Goal: Task Accomplishment & Management: Manage account settings

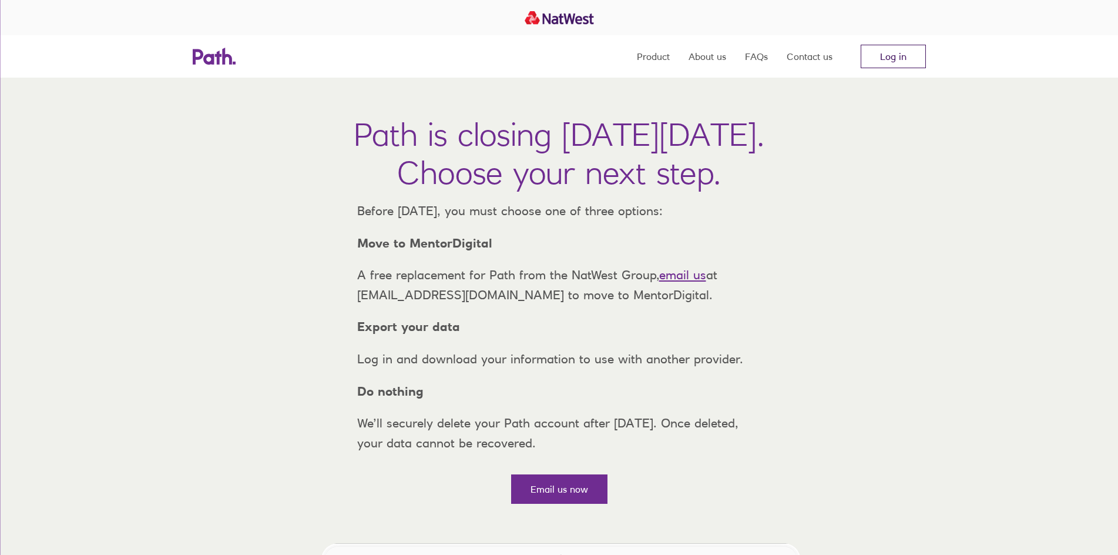
click at [903, 59] on link "Log in" at bounding box center [893, 56] width 65 height 23
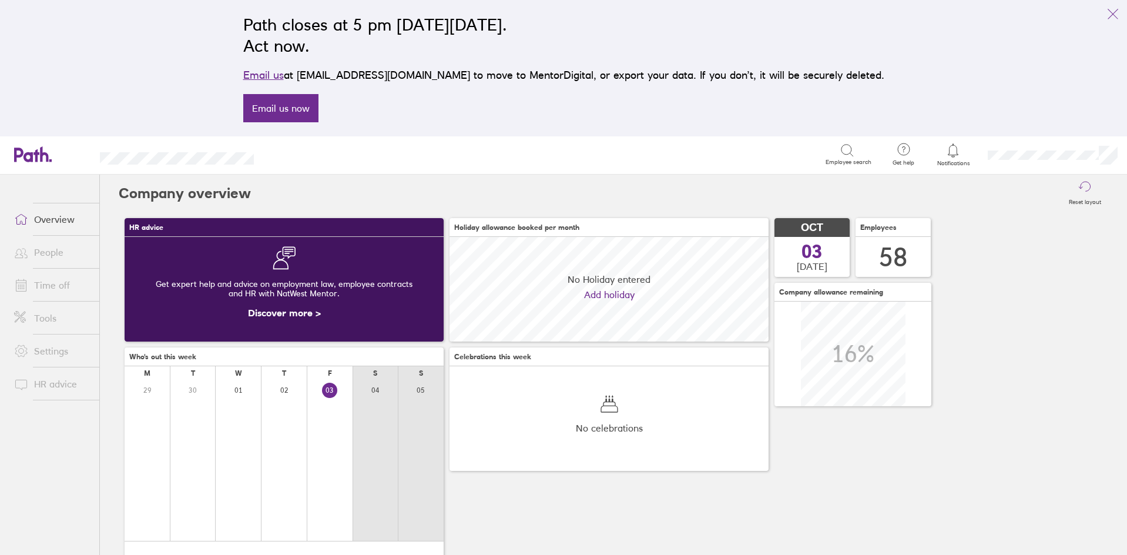
scroll to position [105, 319]
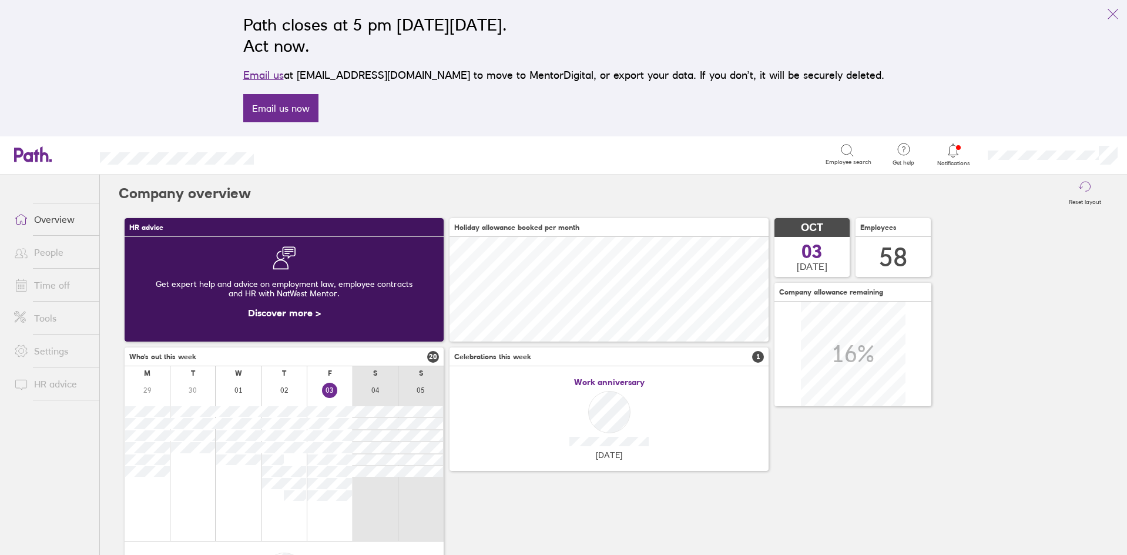
click at [53, 287] on link "Time off" at bounding box center [52, 284] width 95 height 23
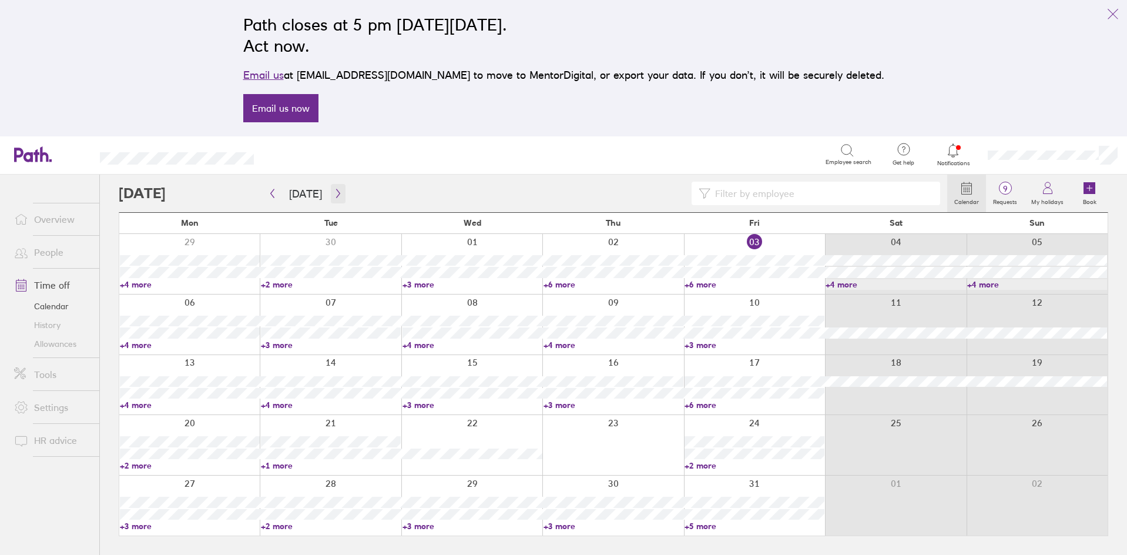
click at [334, 194] on icon "button" at bounding box center [338, 193] width 9 height 9
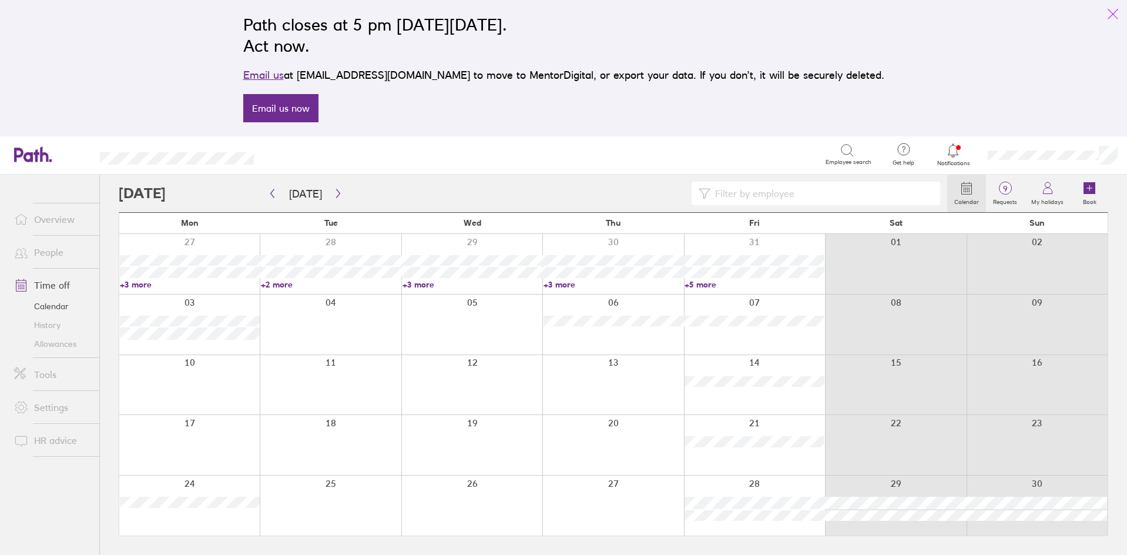
click at [1119, 10] on icon "link" at bounding box center [1113, 14] width 14 height 14
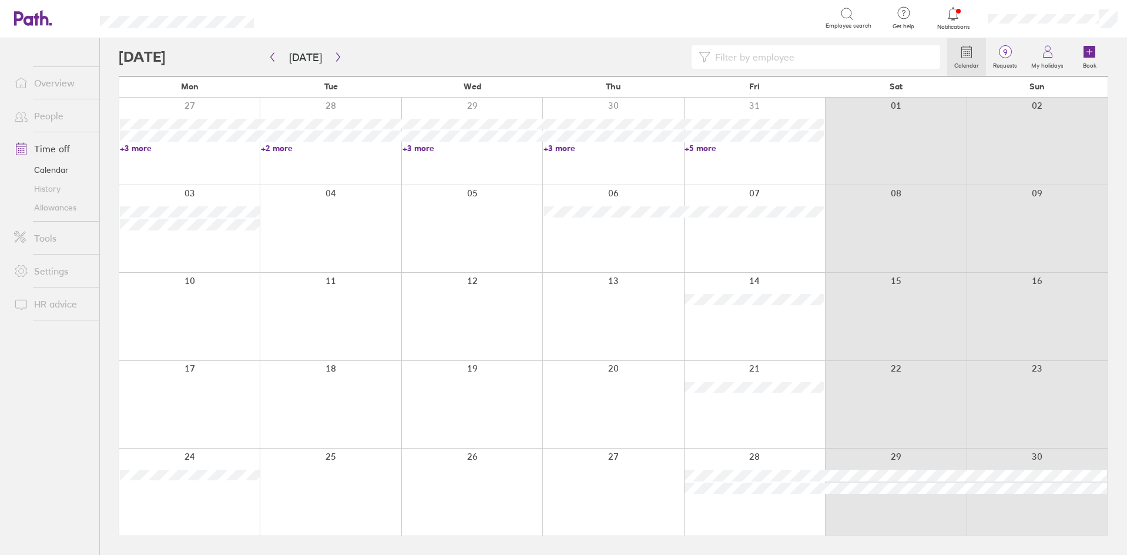
click at [479, 211] on div at bounding box center [471, 228] width 141 height 87
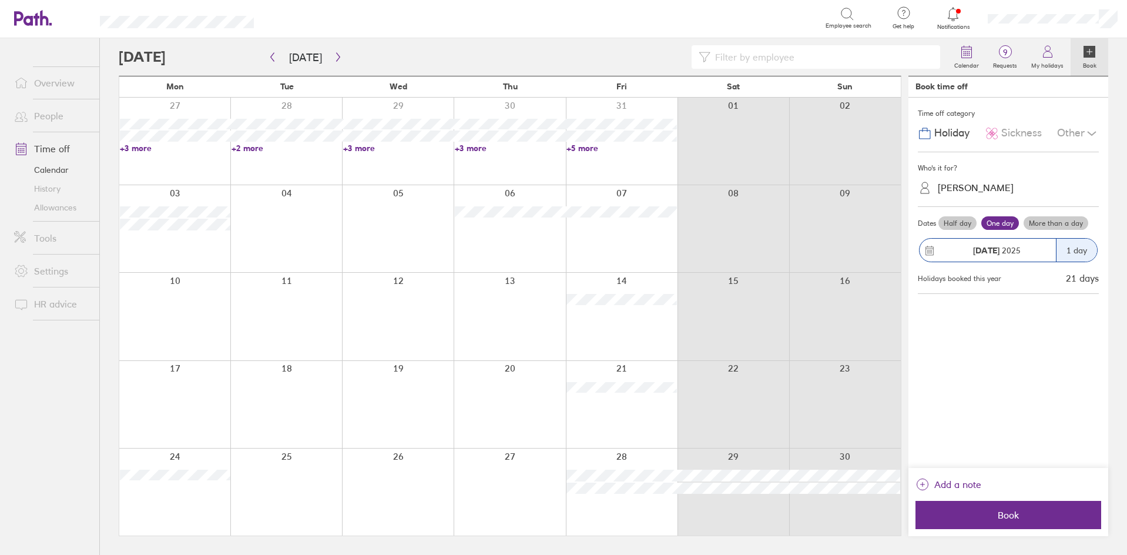
click at [1069, 227] on label "More than a day" at bounding box center [1055, 223] width 65 height 14
click at [0, 0] on input "More than a day" at bounding box center [0, 0] width 0 height 0
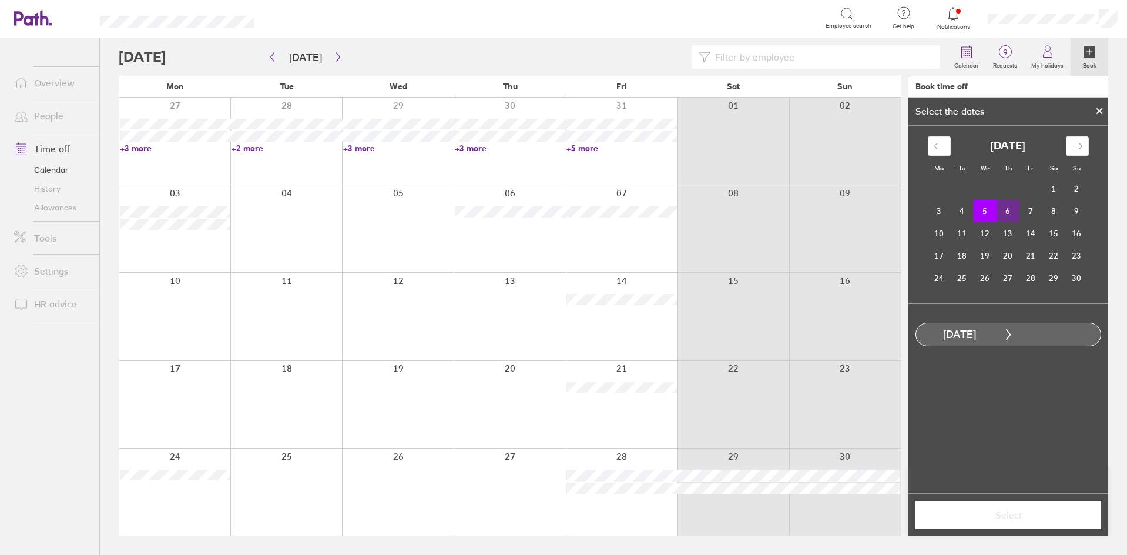
click at [1007, 210] on td "6" at bounding box center [1007, 211] width 23 height 22
click at [1030, 207] on td "7" at bounding box center [1030, 211] width 23 height 22
click at [985, 211] on td "5" at bounding box center [984, 211] width 23 height 22
click at [1020, 217] on td "7" at bounding box center [1030, 211] width 23 height 22
click at [1033, 516] on span "Select" at bounding box center [1007, 514] width 169 height 11
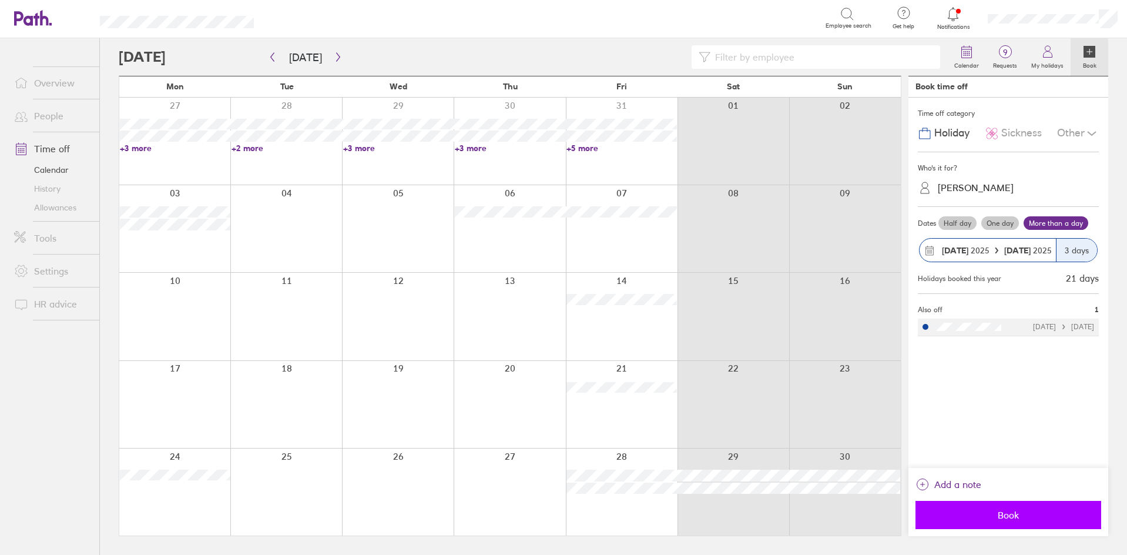
click at [1017, 512] on span "Book" at bounding box center [1007, 514] width 169 height 11
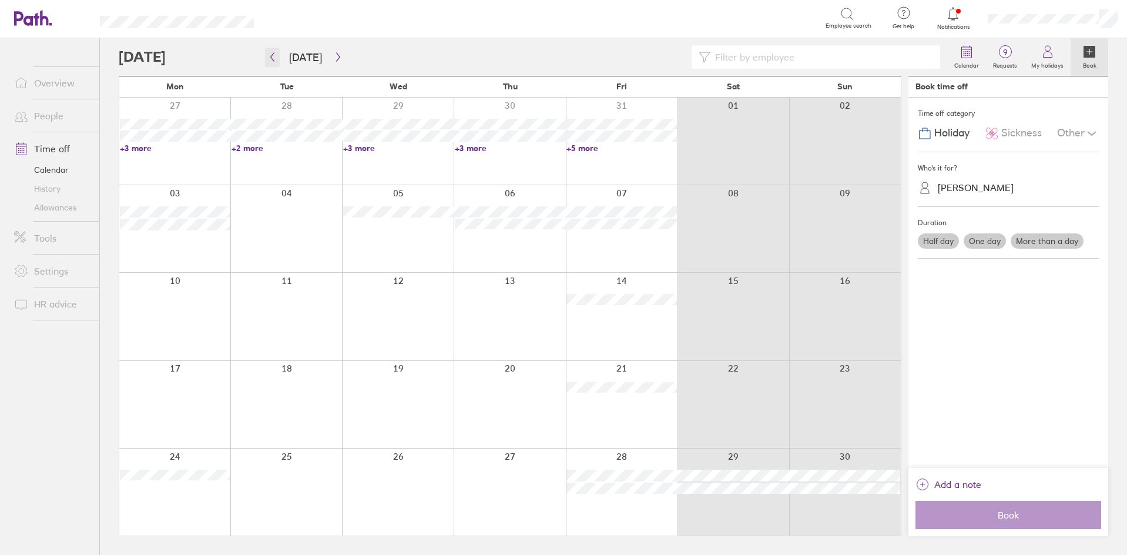
click at [272, 58] on icon "button" at bounding box center [273, 57] width 4 height 9
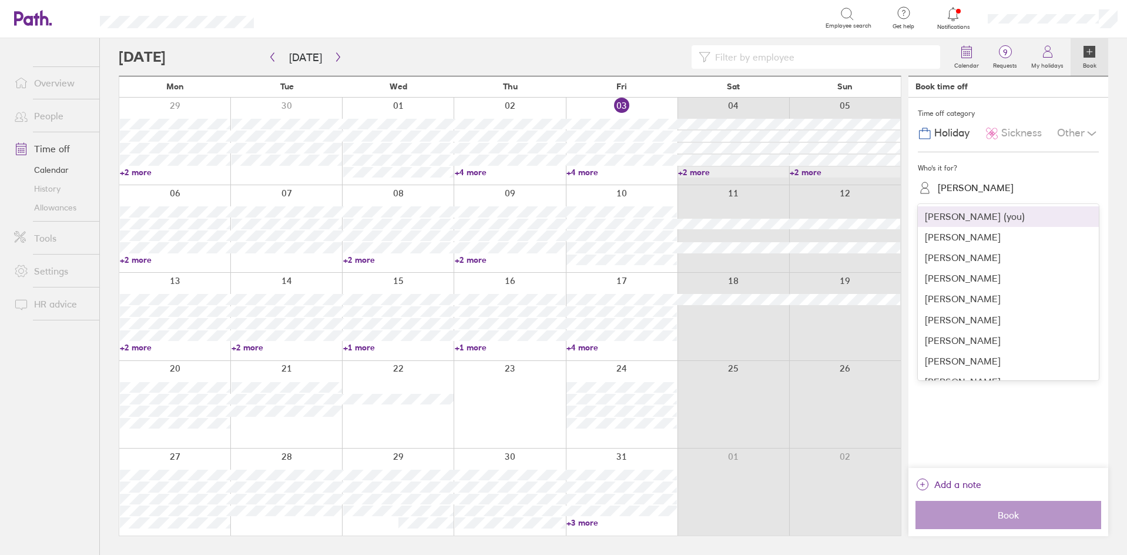
click at [977, 189] on div "Jamie Ryan Wolstenholme" at bounding box center [976, 187] width 76 height 11
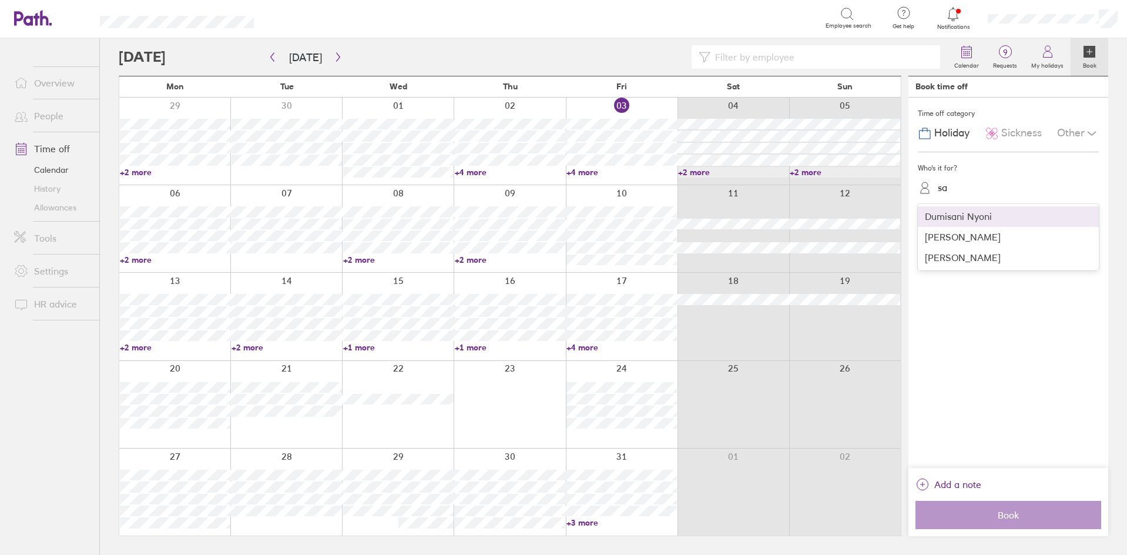
type input "san"
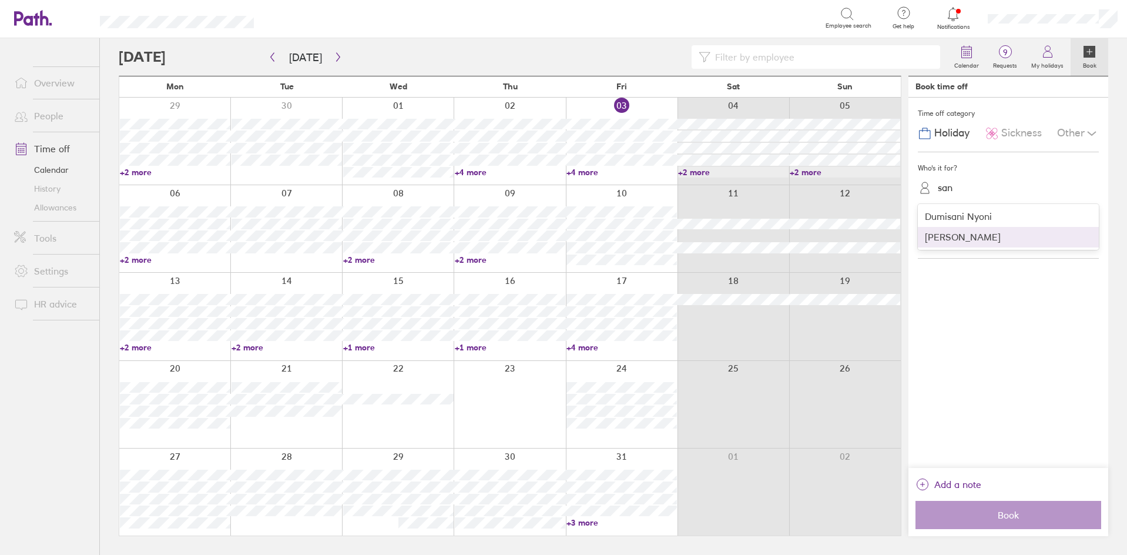
click at [943, 231] on div "Sandeep Asokan" at bounding box center [1008, 237] width 181 height 21
click at [530, 383] on div at bounding box center [509, 404] width 112 height 87
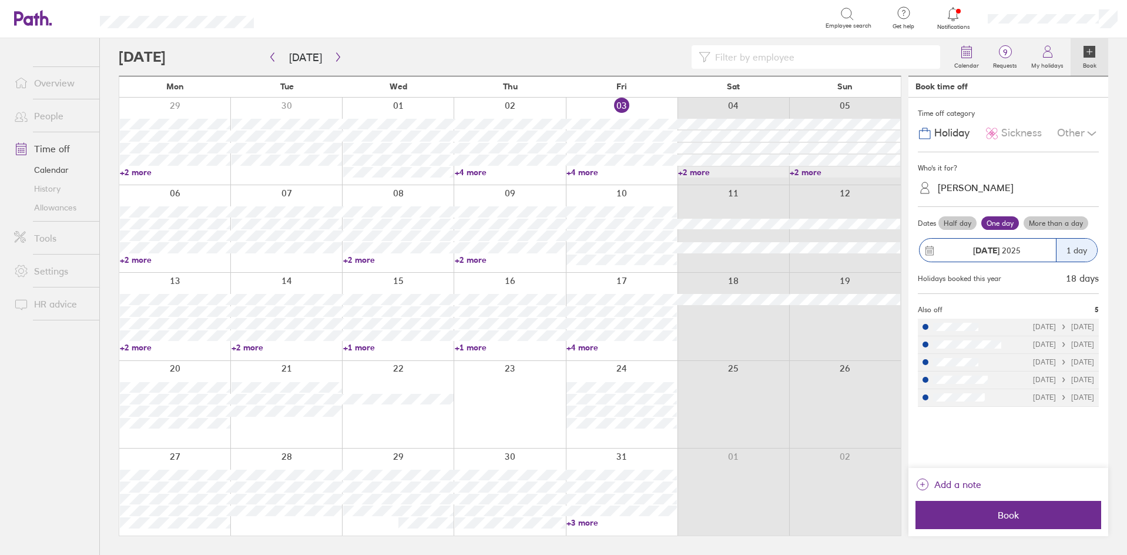
click at [1067, 219] on label "More than a day" at bounding box center [1055, 223] width 65 height 14
click at [0, 0] on input "More than a day" at bounding box center [0, 0] width 0 height 0
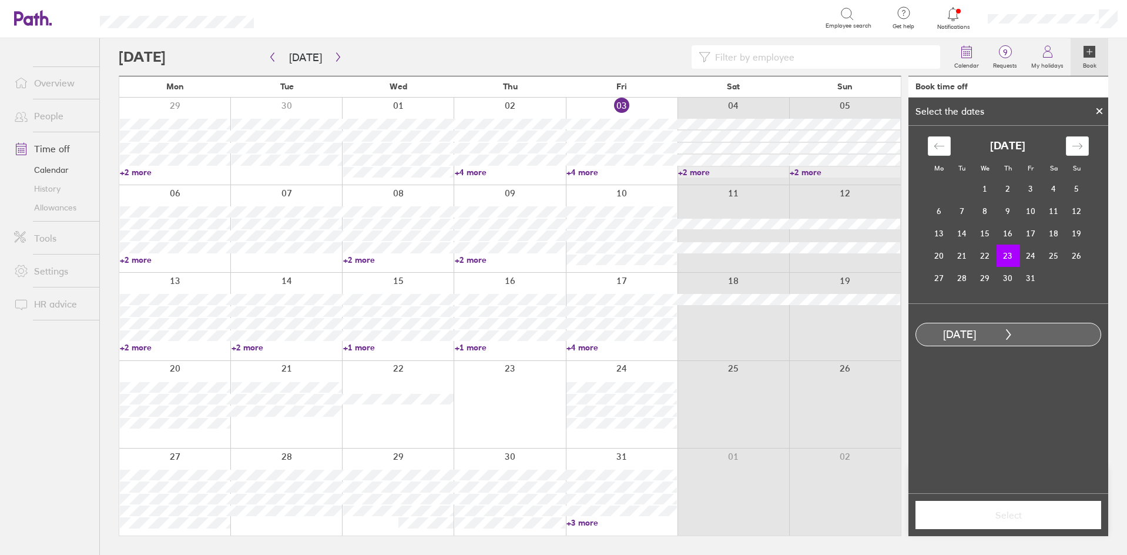
click at [520, 385] on div at bounding box center [509, 404] width 112 height 87
click at [1031, 254] on td "24" at bounding box center [1030, 255] width 23 height 22
click at [1103, 111] on icon at bounding box center [1099, 110] width 8 height 7
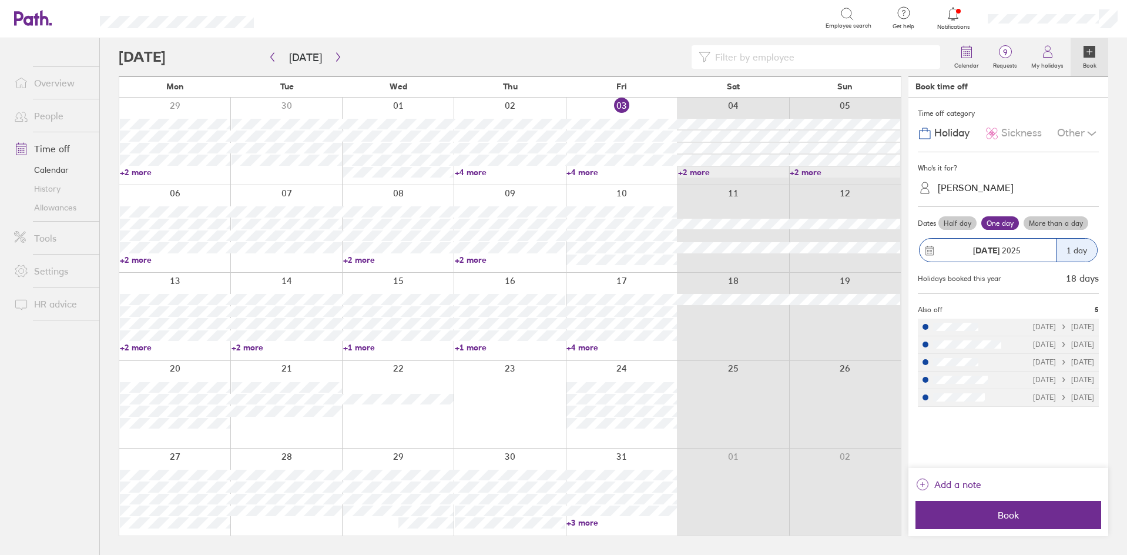
click at [1033, 221] on label "More than a day" at bounding box center [1055, 223] width 65 height 14
click at [0, 0] on input "More than a day" at bounding box center [0, 0] width 0 height 0
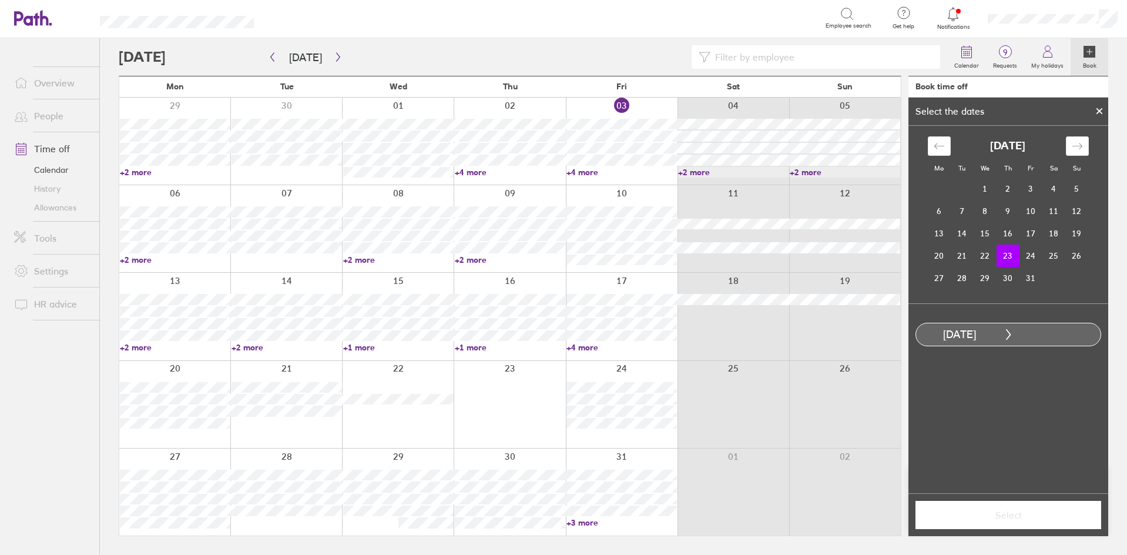
click at [1093, 110] on div at bounding box center [1099, 111] width 18 height 20
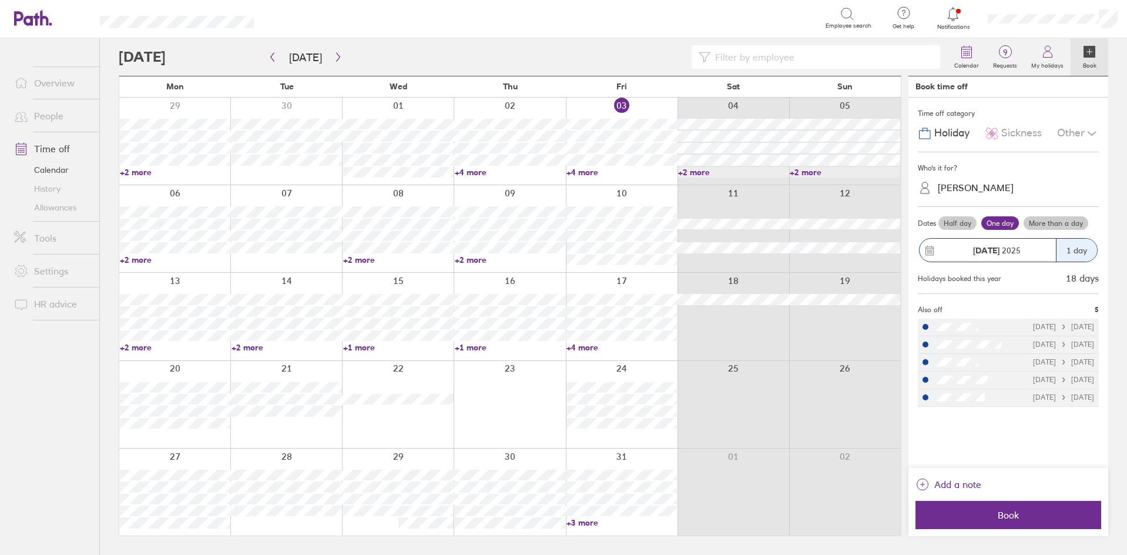
click at [1035, 227] on label "More than a day" at bounding box center [1055, 223] width 65 height 14
click at [0, 0] on input "More than a day" at bounding box center [0, 0] width 0 height 0
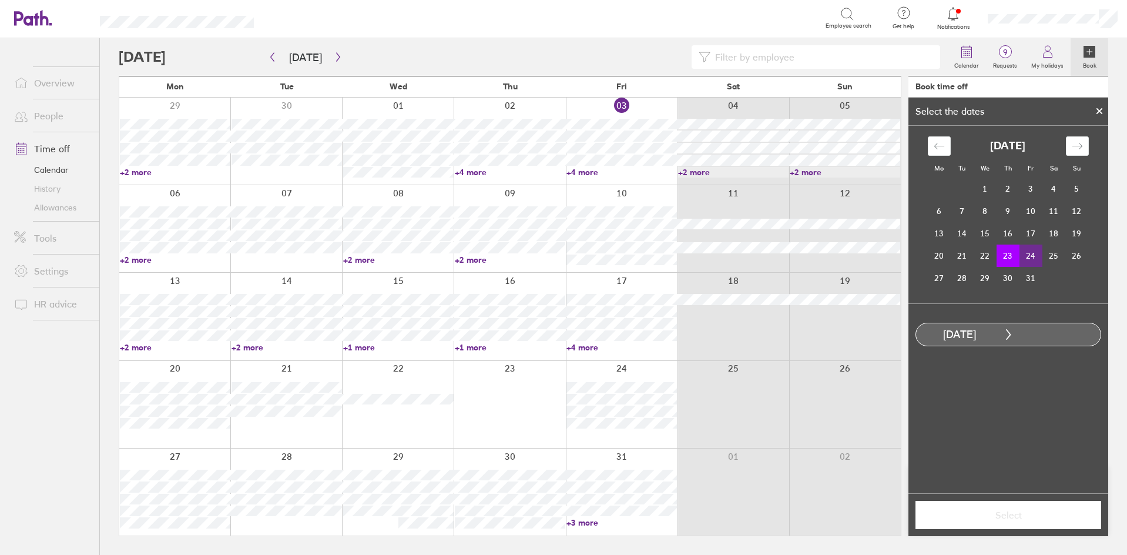
click at [1028, 254] on td "24" at bounding box center [1030, 255] width 23 height 22
click at [1026, 522] on button "Select" at bounding box center [1008, 514] width 186 height 28
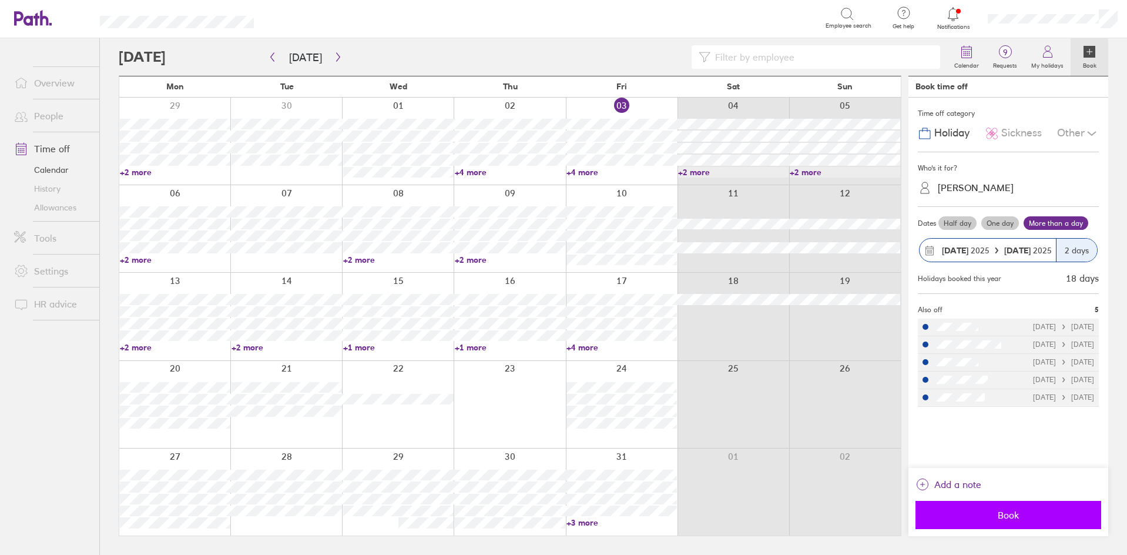
click at [1026, 518] on span "Book" at bounding box center [1007, 514] width 169 height 11
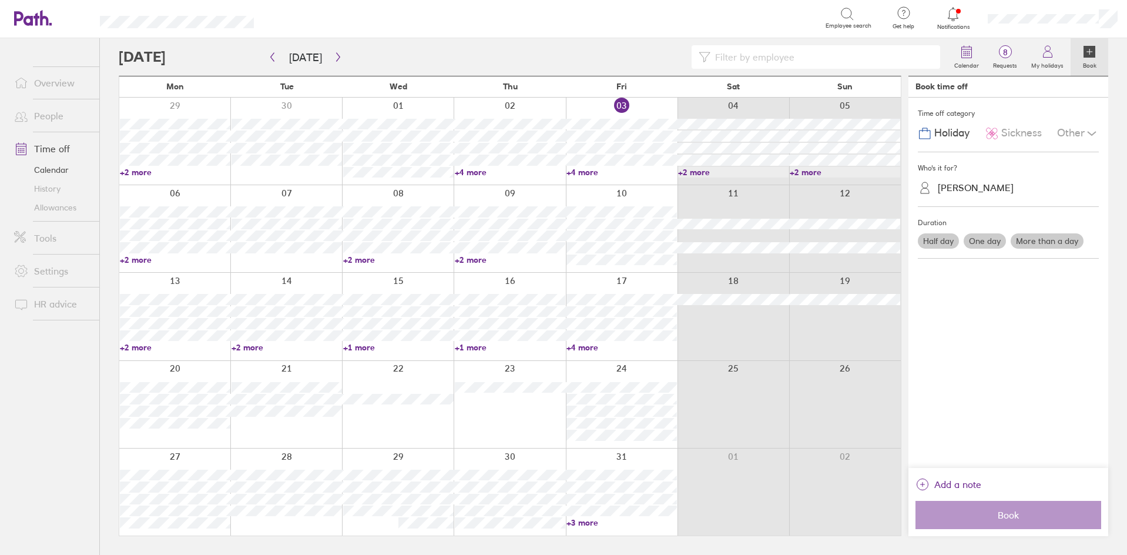
click at [520, 516] on div at bounding box center [509, 491] width 112 height 87
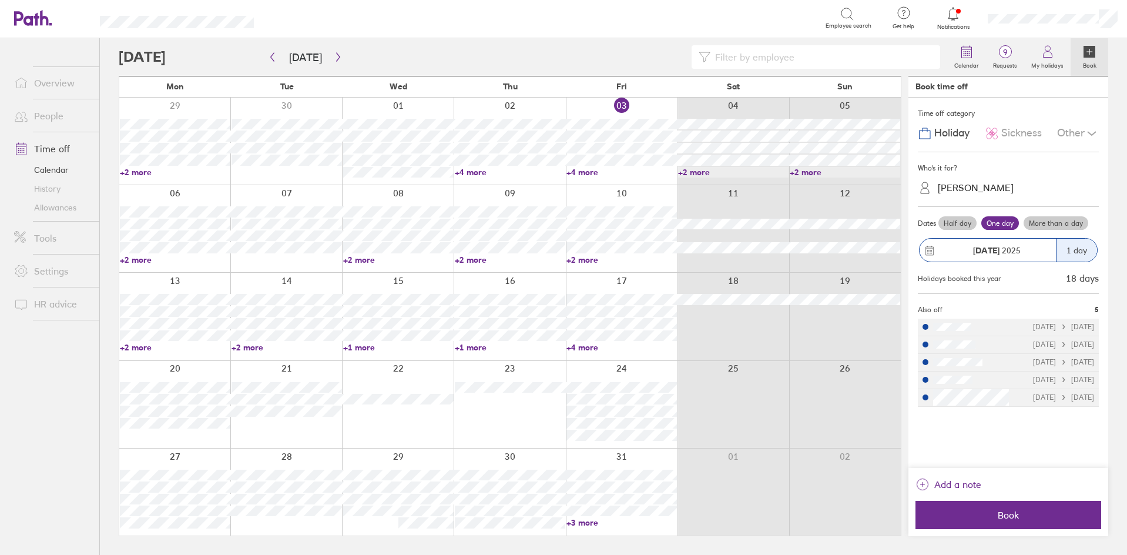
drag, startPoint x: 698, startPoint y: 311, endPoint x: 673, endPoint y: 288, distance: 33.7
click at [698, 309] on div at bounding box center [733, 316] width 112 height 87
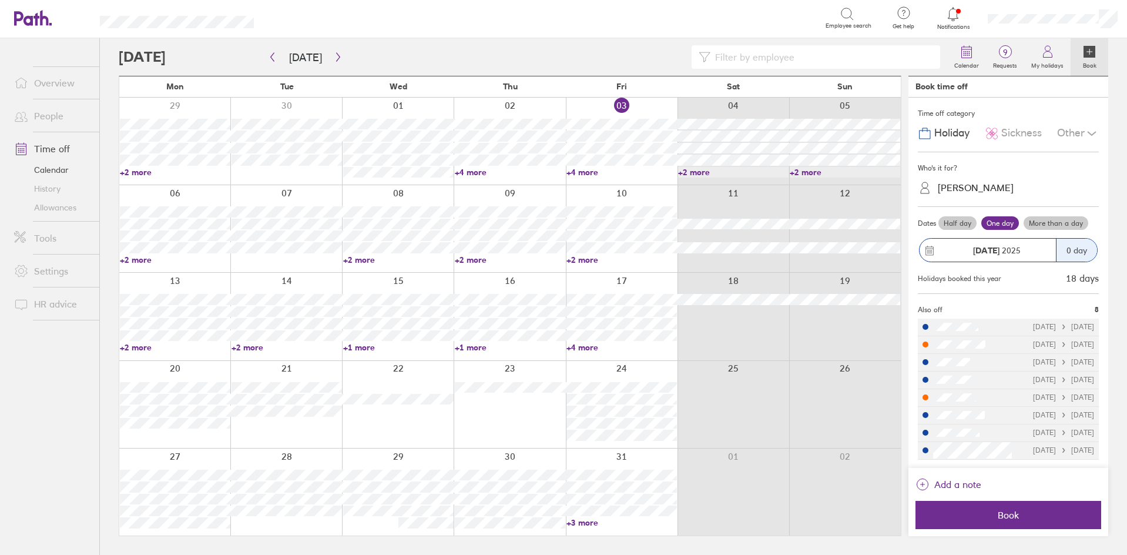
click at [666, 296] on div "13 14 15 16 17 18 19 +2 more +2 more +1 more +1 more +4 more" at bounding box center [509, 316] width 781 height 88
click at [667, 290] on div at bounding box center [622, 316] width 112 height 87
click at [804, 65] on input at bounding box center [821, 57] width 223 height 22
click at [596, 63] on div at bounding box center [533, 56] width 828 height 23
click at [814, 59] on input at bounding box center [821, 57] width 223 height 22
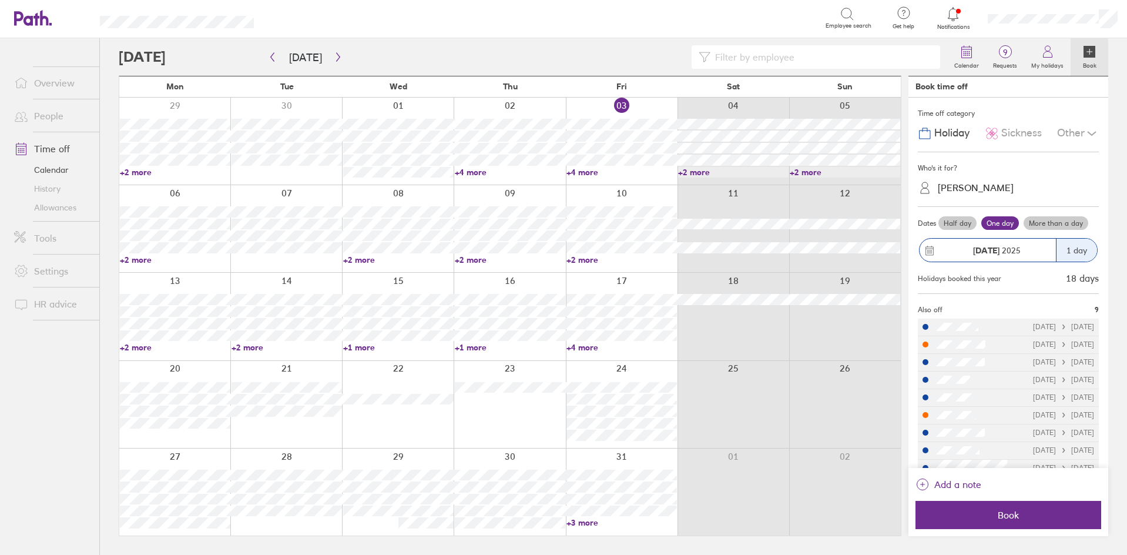
click at [559, 59] on div at bounding box center [533, 56] width 828 height 23
click at [996, 63] on label "Requests" at bounding box center [1005, 64] width 38 height 11
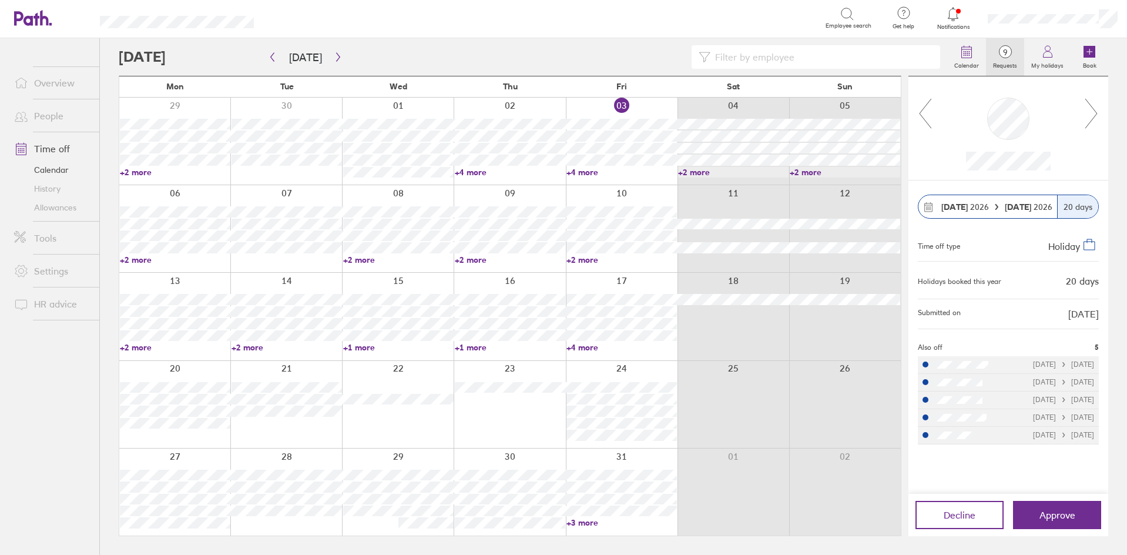
click at [1091, 113] on icon at bounding box center [1091, 114] width 15 height 32
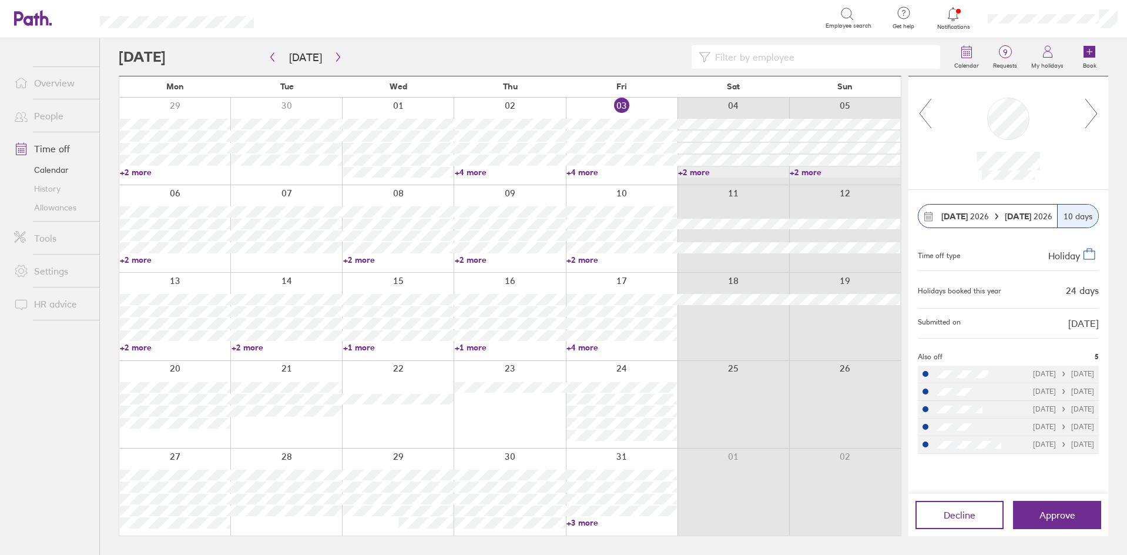
click at [1091, 113] on icon at bounding box center [1091, 114] width 15 height 32
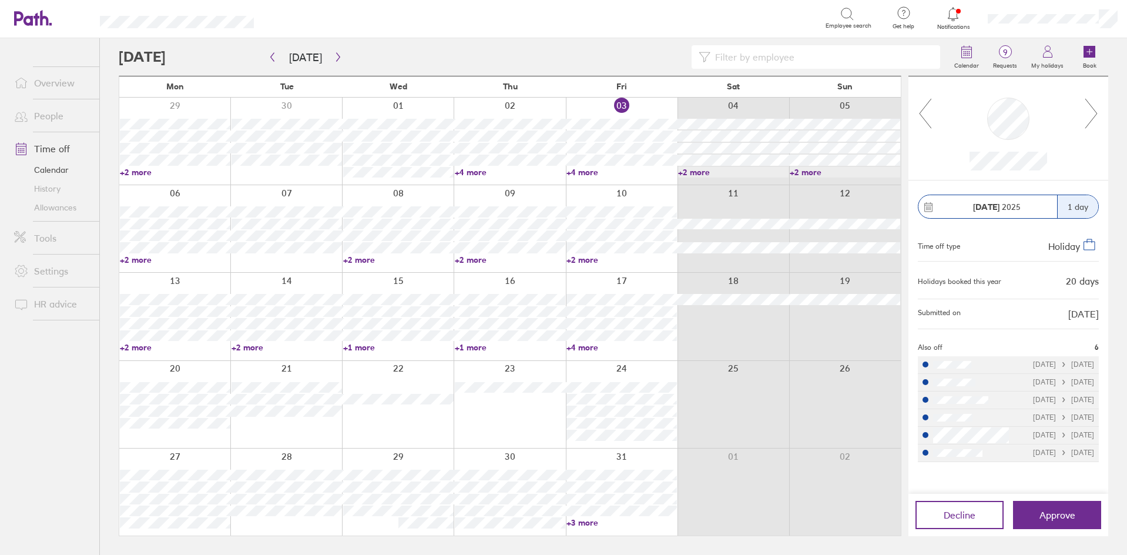
click at [1091, 113] on icon at bounding box center [1091, 114] width 15 height 32
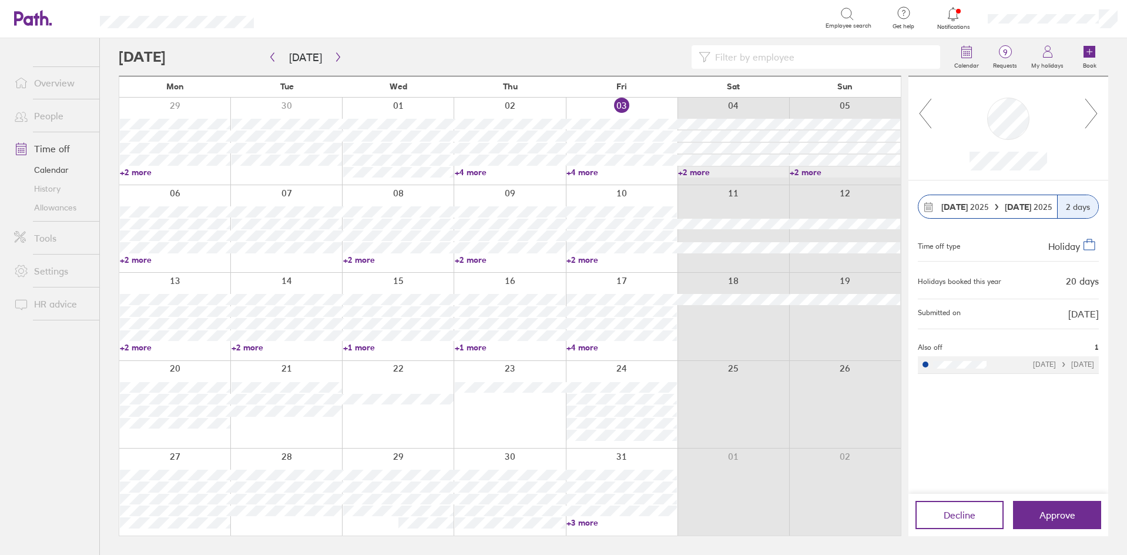
click at [1091, 113] on icon at bounding box center [1091, 114] width 15 height 32
click at [334, 57] on icon "button" at bounding box center [338, 56] width 9 height 9
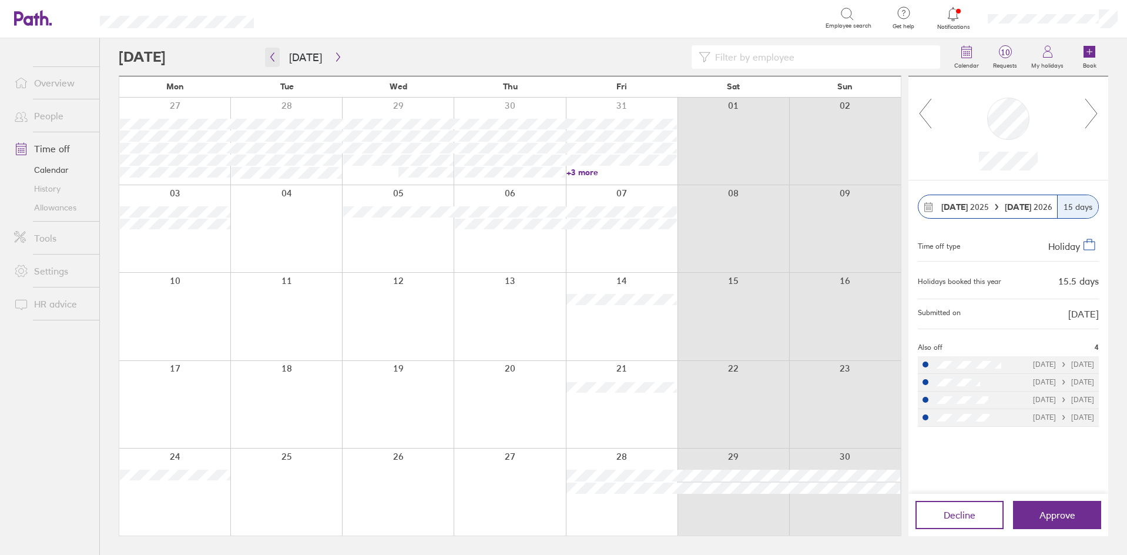
click at [277, 57] on button "button" at bounding box center [272, 57] width 15 height 19
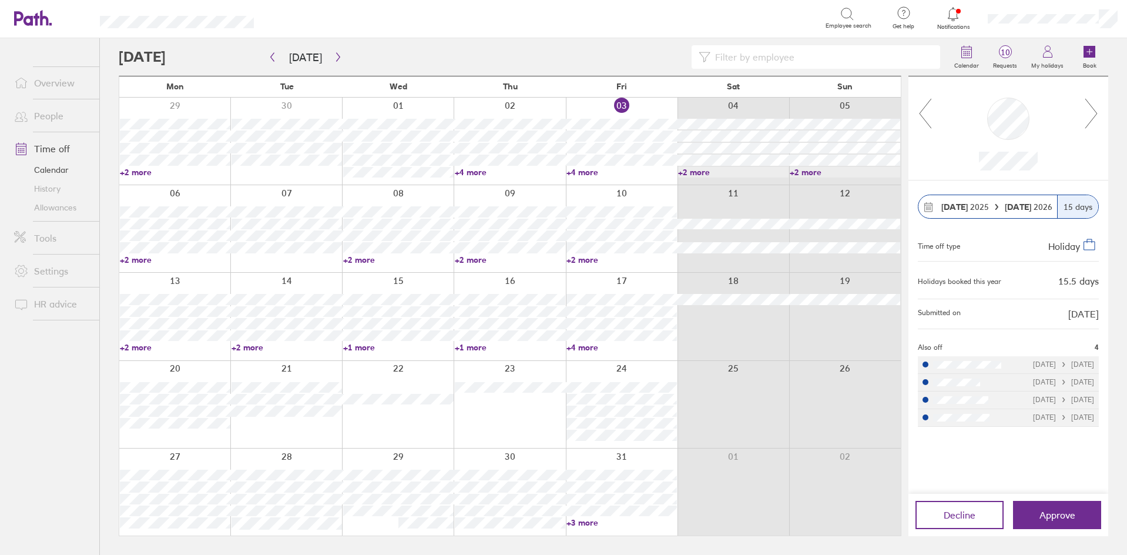
click at [1099, 117] on div at bounding box center [1008, 128] width 200 height 104
click at [1096, 118] on icon at bounding box center [1091, 114] width 15 height 32
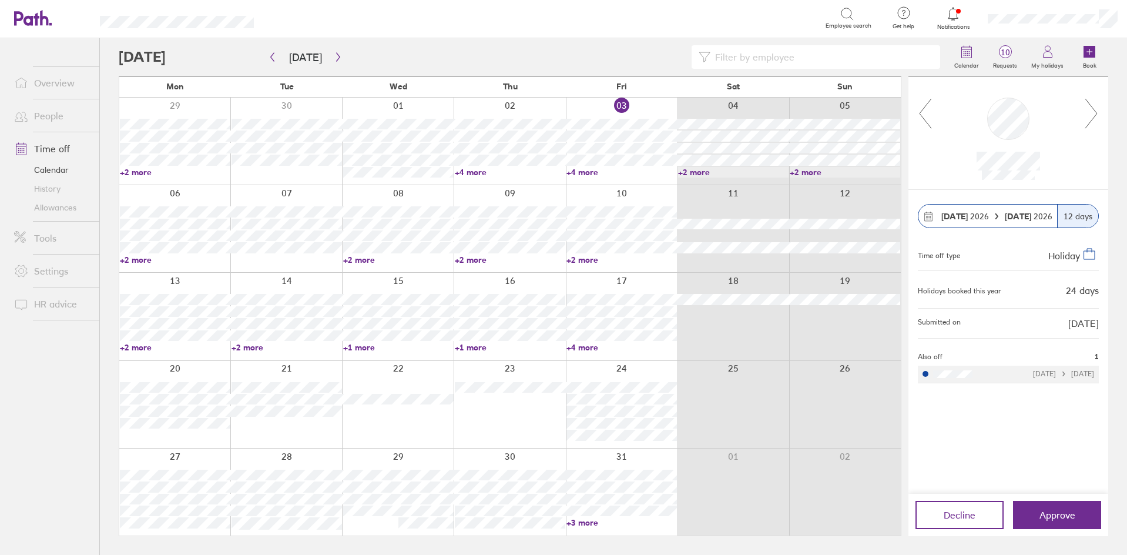
click at [1096, 118] on icon at bounding box center [1091, 114] width 15 height 32
click at [1093, 119] on icon at bounding box center [1091, 114] width 15 height 32
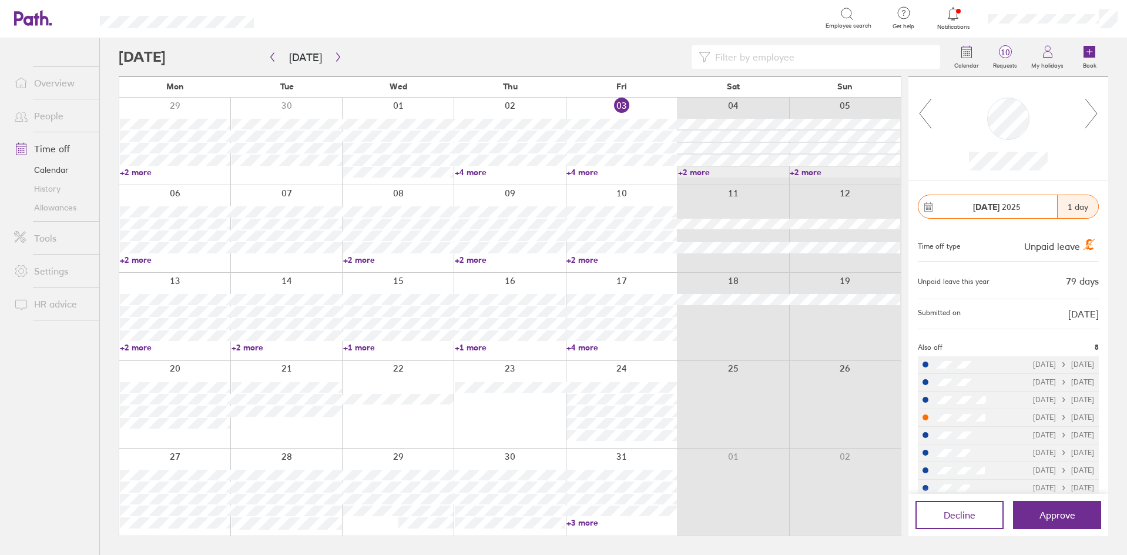
click at [1093, 119] on icon at bounding box center [1091, 114] width 15 height 32
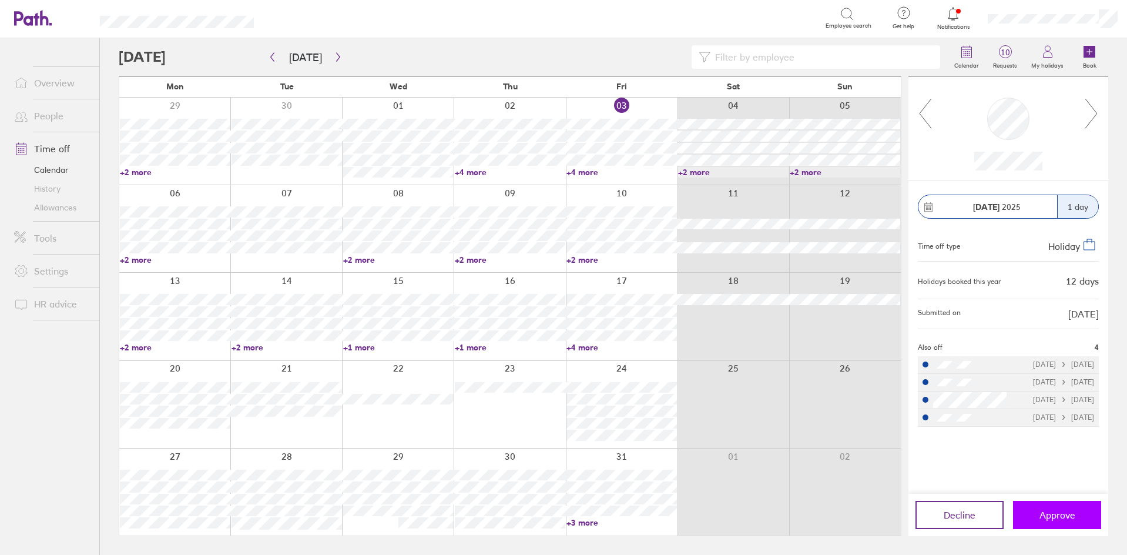
click at [1037, 510] on button "Approve" at bounding box center [1057, 514] width 88 height 28
click at [334, 54] on icon "button" at bounding box center [338, 56] width 9 height 9
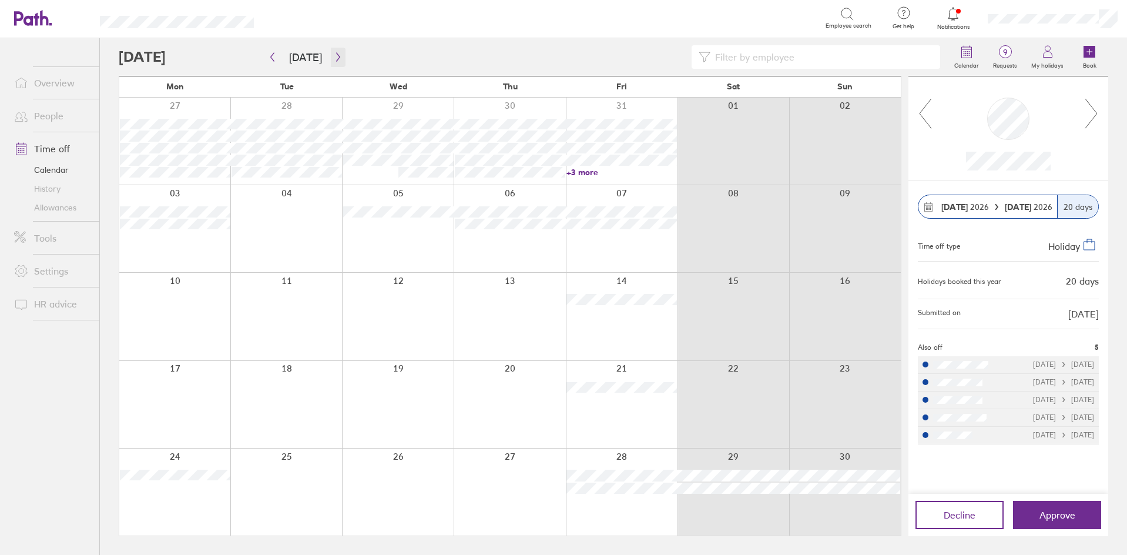
click at [337, 63] on button "button" at bounding box center [338, 57] width 15 height 19
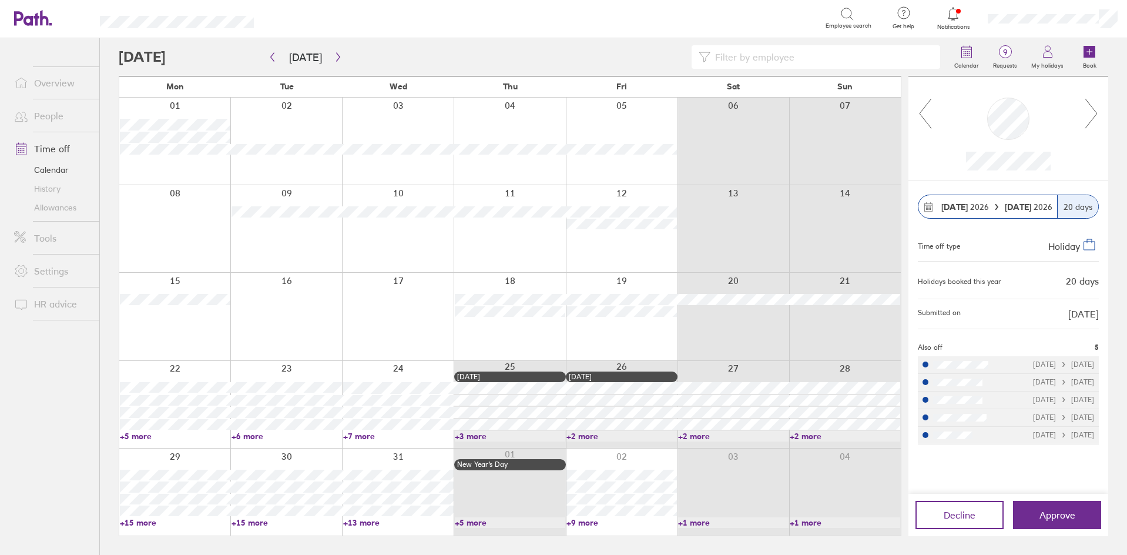
click at [129, 524] on link "+15 more" at bounding box center [175, 522] width 110 height 11
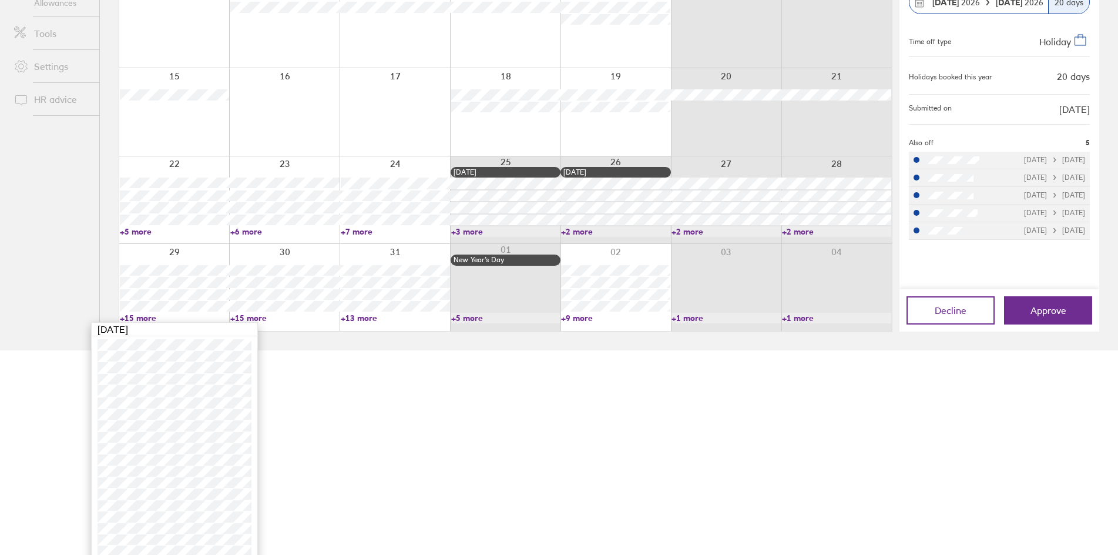
scroll to position [213, 0]
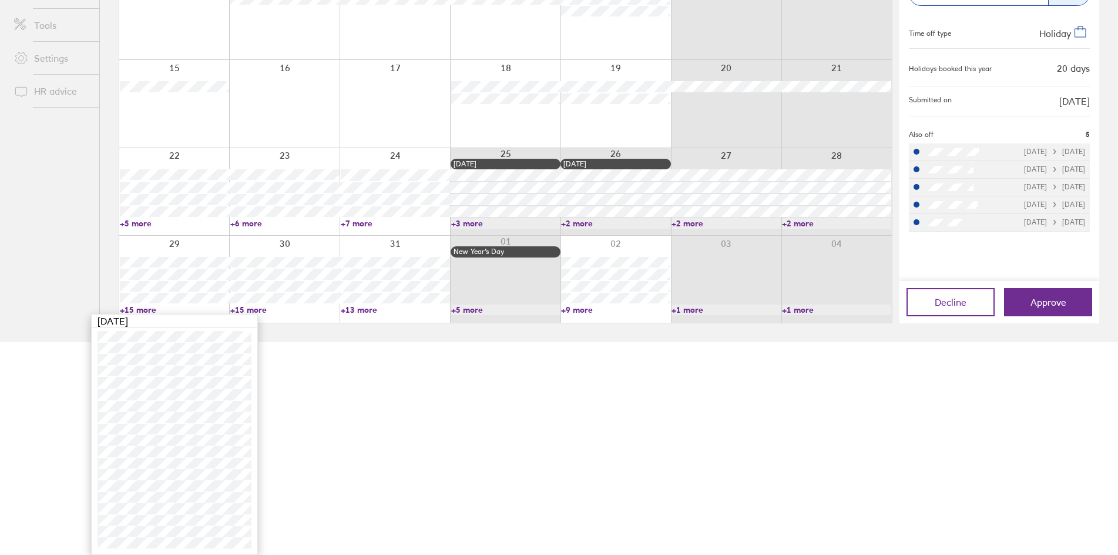
click at [146, 308] on link "+15 more" at bounding box center [174, 309] width 109 height 11
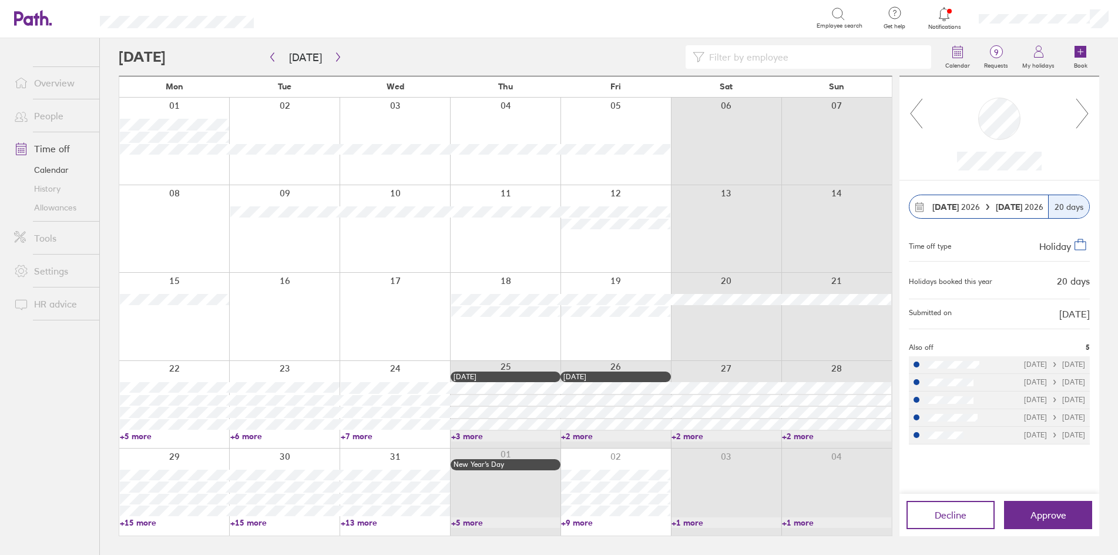
scroll to position [0, 0]
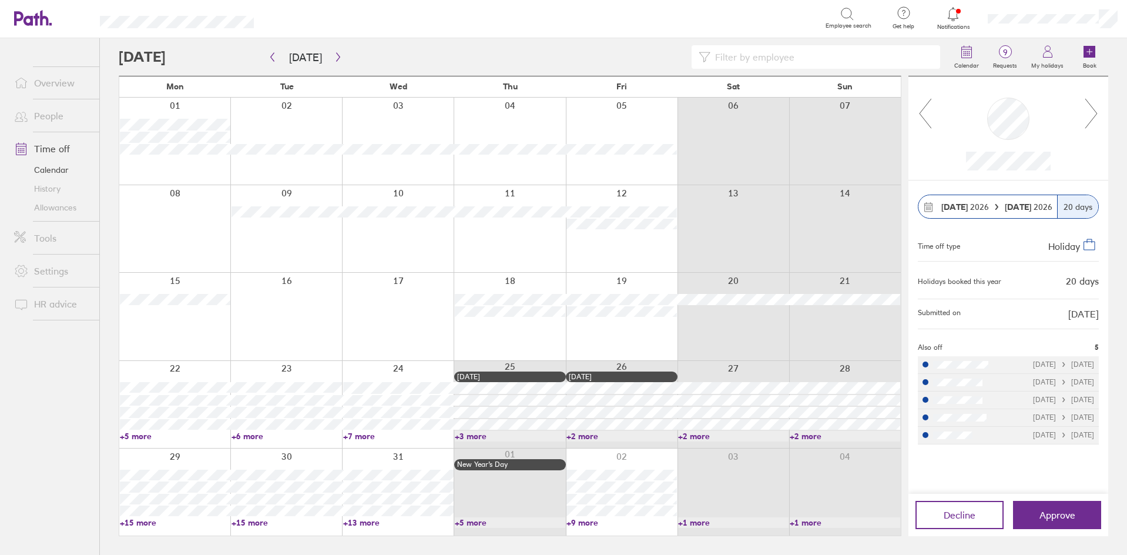
click at [475, 523] on link "+5 more" at bounding box center [510, 522] width 110 height 11
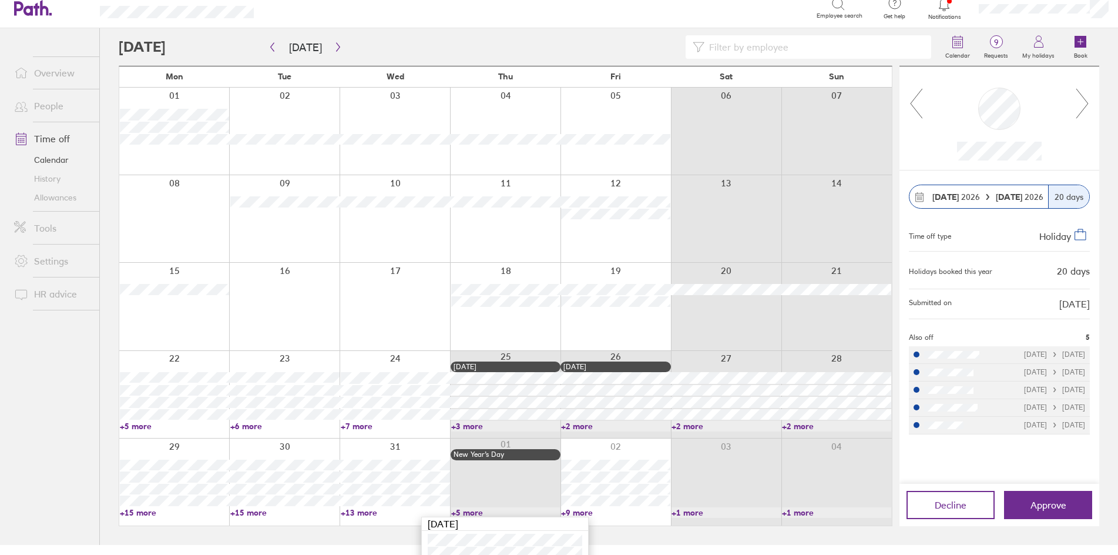
scroll to position [53, 0]
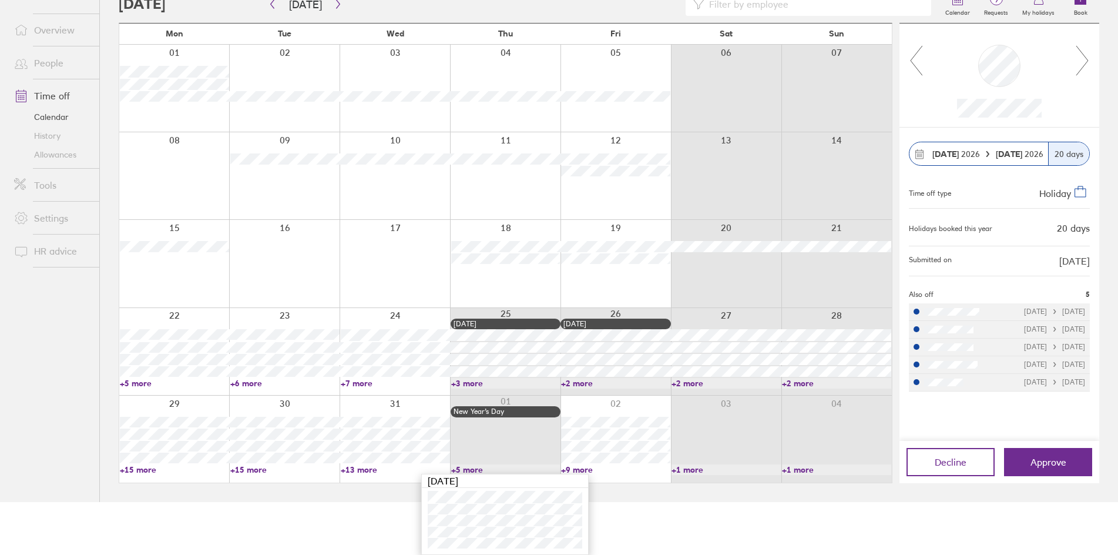
click at [359, 470] on link "+13 more" at bounding box center [395, 469] width 109 height 11
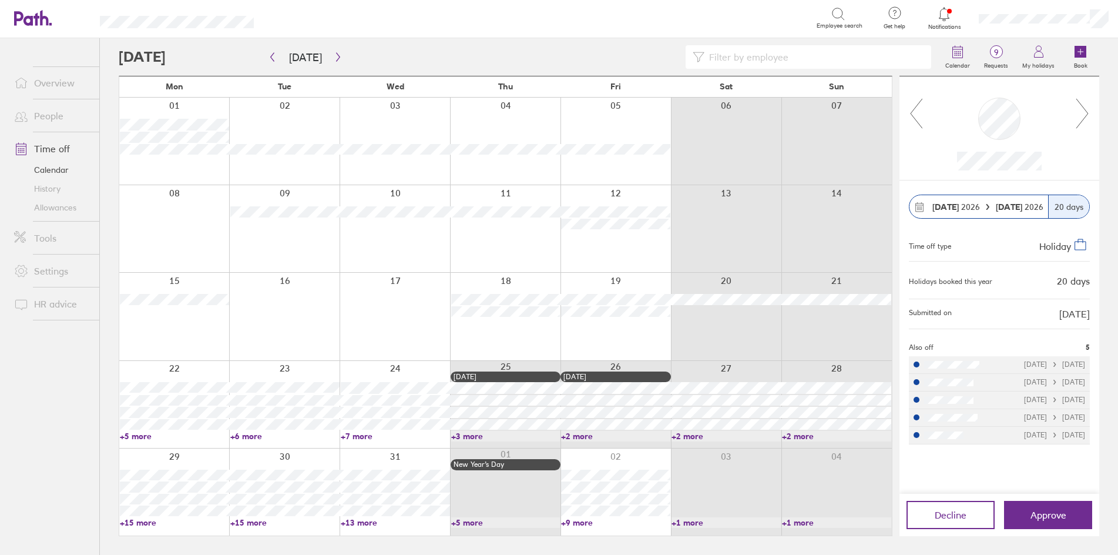
scroll to position [0, 0]
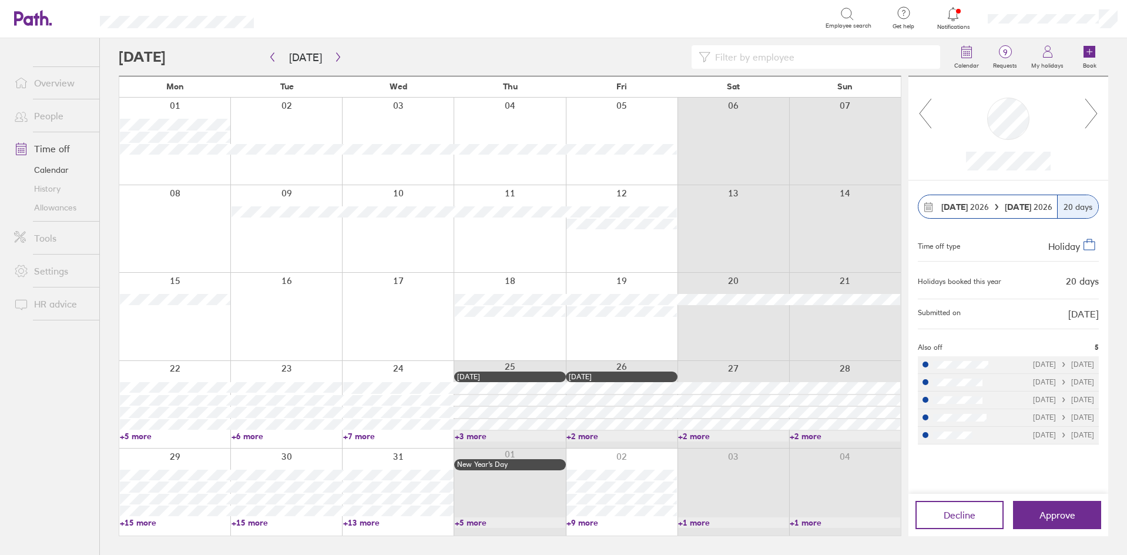
click at [359, 520] on link "+13 more" at bounding box center [398, 522] width 110 height 11
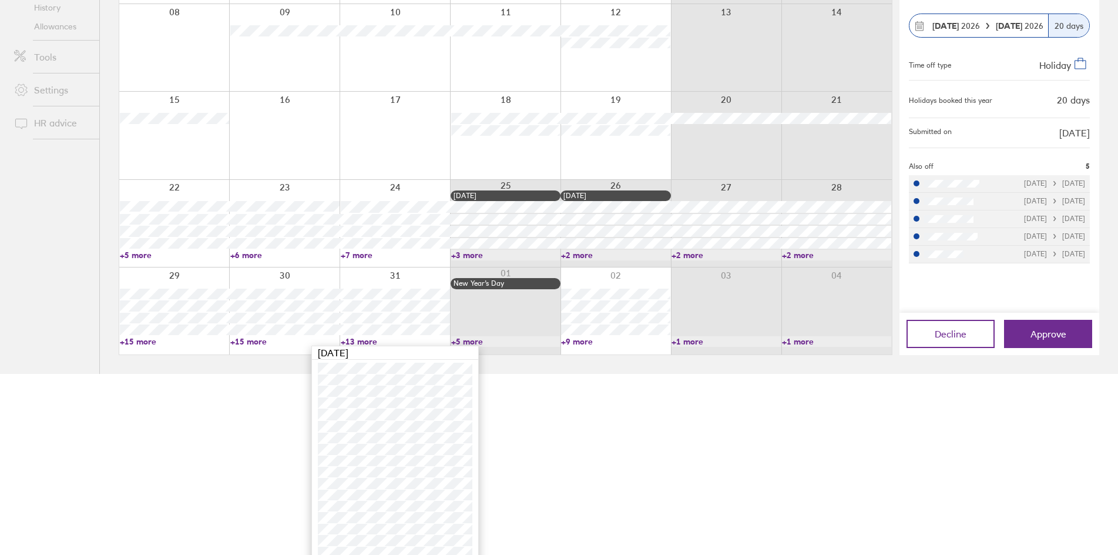
scroll to position [190, 0]
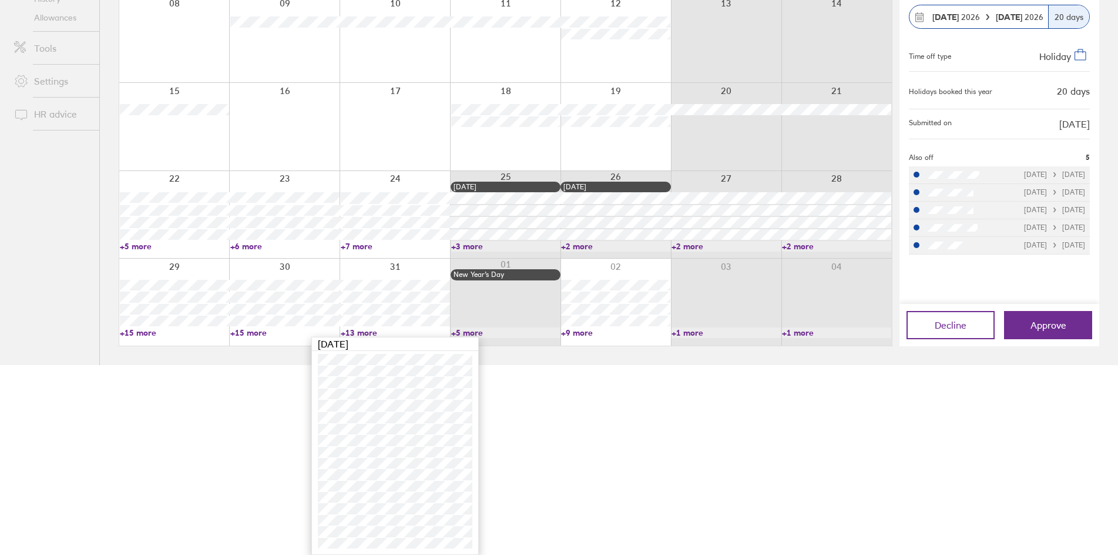
click at [557, 365] on html "Search Employee search Get help FAQs Contact us Notifications My profile Sign o…" at bounding box center [559, 87] width 1118 height 555
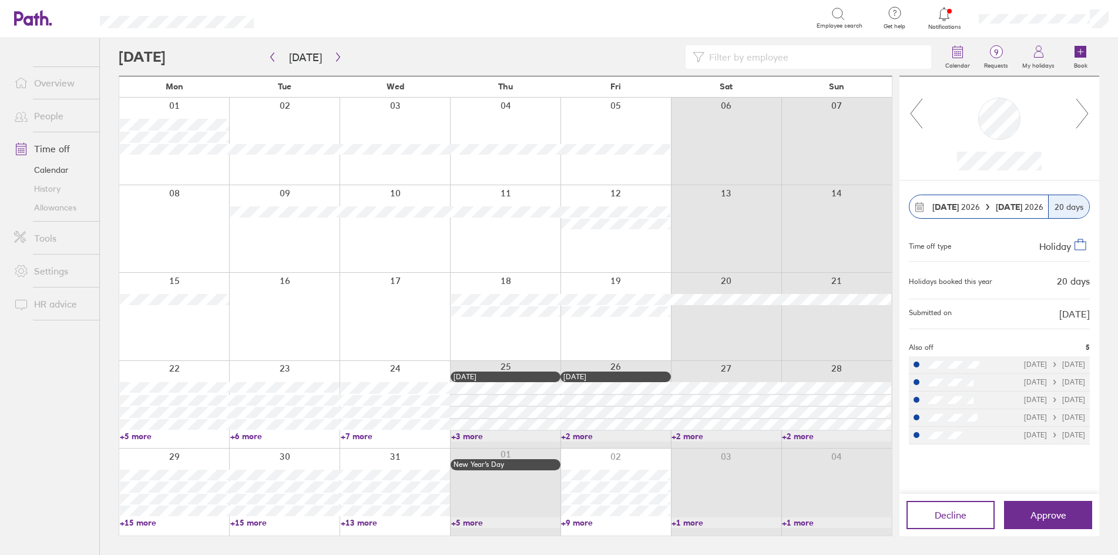
scroll to position [0, 0]
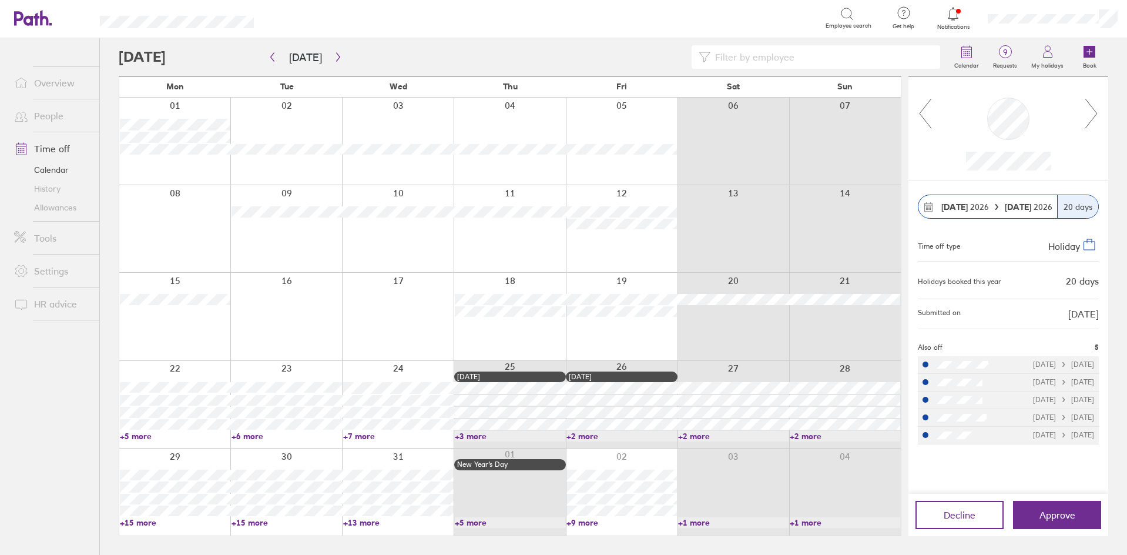
click at [142, 523] on link "+15 more" at bounding box center [175, 522] width 110 height 11
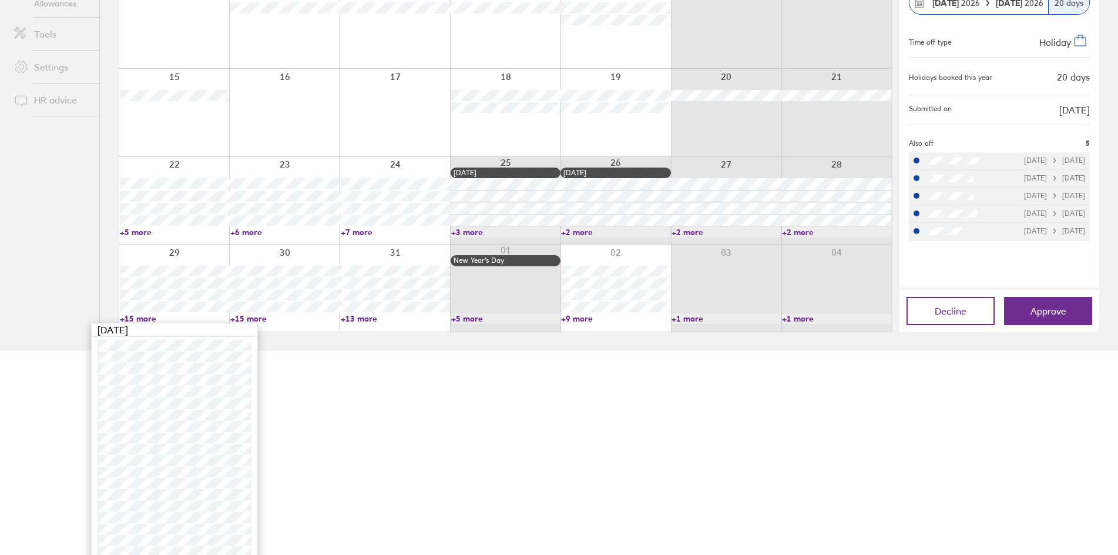
scroll to position [213, 0]
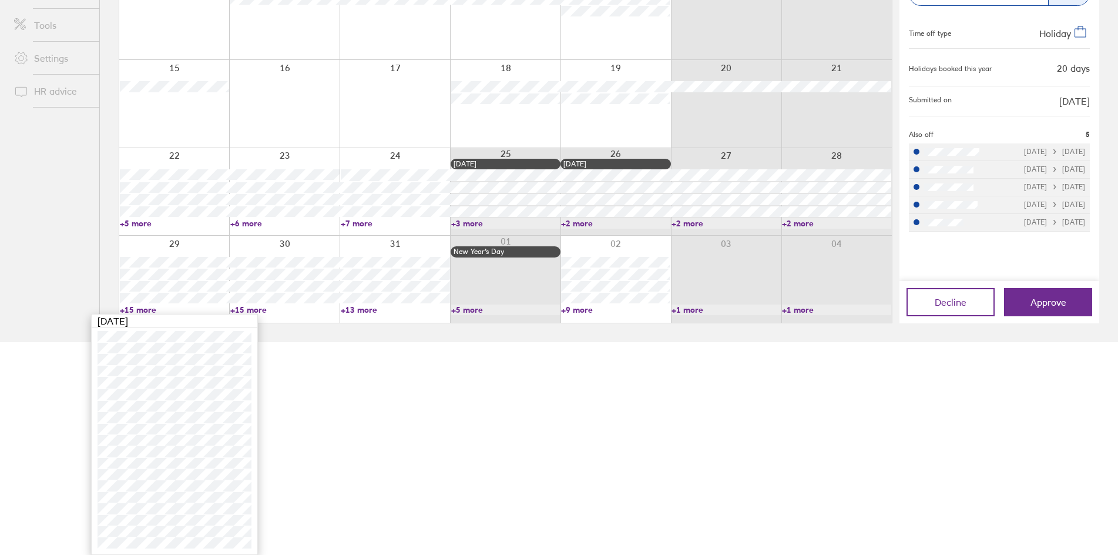
click at [135, 221] on link "+5 more" at bounding box center [174, 223] width 109 height 11
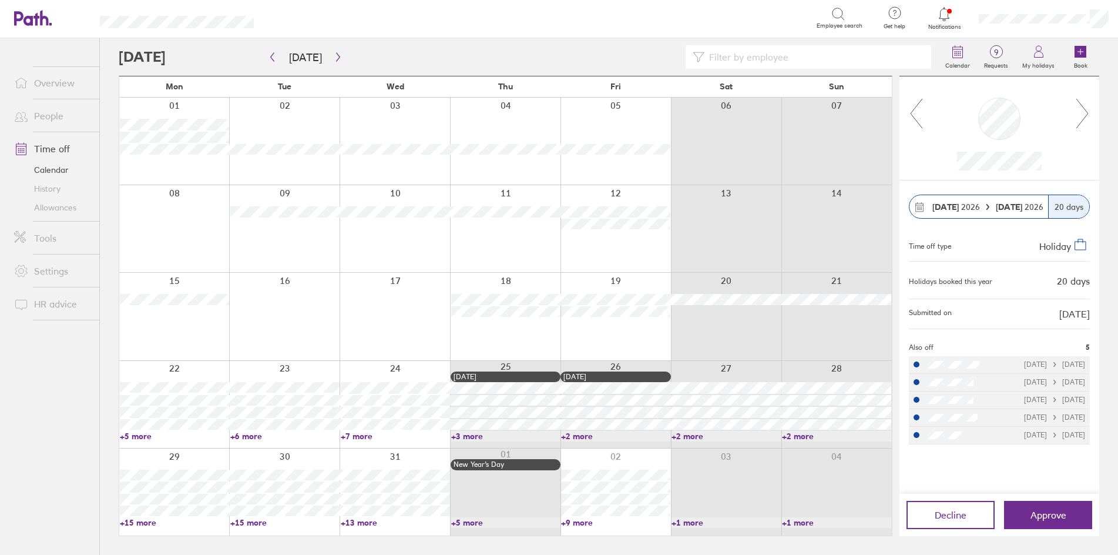
scroll to position [0, 0]
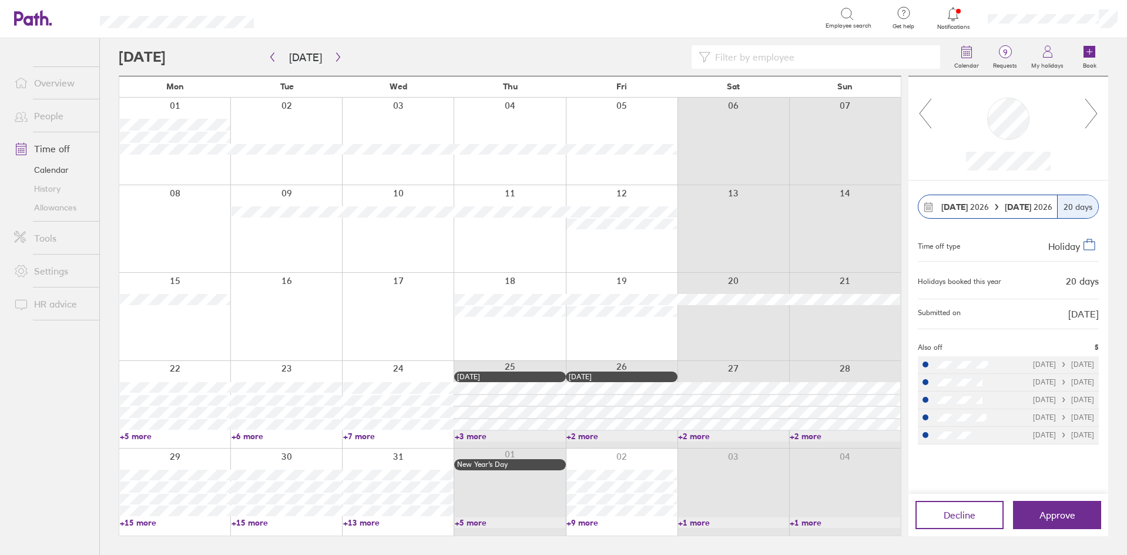
click at [130, 435] on link "+5 more" at bounding box center [175, 436] width 110 height 11
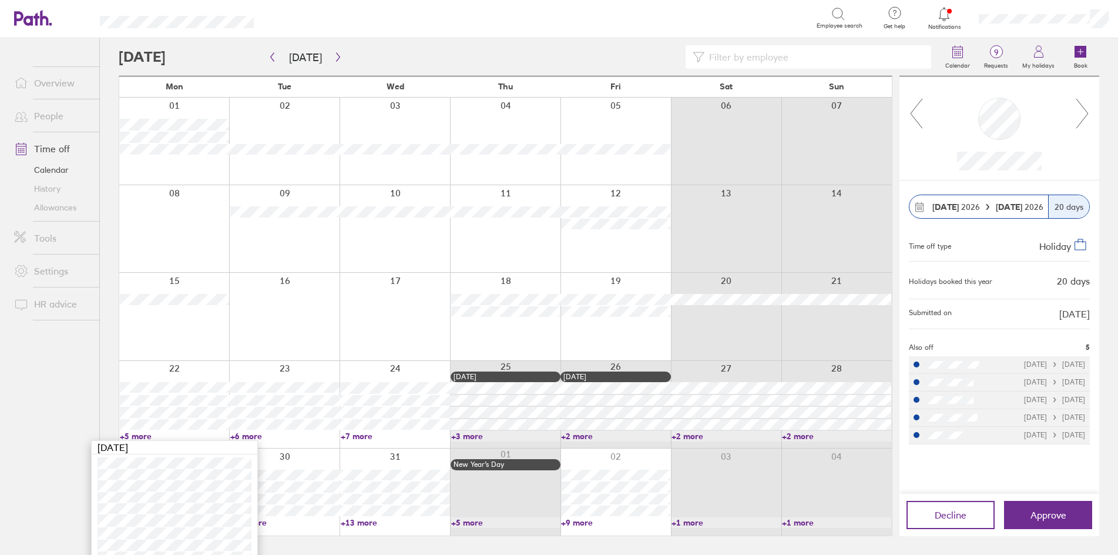
click at [130, 435] on link "+5 more" at bounding box center [174, 436] width 109 height 11
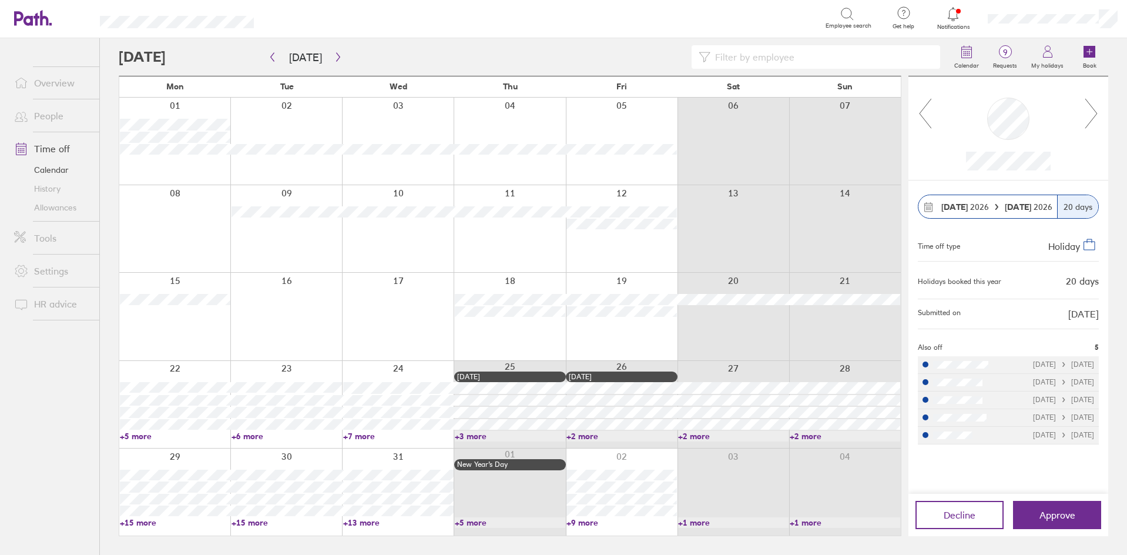
click at [139, 524] on link "+15 more" at bounding box center [175, 522] width 110 height 11
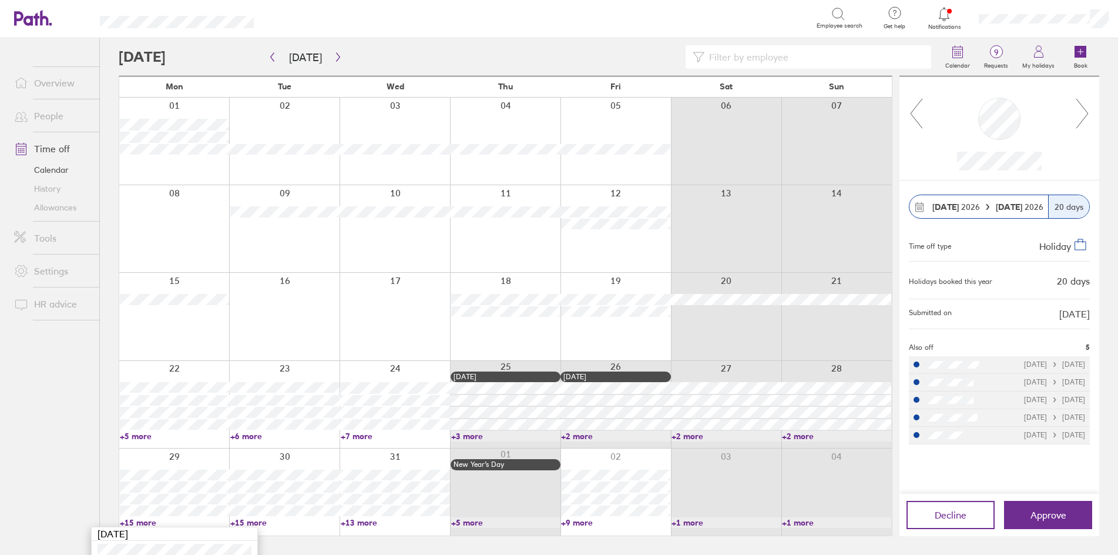
click at [55, 481] on ul "Overview People Time off Calendar History Allowances Tools Settings HR advice" at bounding box center [49, 277] width 99 height 478
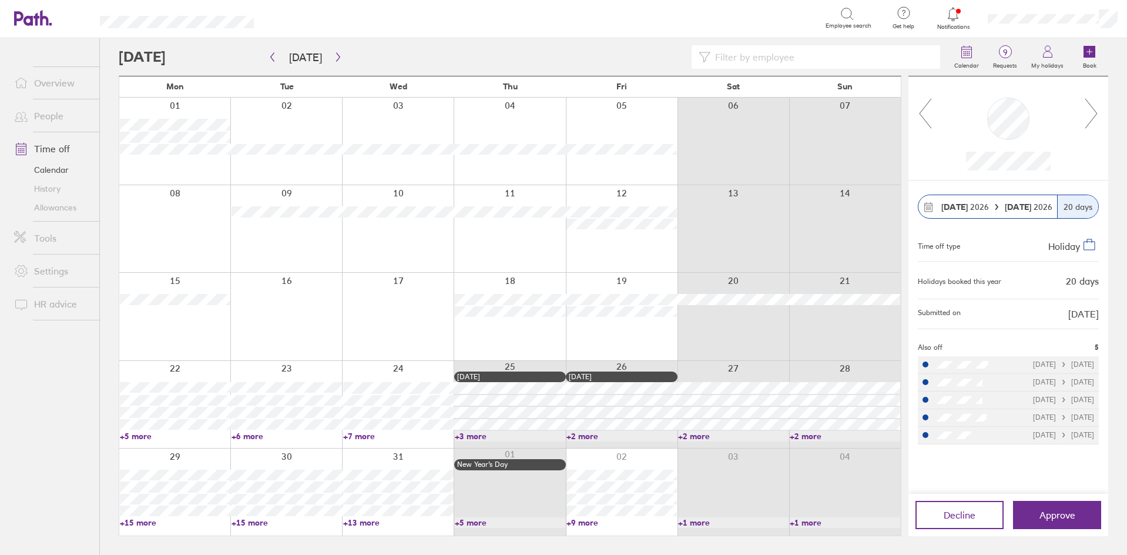
click at [133, 523] on link "+15 more" at bounding box center [175, 522] width 110 height 11
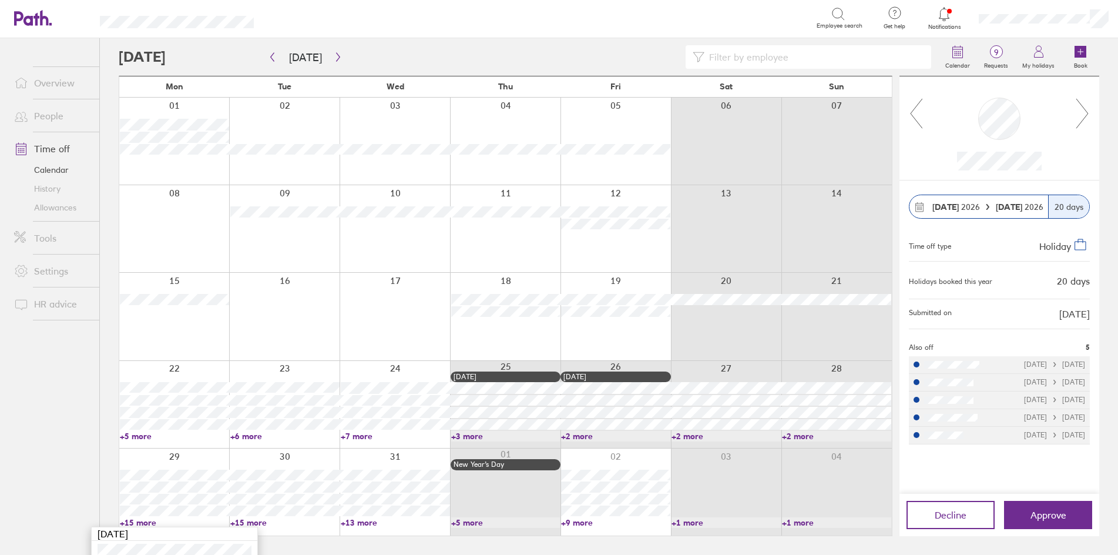
click at [96, 488] on ul "Overview People Time off Calendar History Allowances Tools Settings HR advice" at bounding box center [49, 277] width 99 height 478
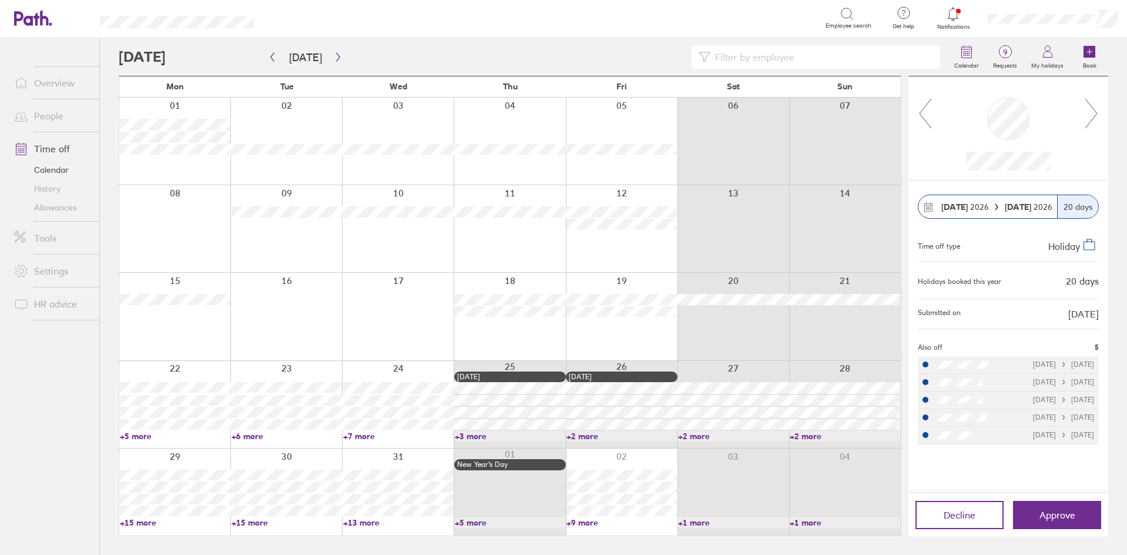
click at [145, 526] on link "+15 more" at bounding box center [175, 522] width 110 height 11
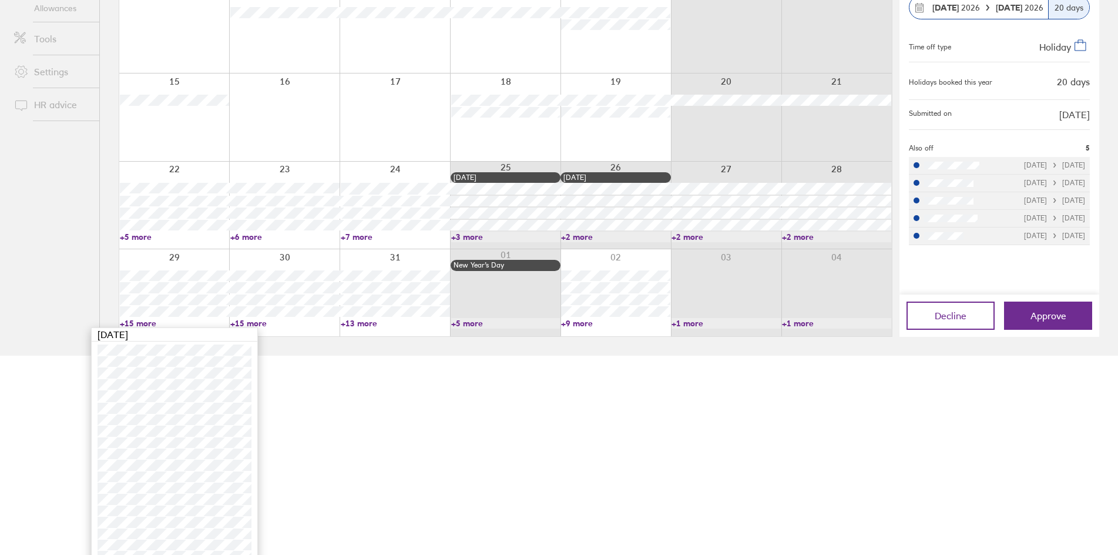
scroll to position [213, 0]
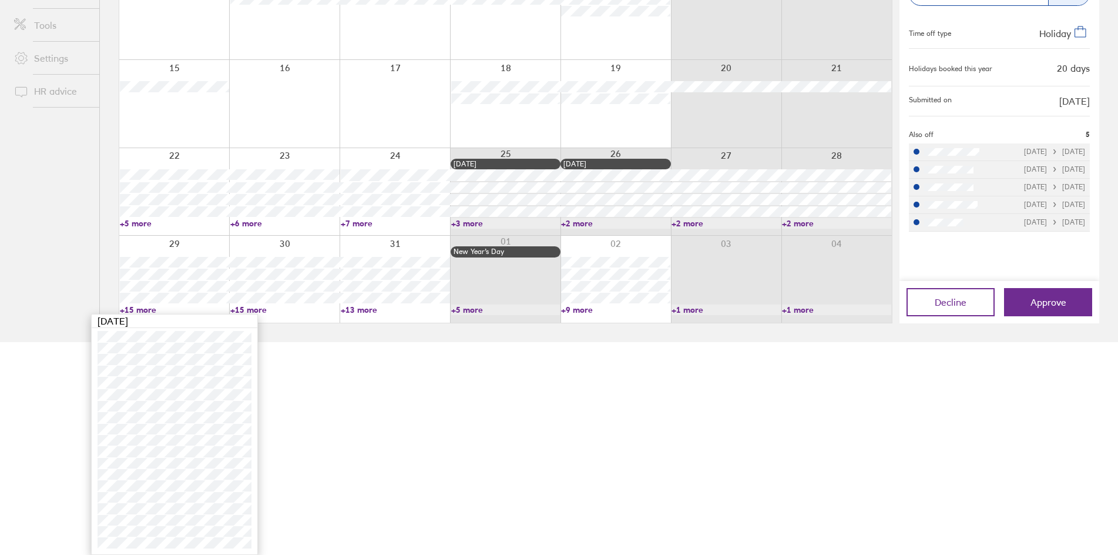
click at [247, 310] on link "+15 more" at bounding box center [284, 309] width 109 height 11
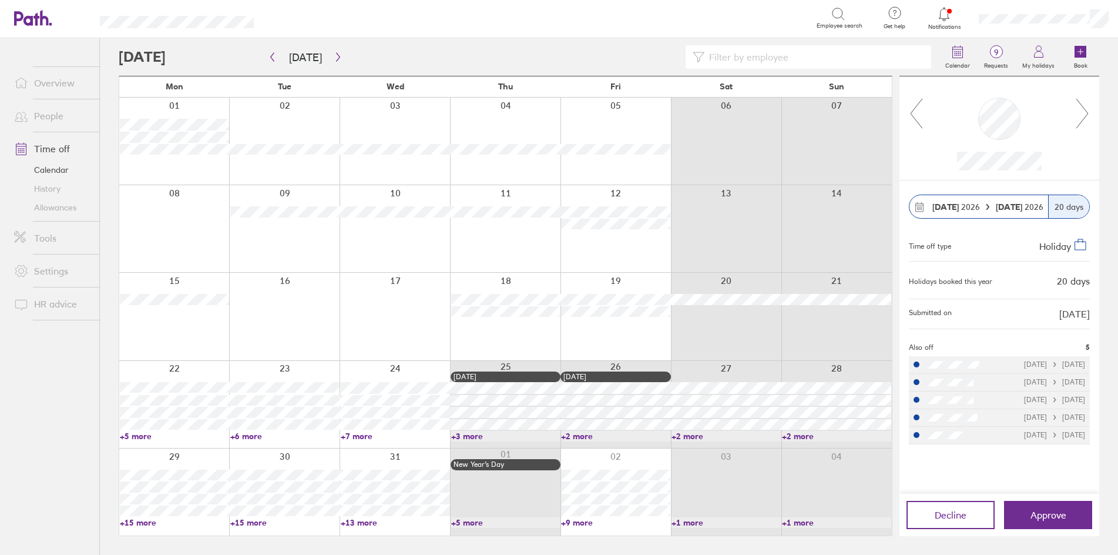
scroll to position [0, 0]
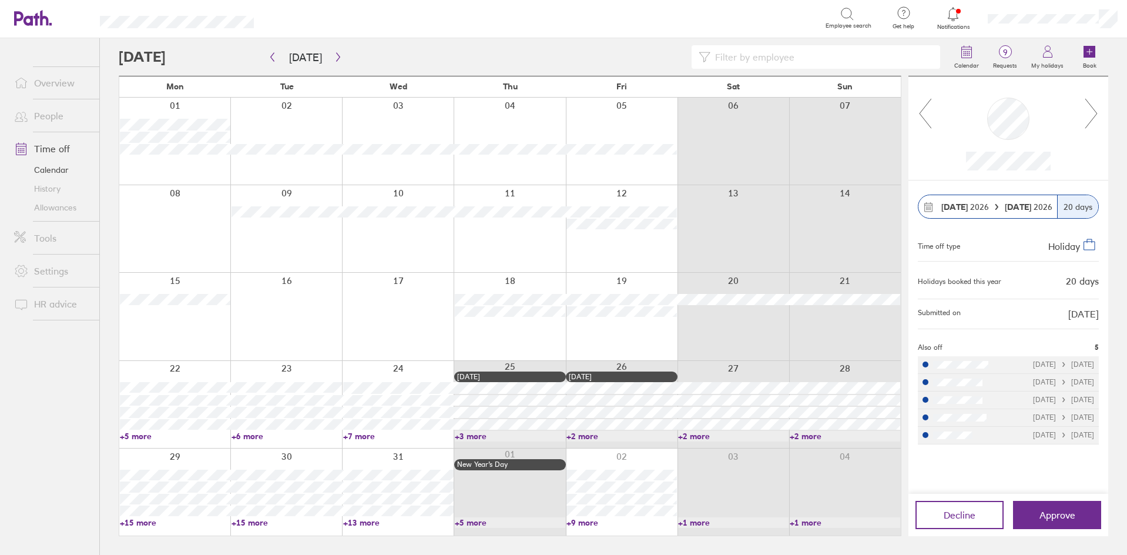
click at [236, 520] on link "+15 more" at bounding box center [286, 522] width 110 height 11
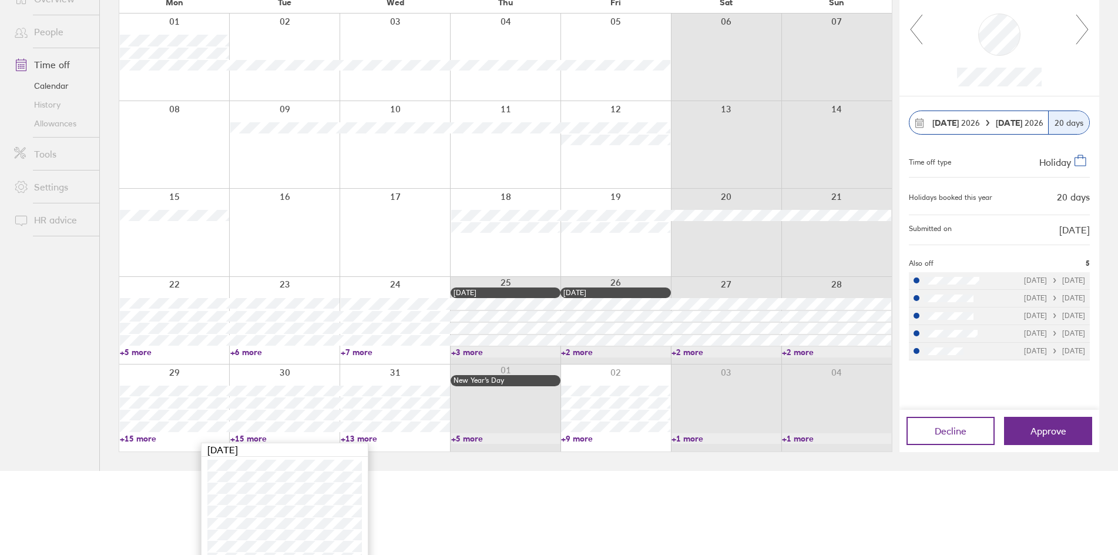
scroll to position [213, 0]
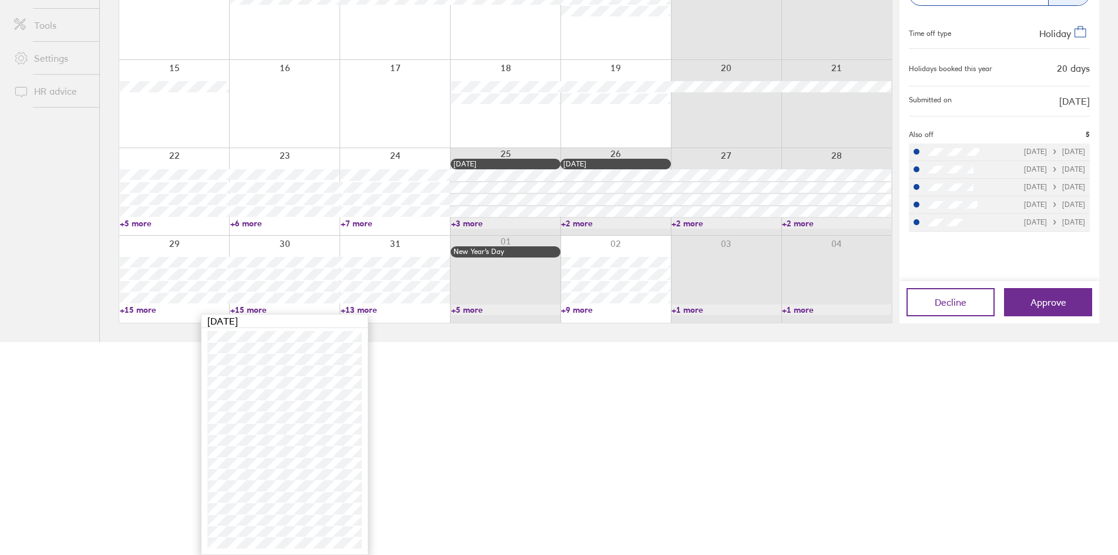
click at [577, 342] on html "Search Employee search Get help FAQs Contact us Notifications My profile Sign o…" at bounding box center [559, 64] width 1118 height 555
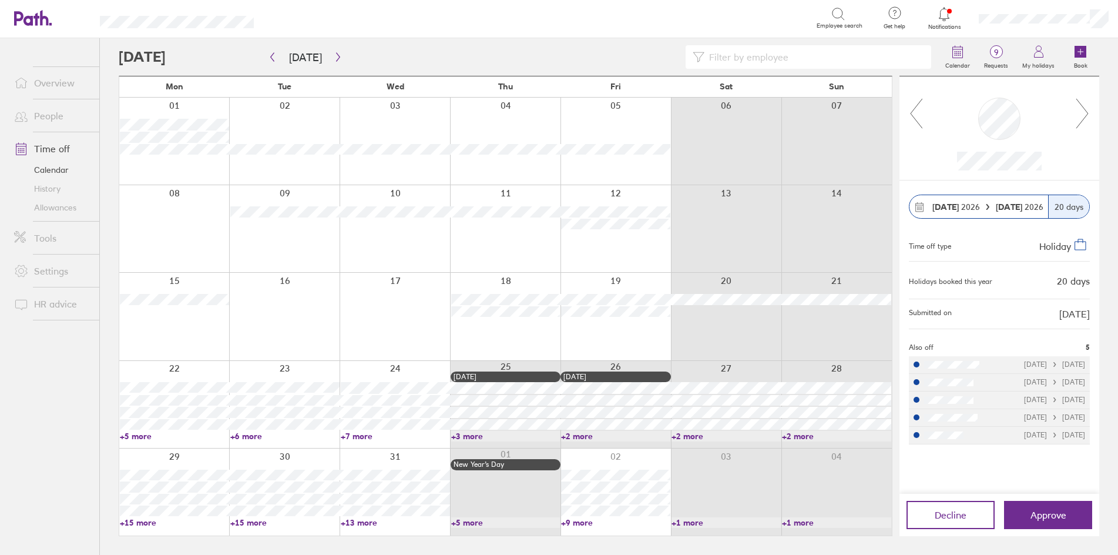
scroll to position [0, 0]
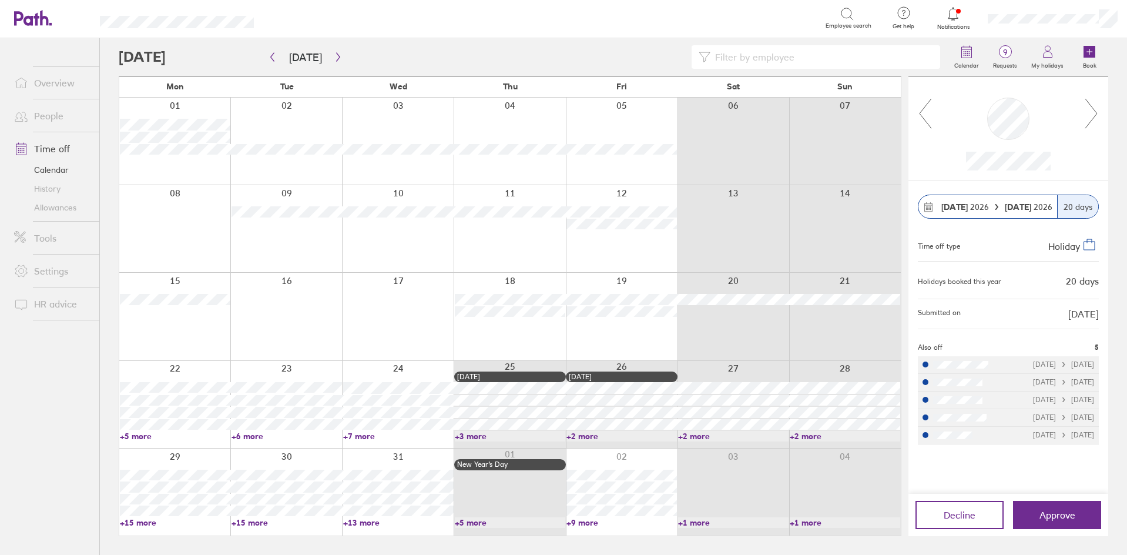
click at [1087, 112] on icon at bounding box center [1091, 114] width 15 height 32
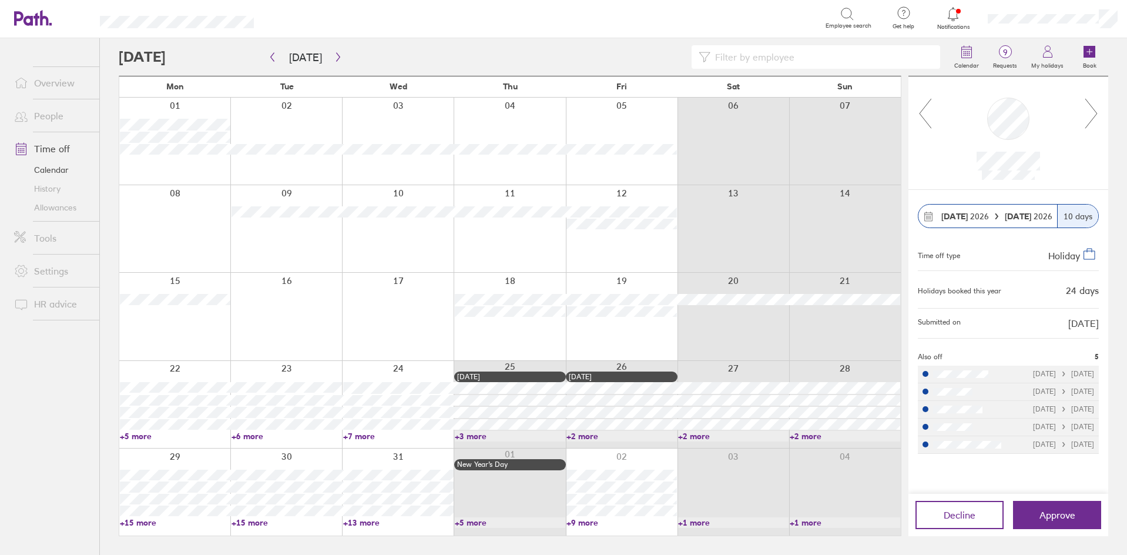
click at [1087, 112] on icon at bounding box center [1091, 114] width 15 height 32
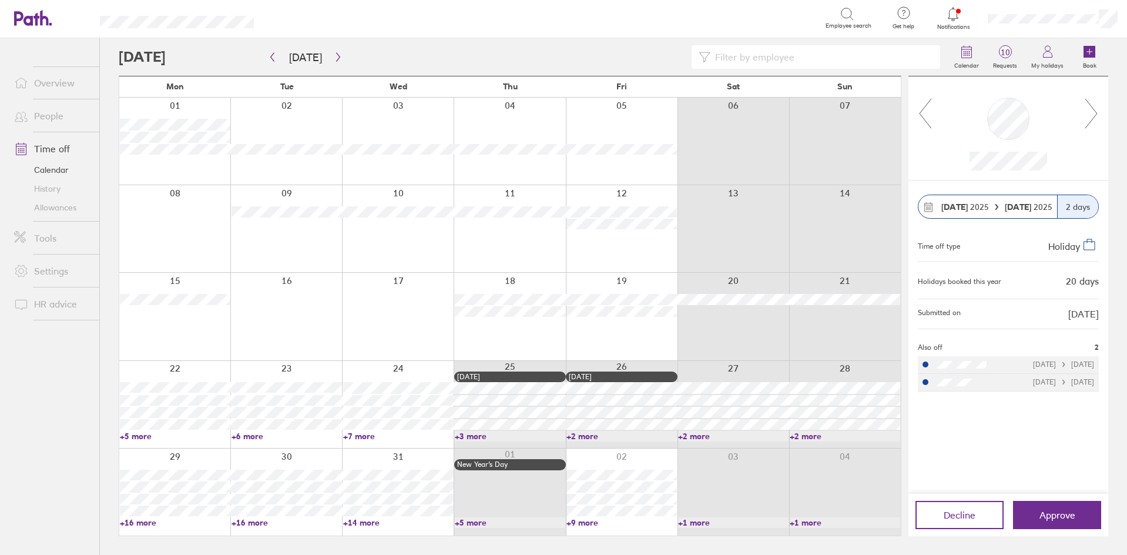
click at [1087, 112] on icon at bounding box center [1091, 114] width 15 height 32
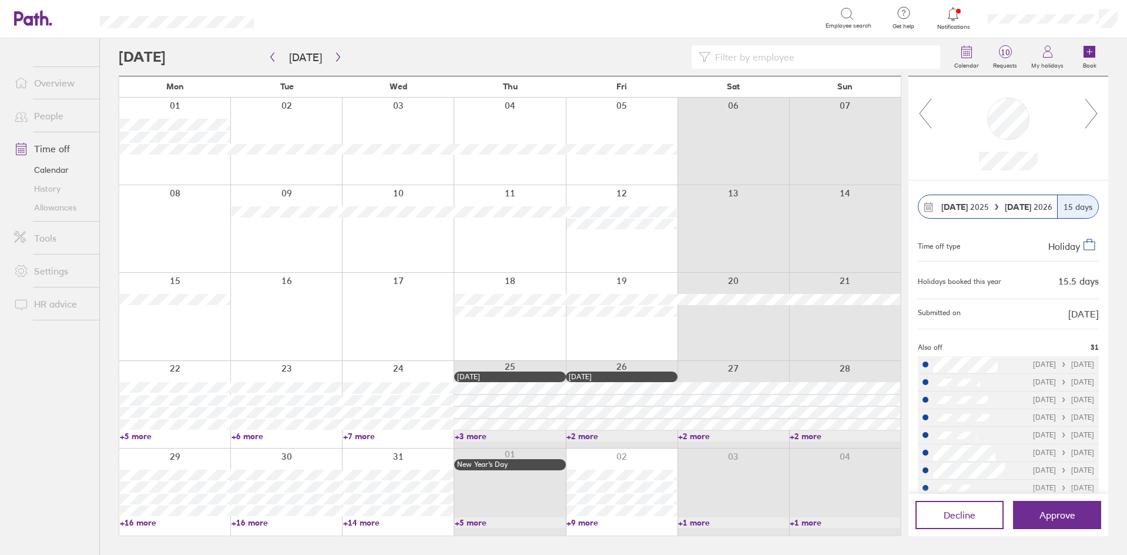
click at [1087, 112] on icon at bounding box center [1091, 114] width 15 height 32
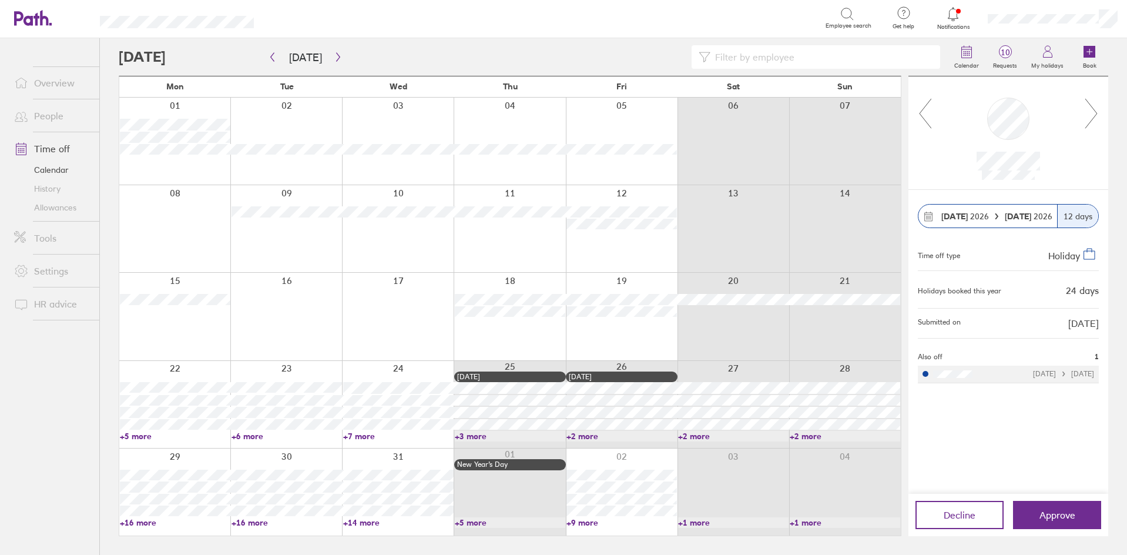
click at [1087, 112] on icon at bounding box center [1091, 114] width 15 height 32
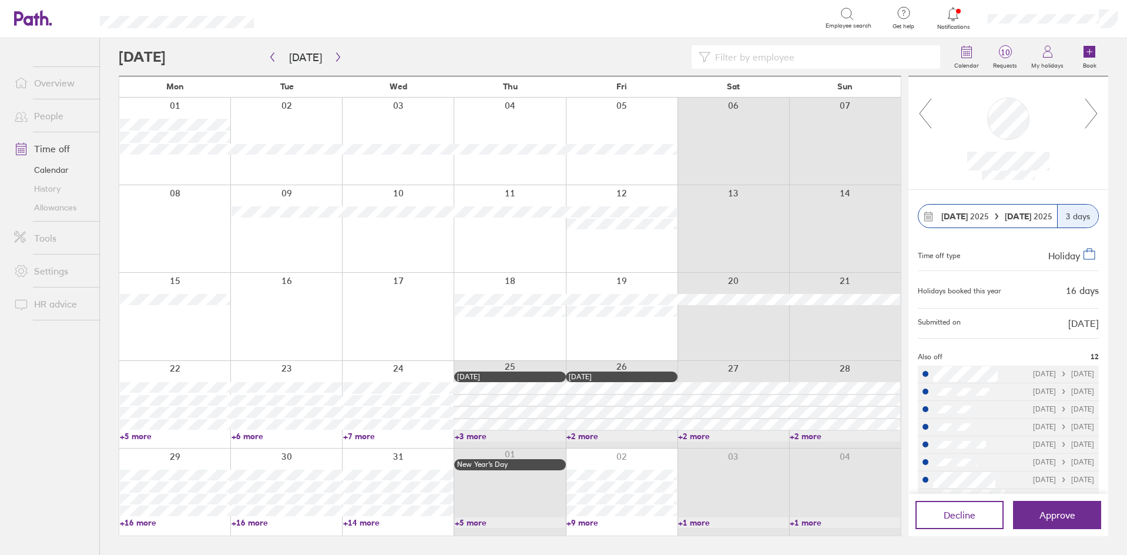
click at [1087, 112] on icon at bounding box center [1091, 114] width 15 height 32
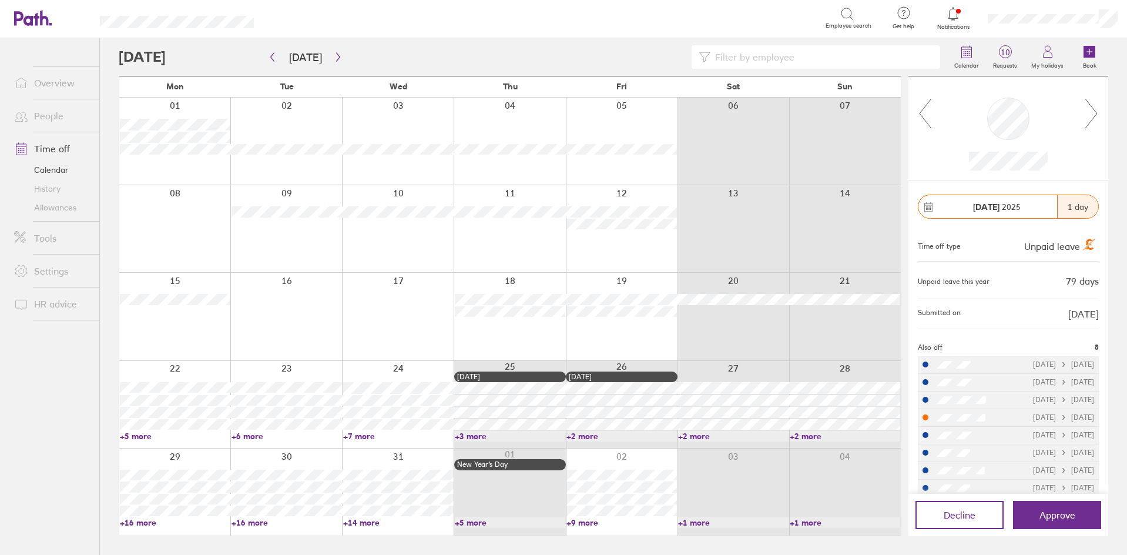
click at [1087, 112] on icon at bounding box center [1091, 114] width 15 height 32
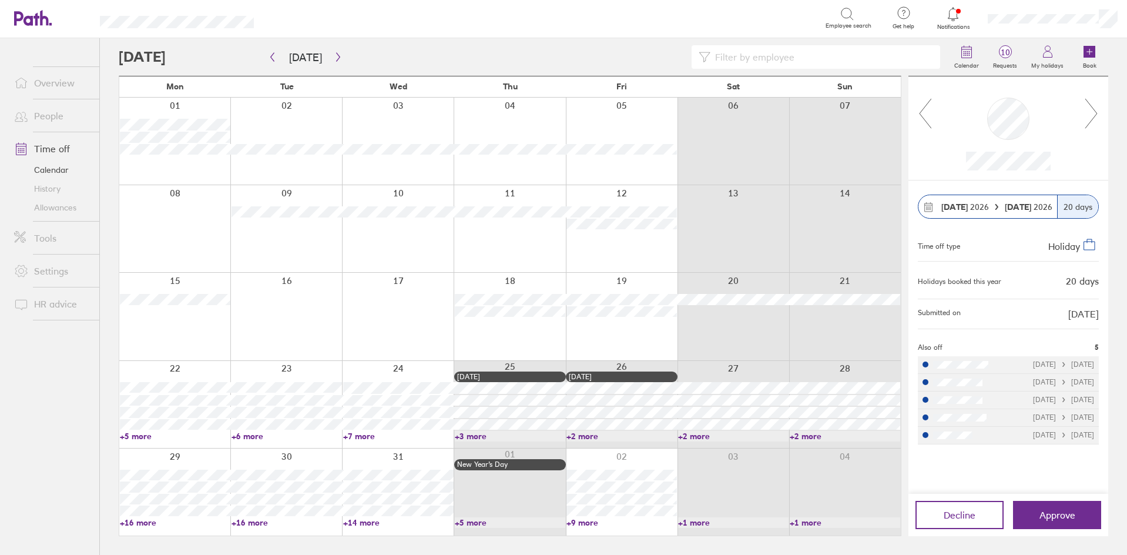
click at [920, 108] on icon at bounding box center [925, 114] width 15 height 32
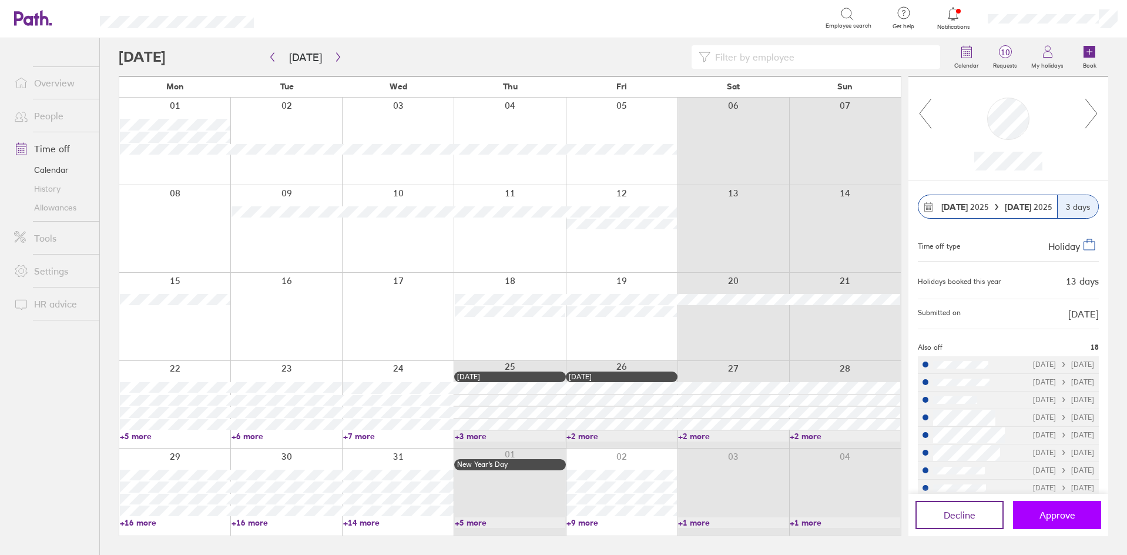
click at [1084, 528] on button "Approve" at bounding box center [1057, 514] width 88 height 28
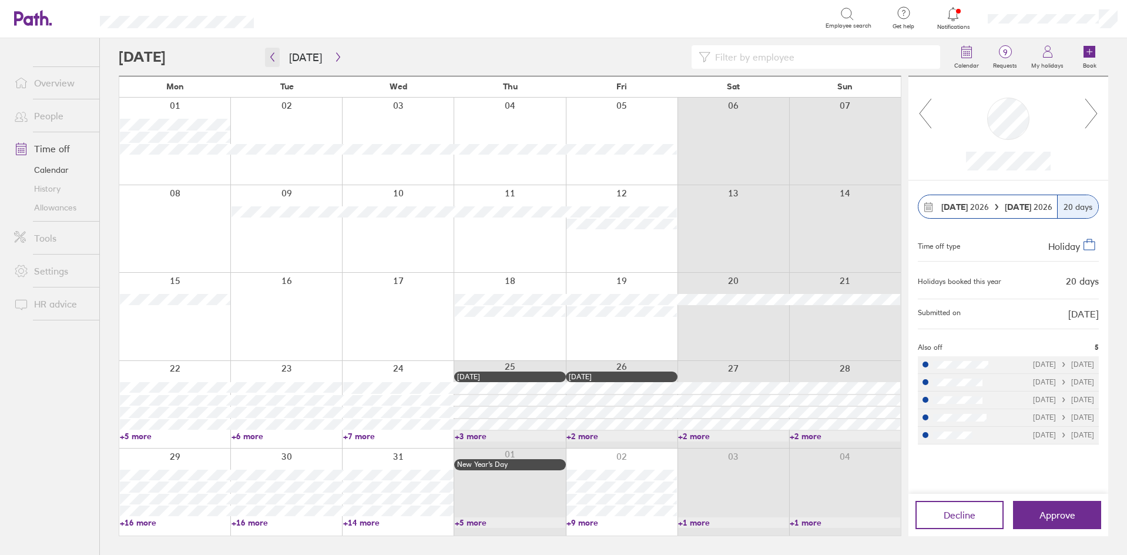
click at [272, 56] on icon "button" at bounding box center [273, 57] width 4 height 9
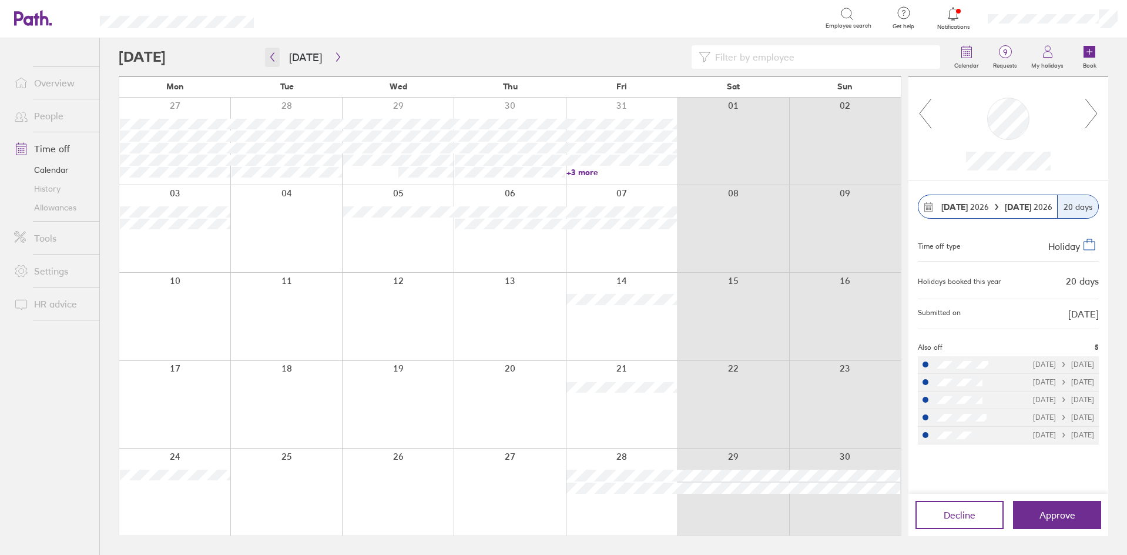
click at [271, 57] on icon "button" at bounding box center [272, 56] width 9 height 9
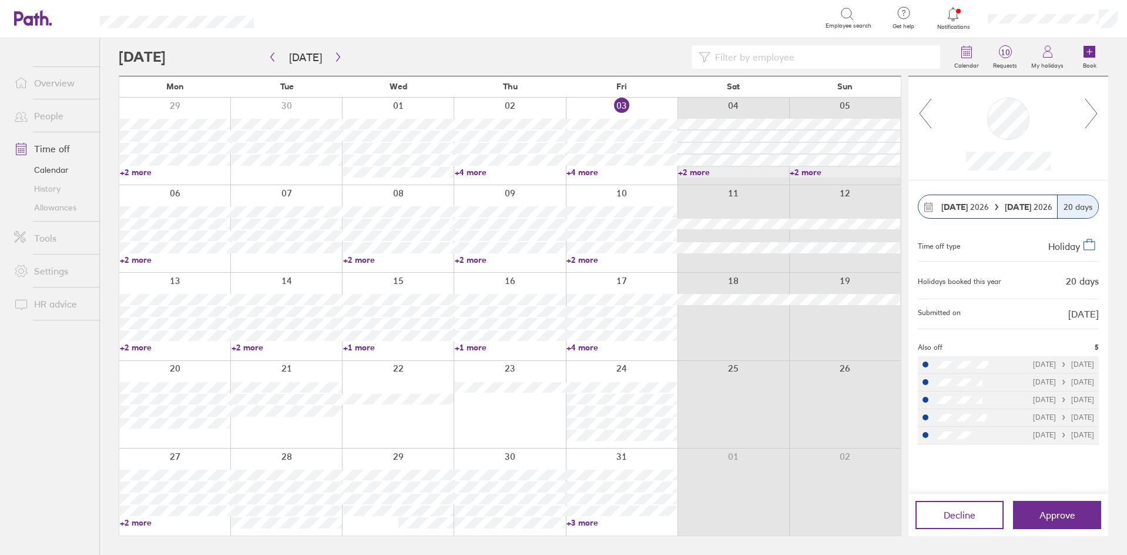
click at [137, 522] on link "+2 more" at bounding box center [175, 522] width 110 height 11
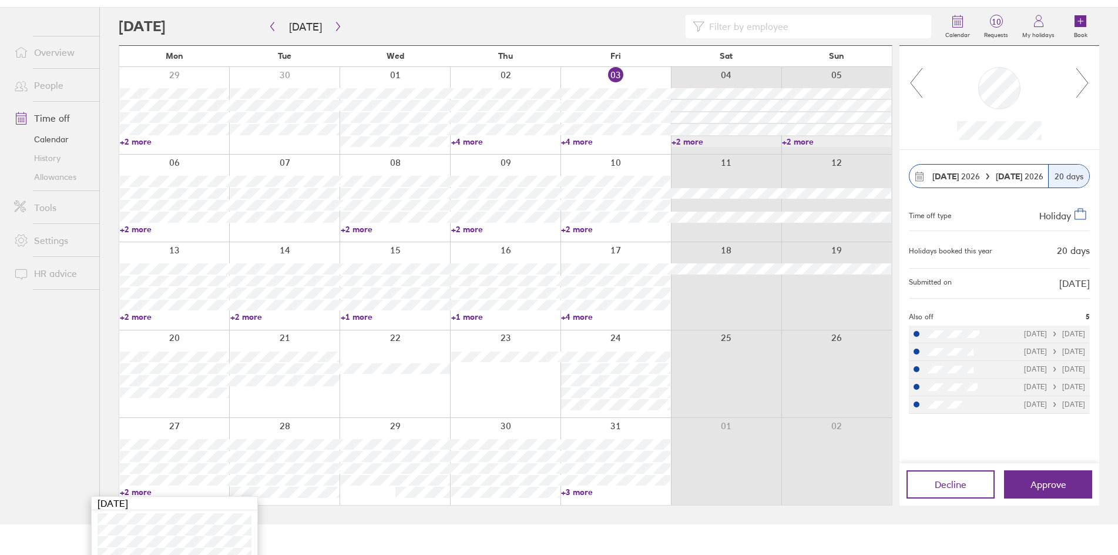
scroll to position [65, 0]
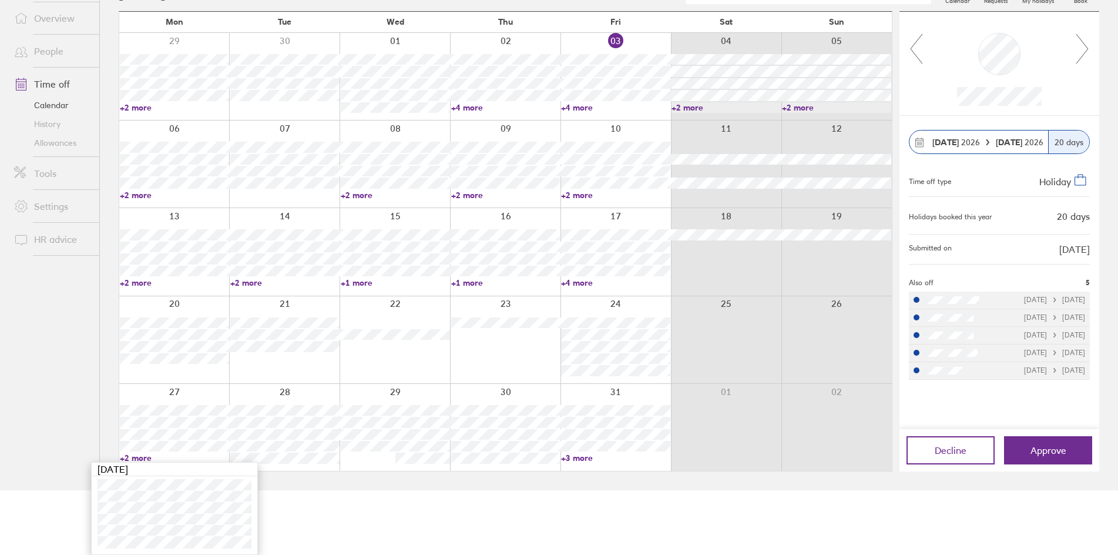
click at [1074, 53] on div at bounding box center [999, 63] width 152 height 85
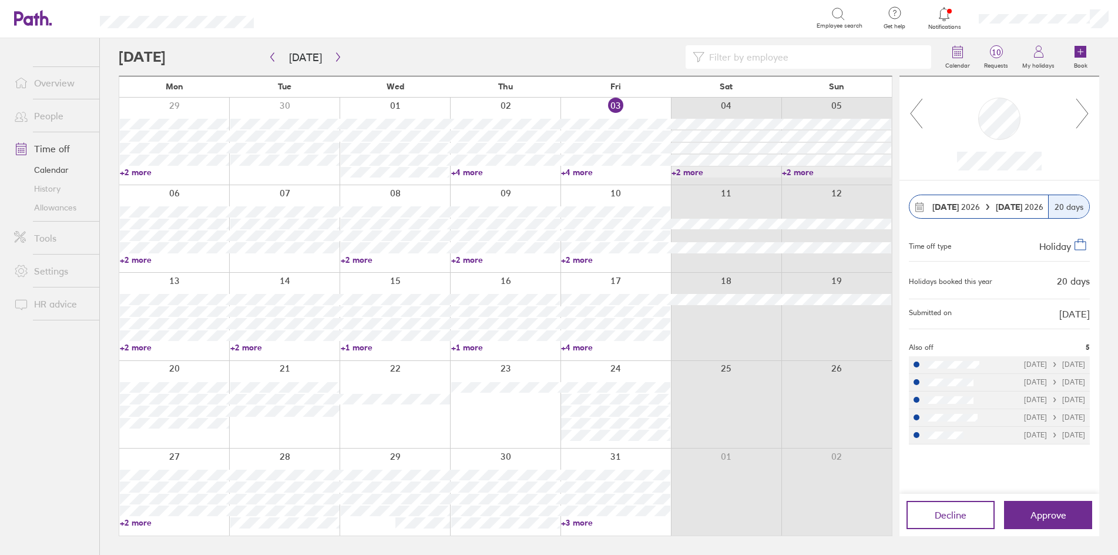
scroll to position [0, 0]
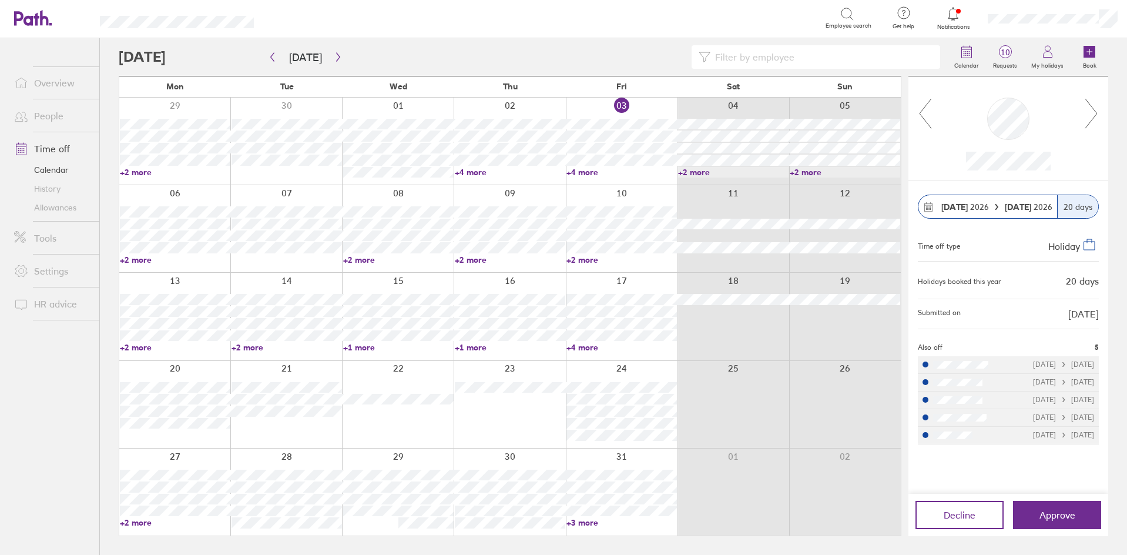
click at [1090, 111] on icon at bounding box center [1091, 114] width 15 height 32
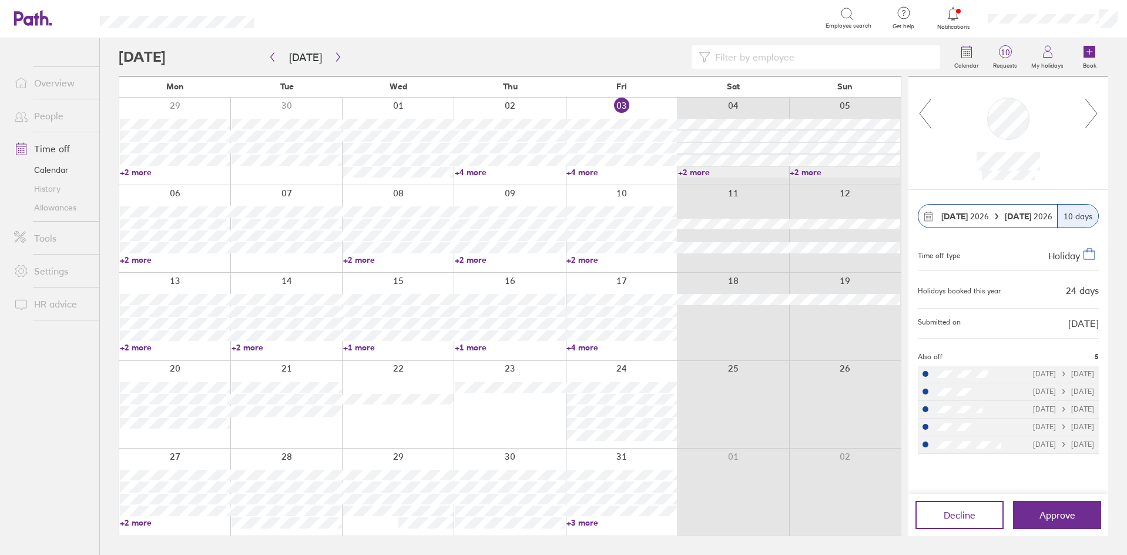
click at [1090, 110] on icon at bounding box center [1091, 114] width 15 height 32
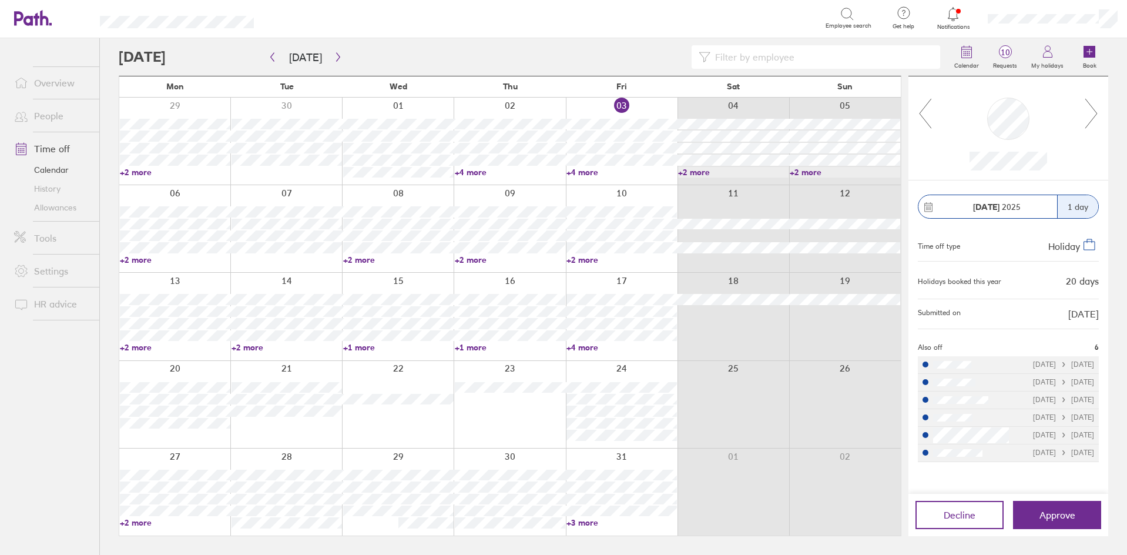
click at [1091, 110] on icon at bounding box center [1091, 114] width 15 height 32
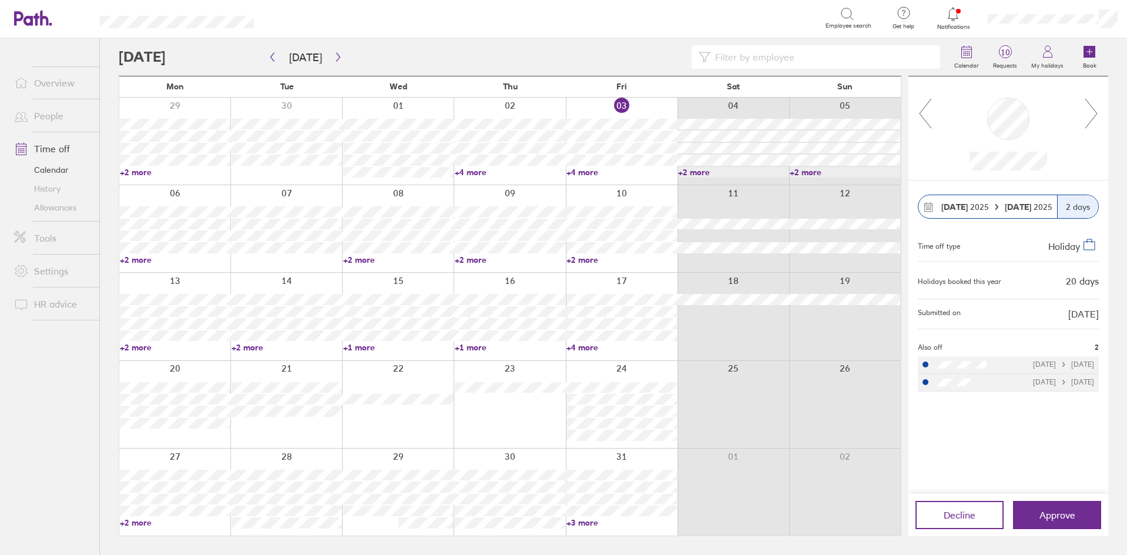
click at [1091, 109] on icon at bounding box center [1091, 114] width 15 height 32
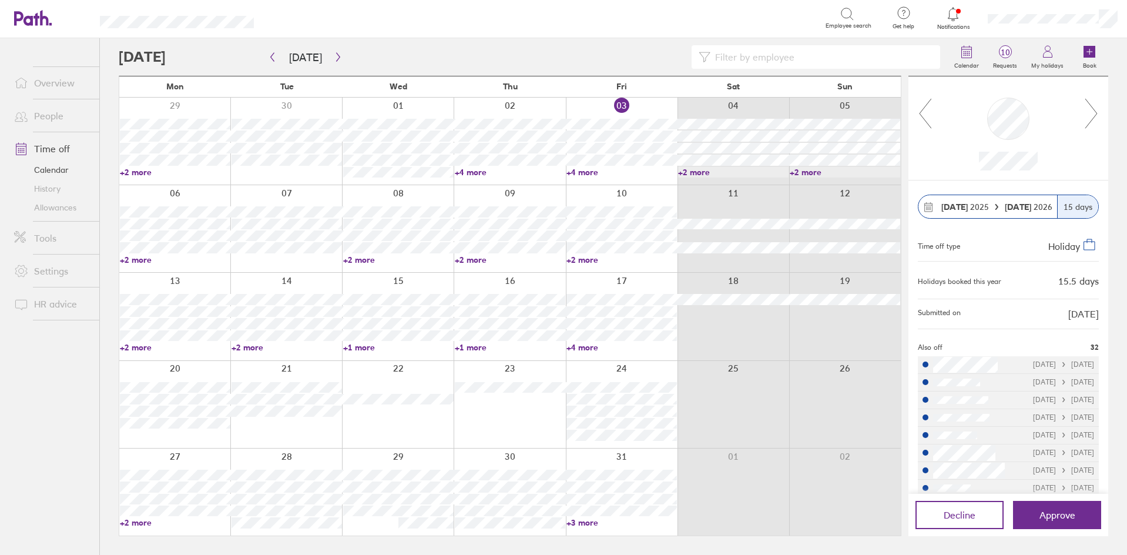
click at [1091, 109] on icon at bounding box center [1091, 114] width 15 height 32
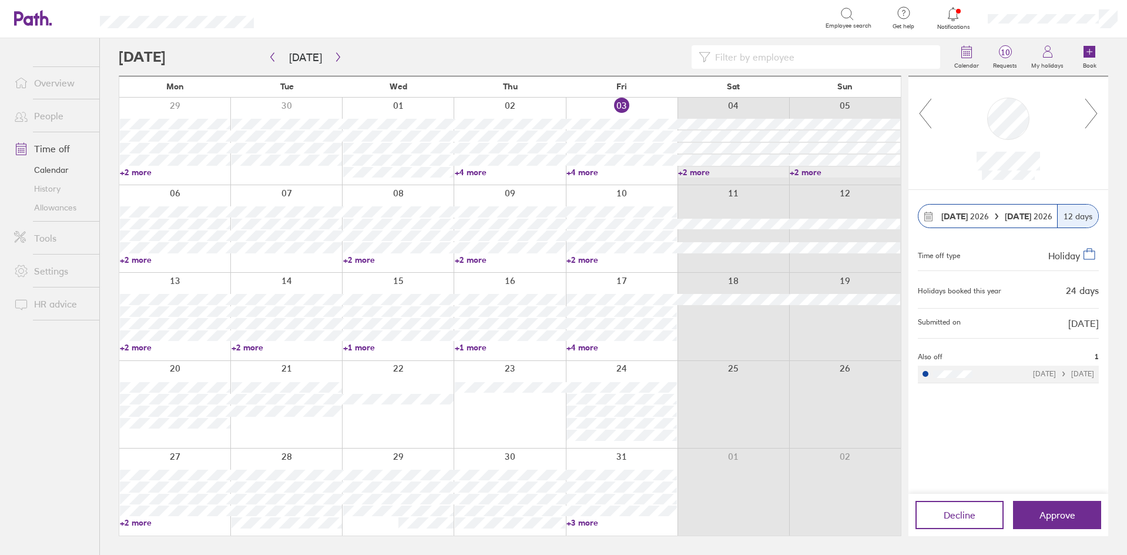
click at [1091, 109] on icon at bounding box center [1091, 114] width 15 height 32
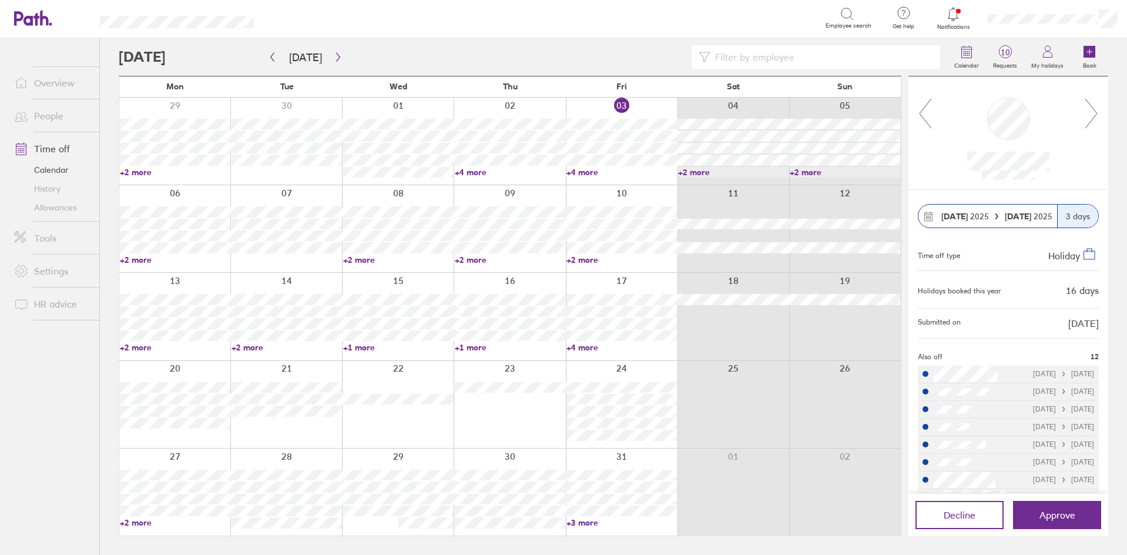
click at [1091, 109] on icon at bounding box center [1091, 114] width 15 height 32
click at [1089, 127] on icon at bounding box center [1091, 114] width 15 height 32
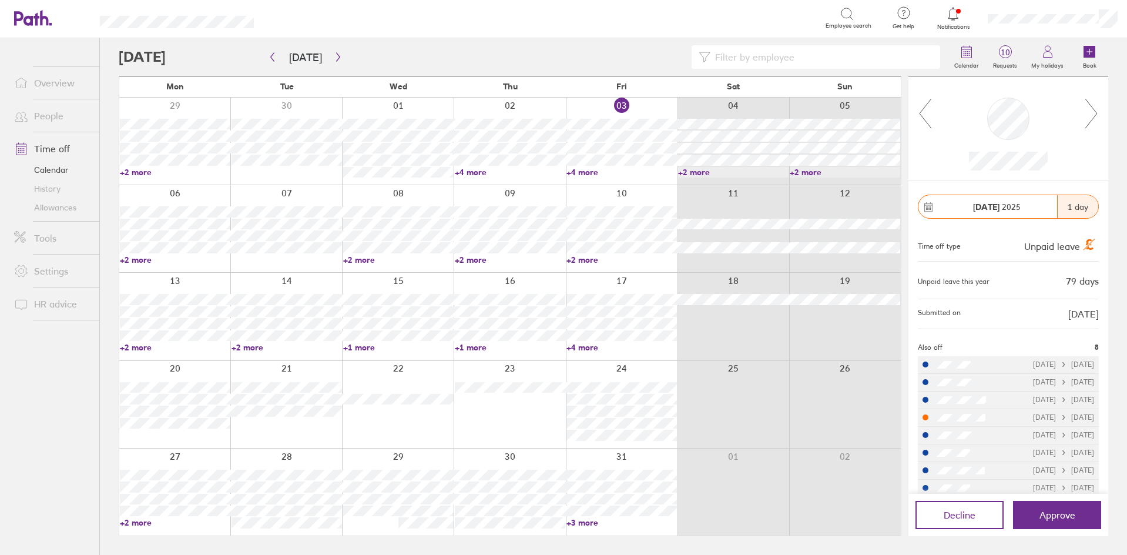
click at [1089, 127] on icon at bounding box center [1091, 114] width 15 height 32
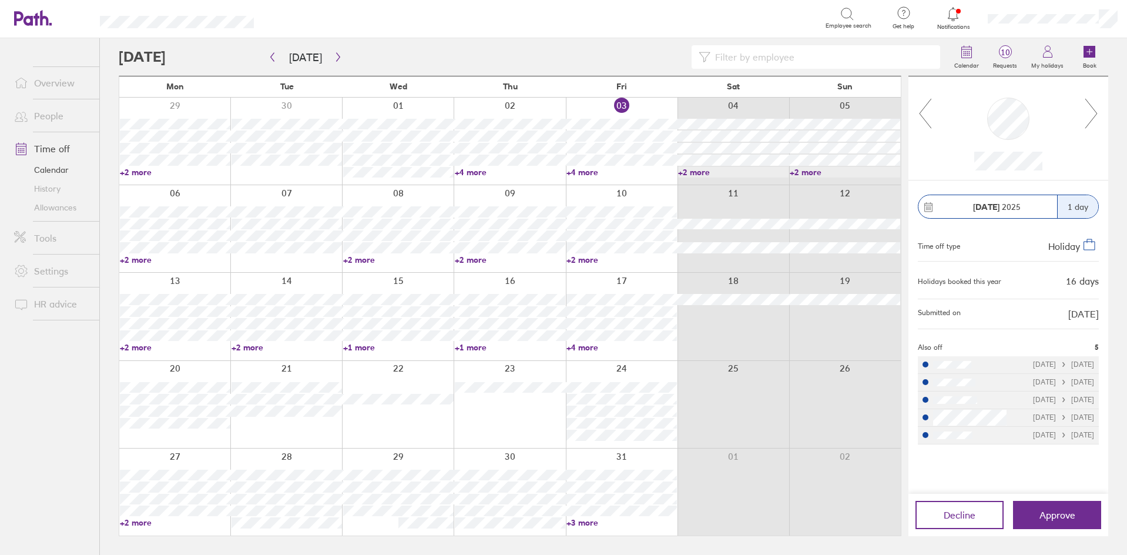
click at [1089, 127] on icon at bounding box center [1091, 114] width 15 height 32
click at [919, 115] on icon at bounding box center [925, 114] width 15 height 32
click at [1063, 518] on span "Approve" at bounding box center [1057, 514] width 36 height 11
click at [146, 351] on link "+2 more" at bounding box center [175, 347] width 110 height 11
click at [105, 304] on div "Calendar 9 Requests My holidays Book Today October 2025 Mon Tue Wed Thu Fri Sat…" at bounding box center [613, 296] width 1027 height 516
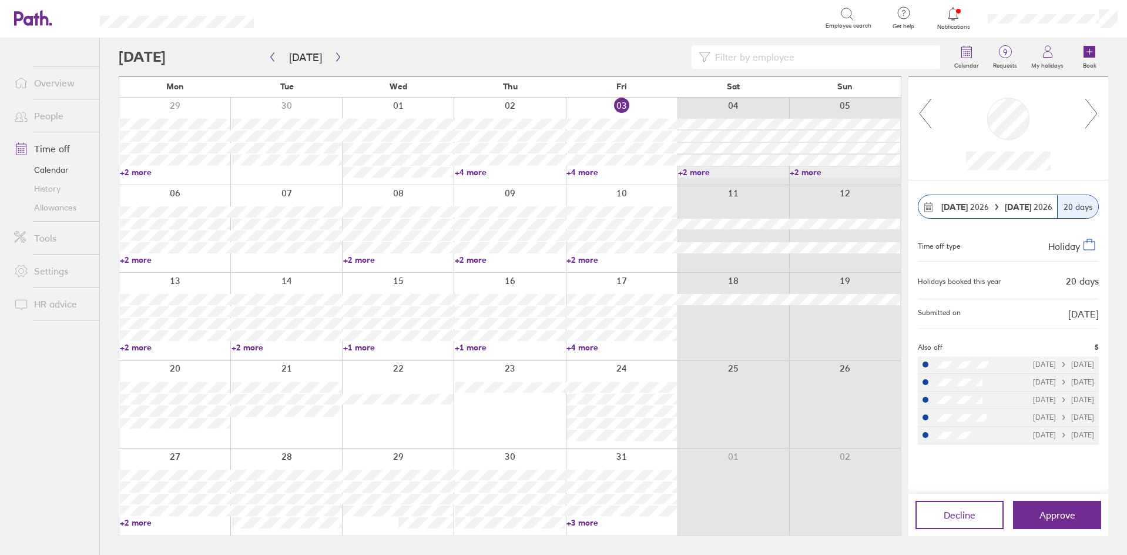
click at [137, 523] on link "+2 more" at bounding box center [175, 522] width 110 height 11
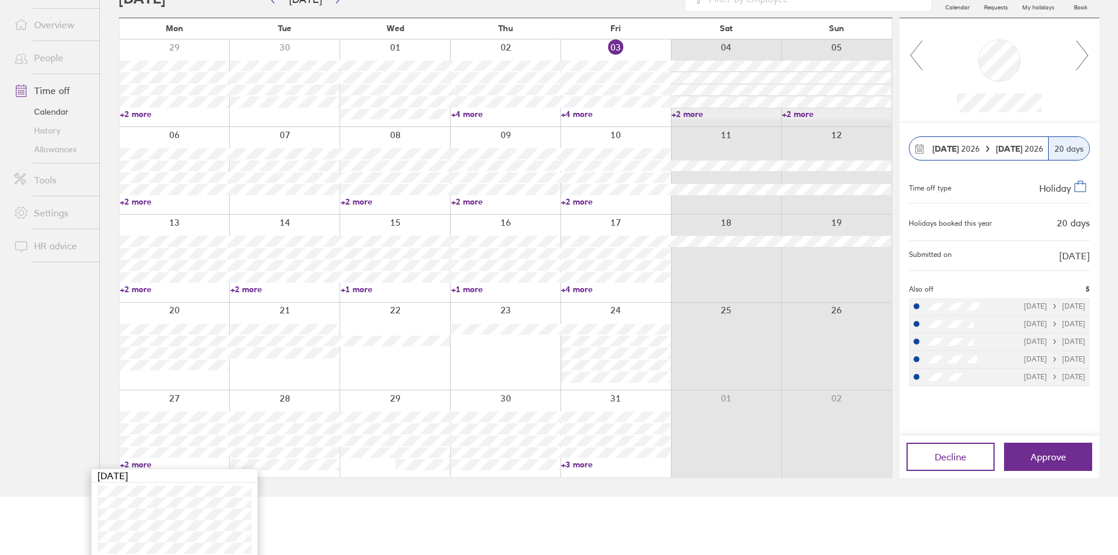
scroll to position [63, 0]
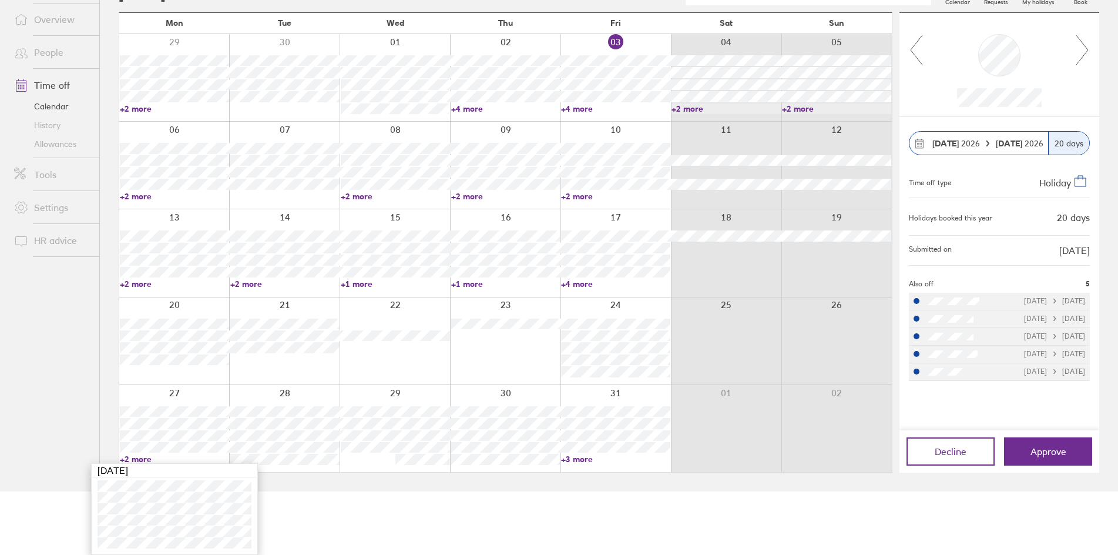
click at [176, 393] on div at bounding box center [174, 428] width 110 height 87
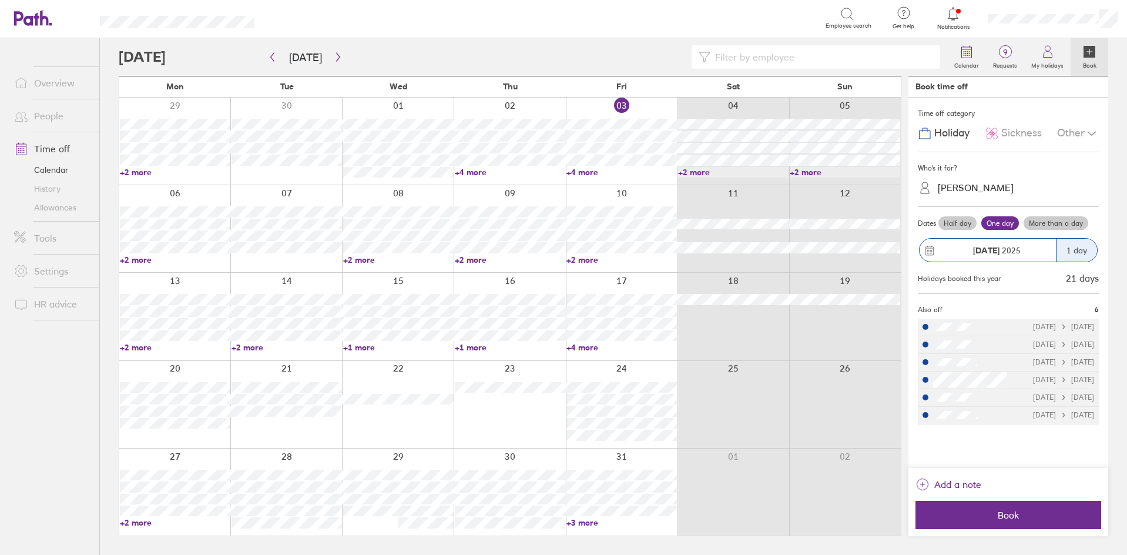
click at [963, 187] on div "Jamie Ryan Wolstenholme" at bounding box center [976, 187] width 76 height 11
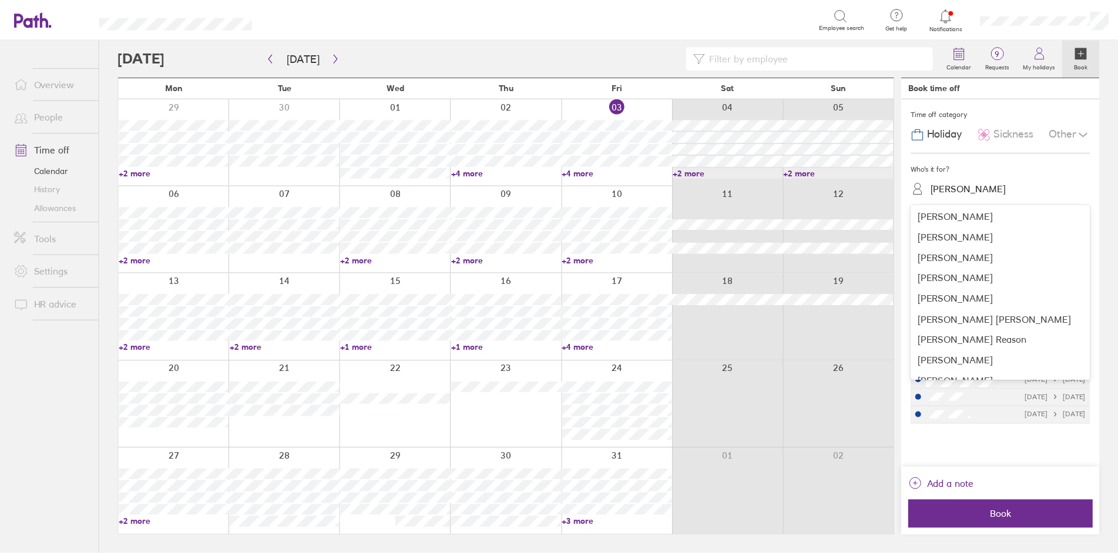
scroll to position [705, 0]
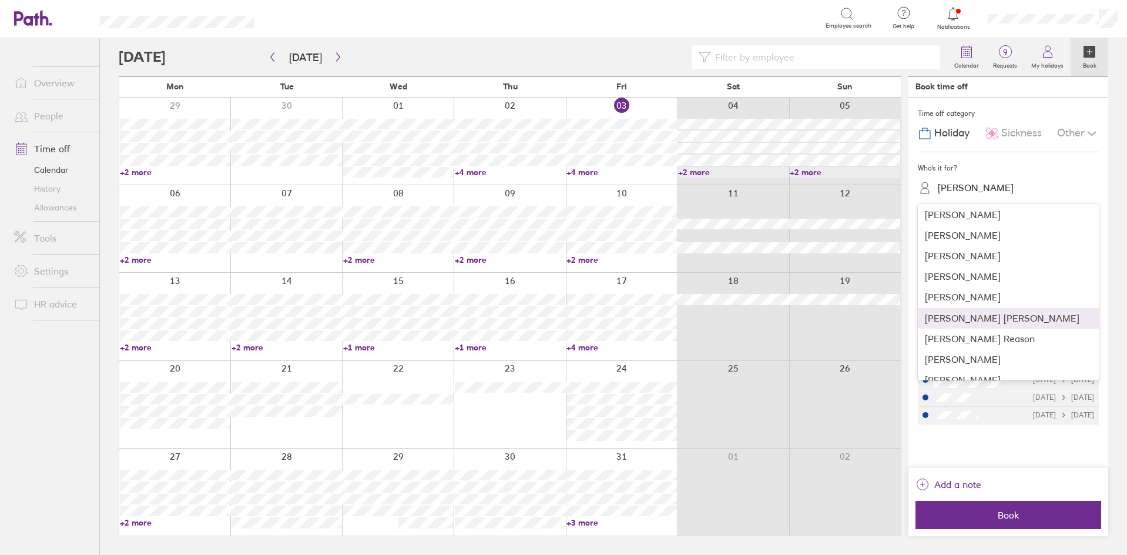
click at [965, 314] on div "Michael John Bailey" at bounding box center [1008, 318] width 181 height 21
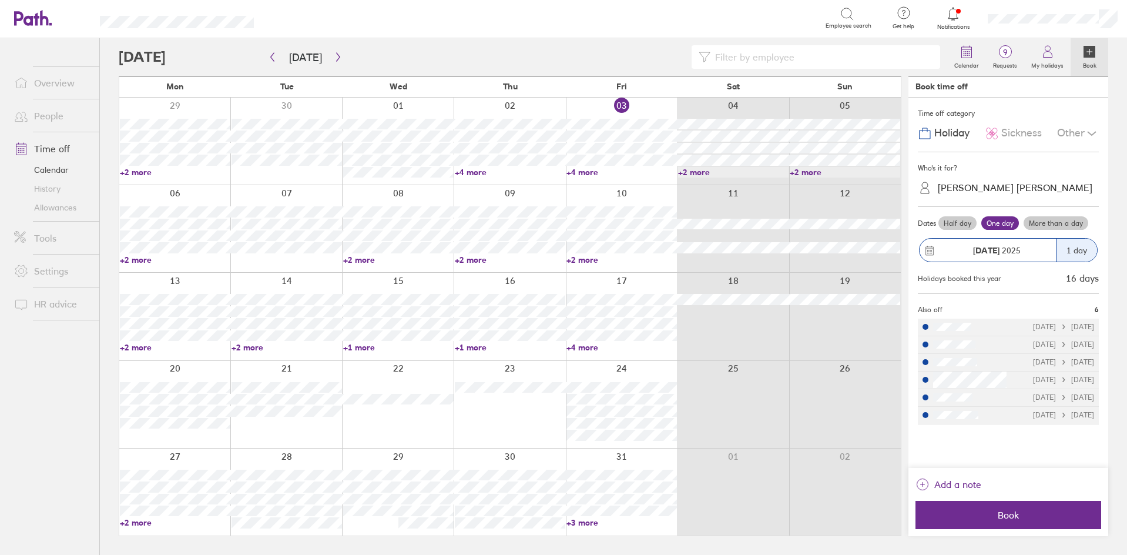
click at [1055, 226] on label "More than a day" at bounding box center [1055, 223] width 65 height 14
click at [0, 0] on input "More than a day" at bounding box center [0, 0] width 0 height 0
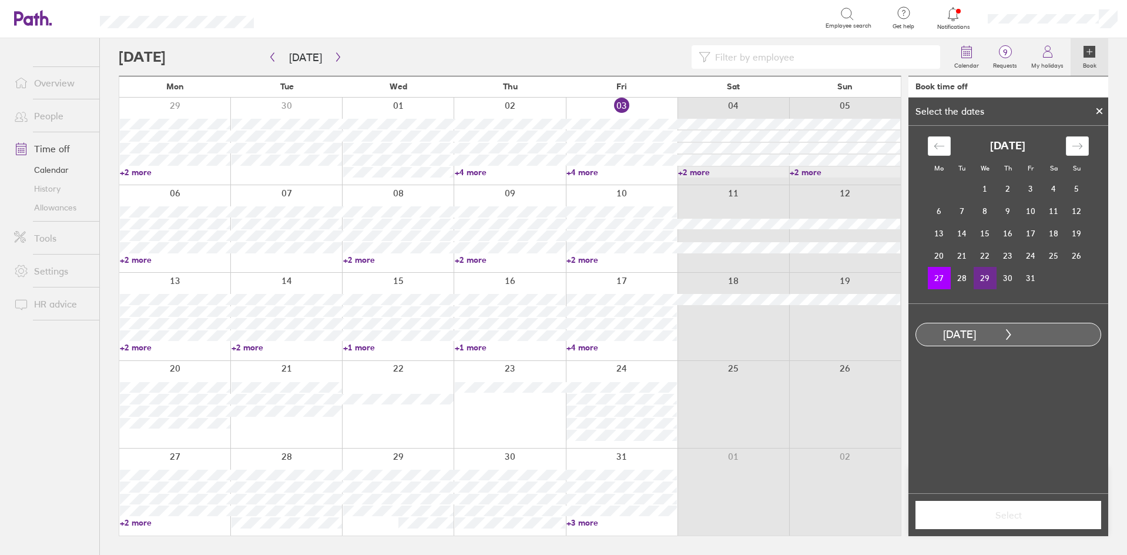
click at [983, 278] on td "29" at bounding box center [984, 278] width 23 height 22
drag, startPoint x: 1013, startPoint y: 518, endPoint x: 1015, endPoint y: 533, distance: 15.5
click at [1015, 533] on div "Select" at bounding box center [1008, 514] width 200 height 43
click at [1019, 516] on span "Select" at bounding box center [1007, 514] width 169 height 11
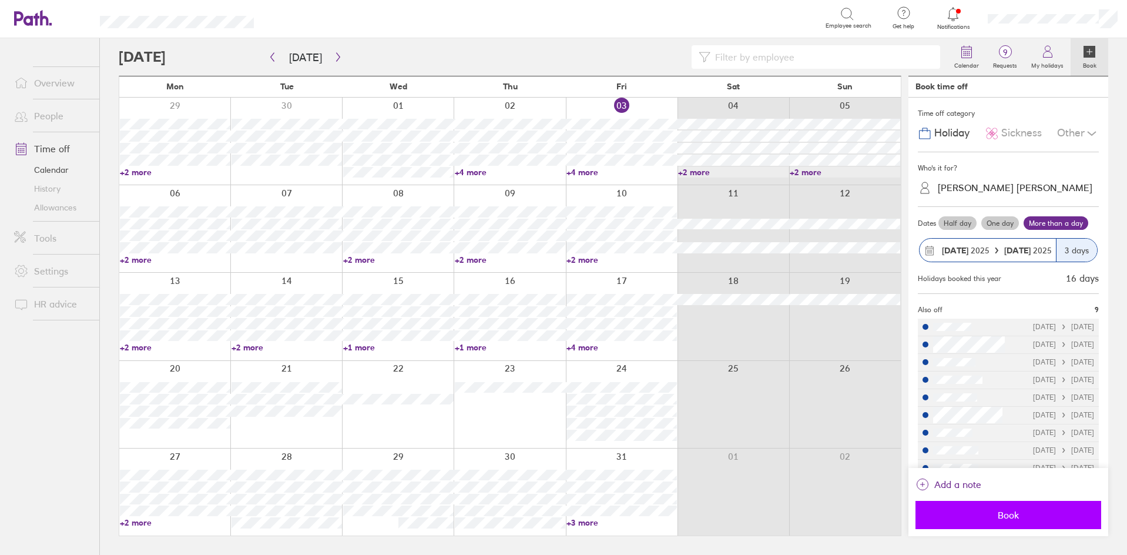
click at [1023, 513] on span "Book" at bounding box center [1007, 514] width 169 height 11
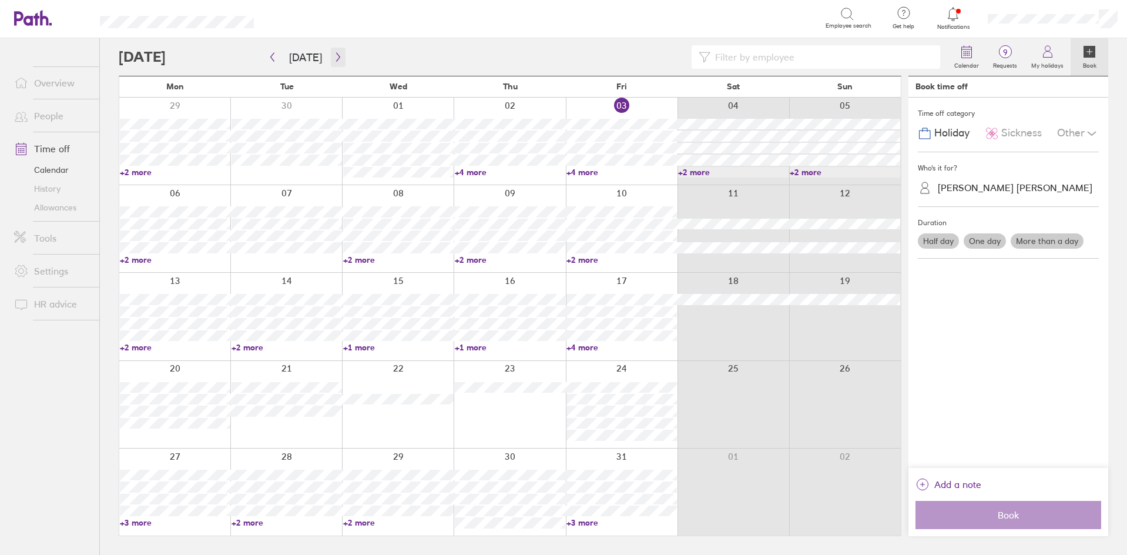
click at [331, 62] on button "button" at bounding box center [338, 57] width 15 height 19
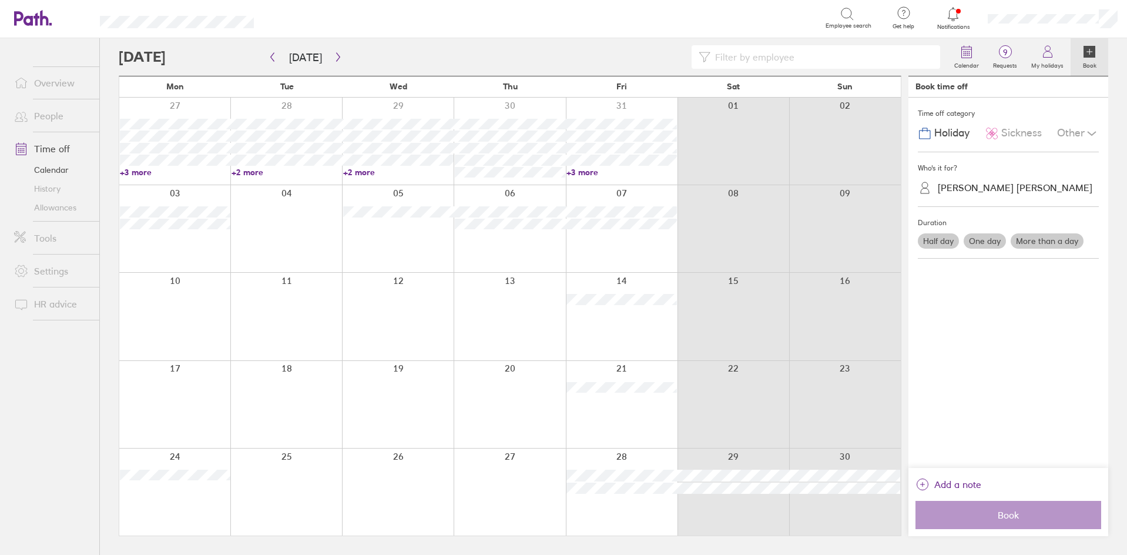
click at [207, 255] on div at bounding box center [174, 228] width 111 height 87
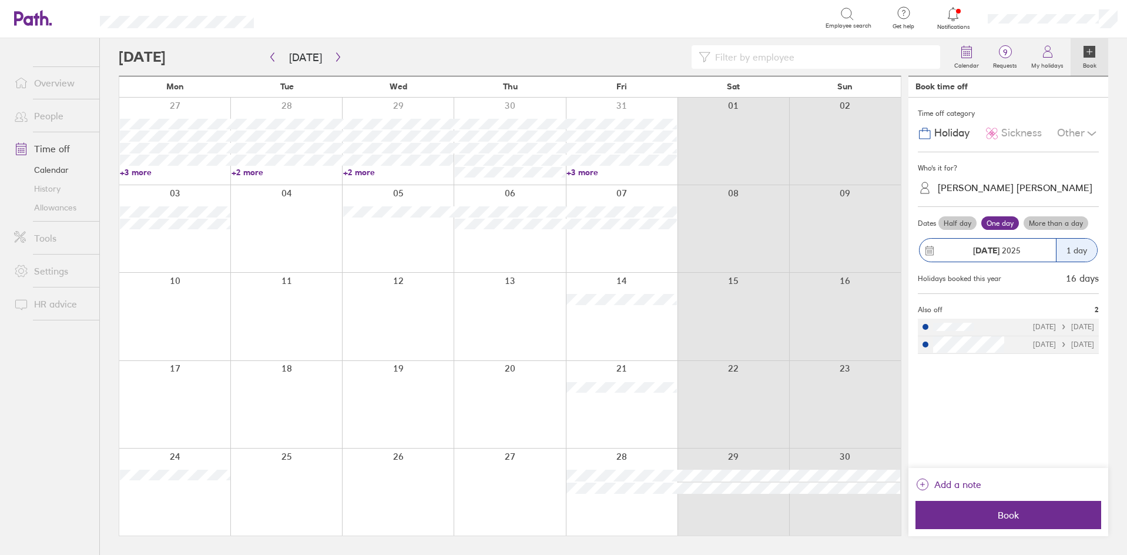
click at [1065, 223] on label "More than a day" at bounding box center [1055, 223] width 65 height 14
click at [0, 0] on input "More than a day" at bounding box center [0, 0] width 0 height 0
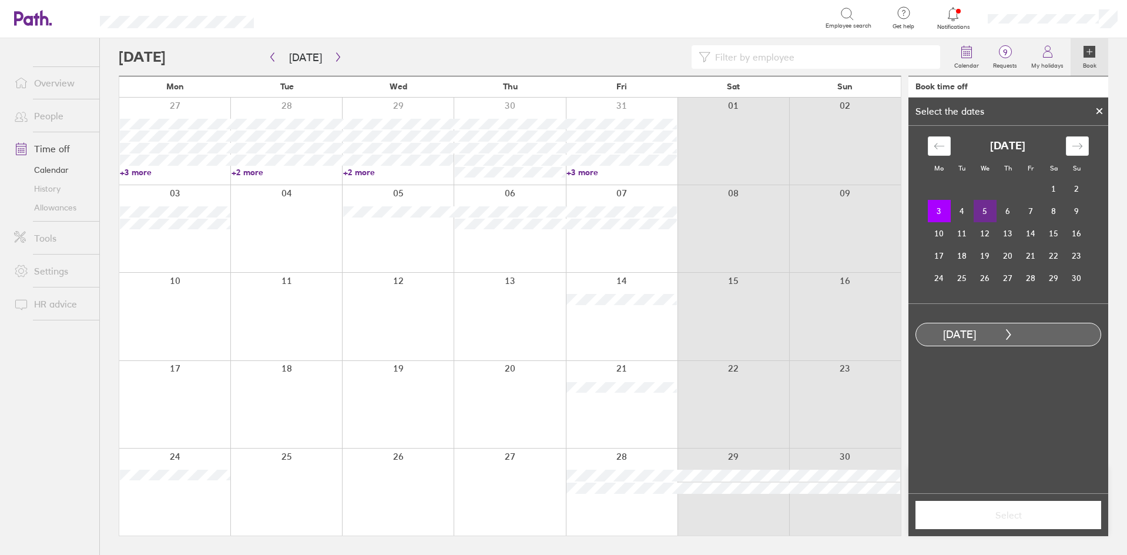
click at [977, 211] on td "5" at bounding box center [984, 211] width 23 height 22
click at [999, 525] on button "Select" at bounding box center [1008, 514] width 186 height 28
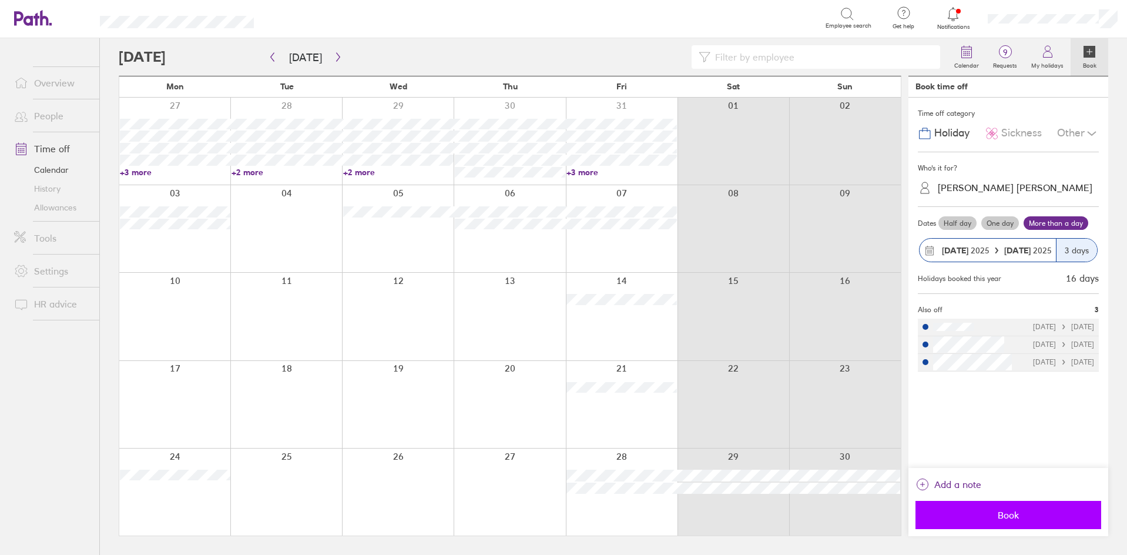
click at [996, 511] on span "Book" at bounding box center [1007, 514] width 169 height 11
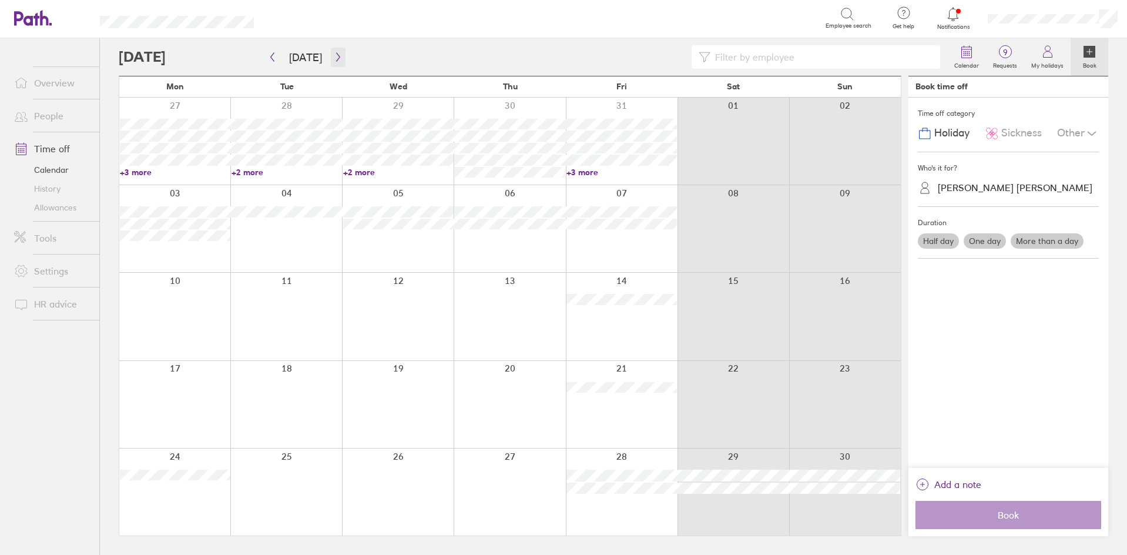
click at [334, 56] on icon "button" at bounding box center [338, 56] width 9 height 9
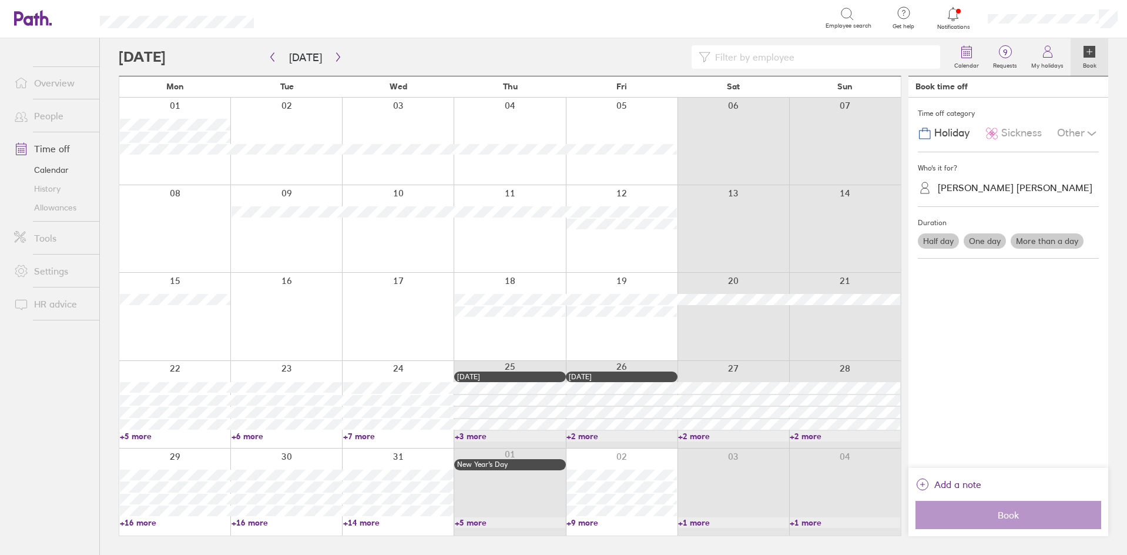
click at [147, 436] on link "+5 more" at bounding box center [175, 436] width 110 height 11
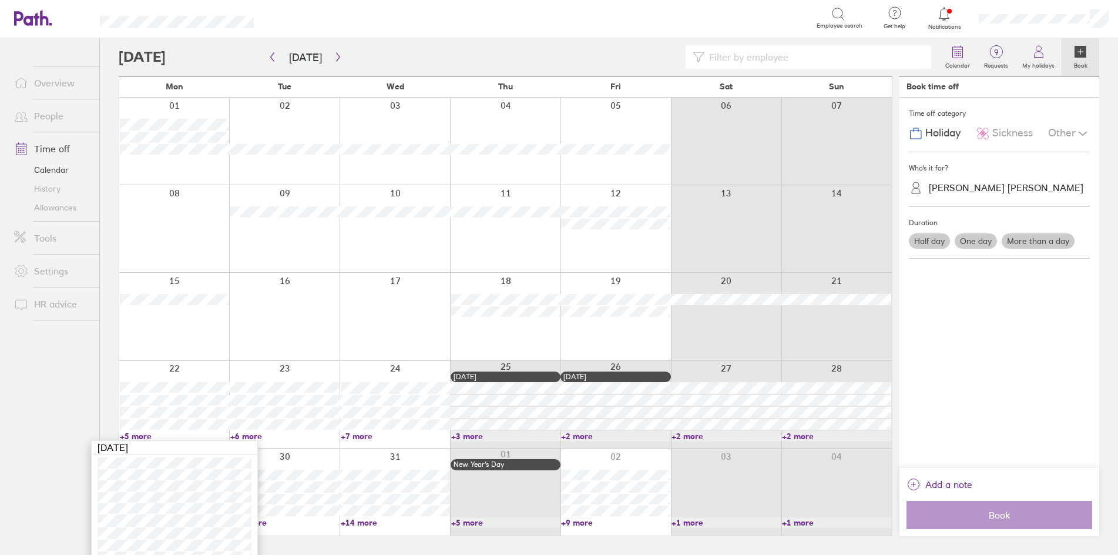
scroll to position [14, 0]
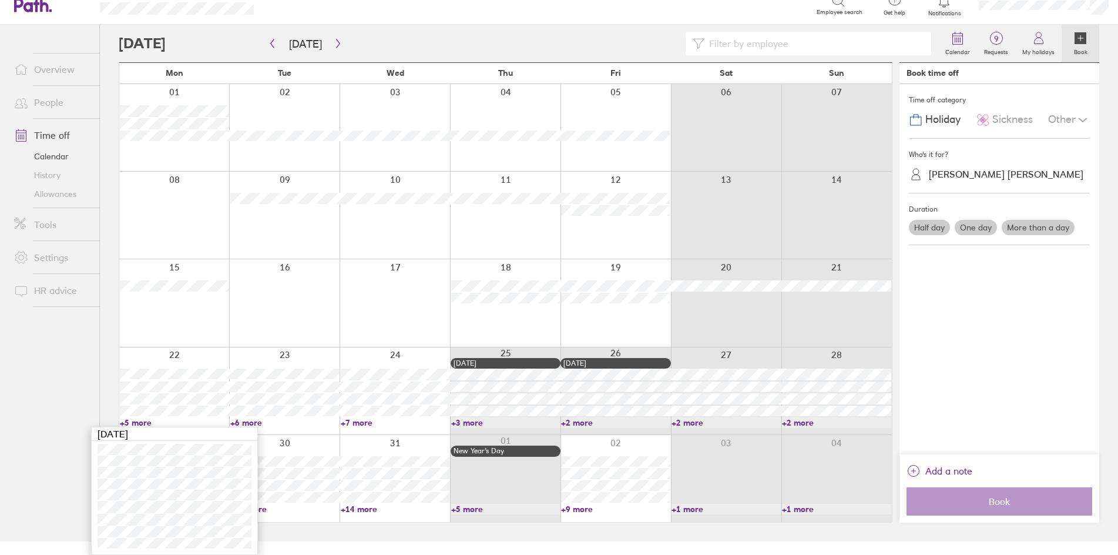
click at [76, 359] on ul "Overview People Time off Calendar History Allowances Tools Settings HR advice" at bounding box center [49, 264] width 99 height 478
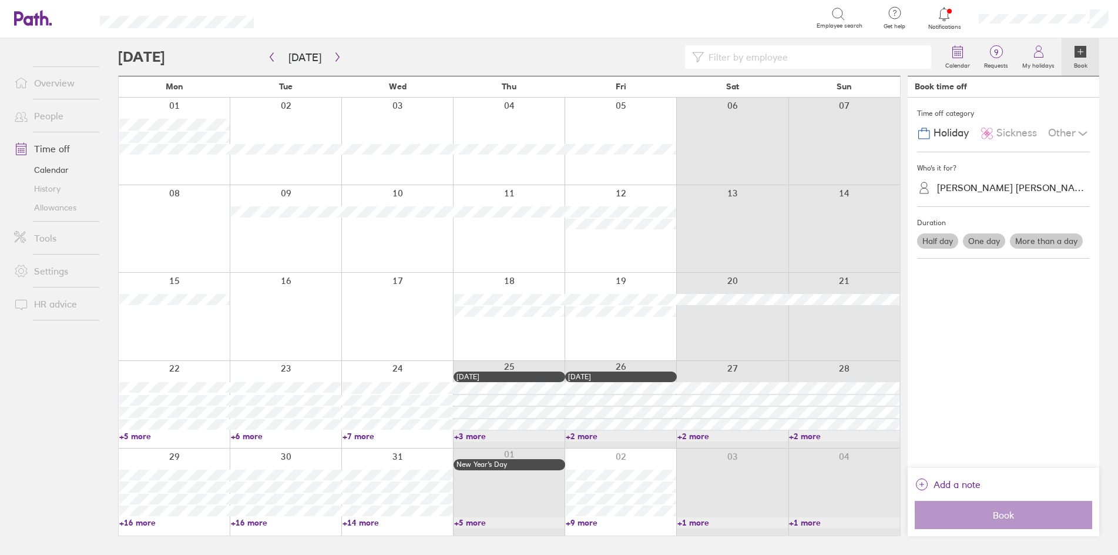
scroll to position [0, 0]
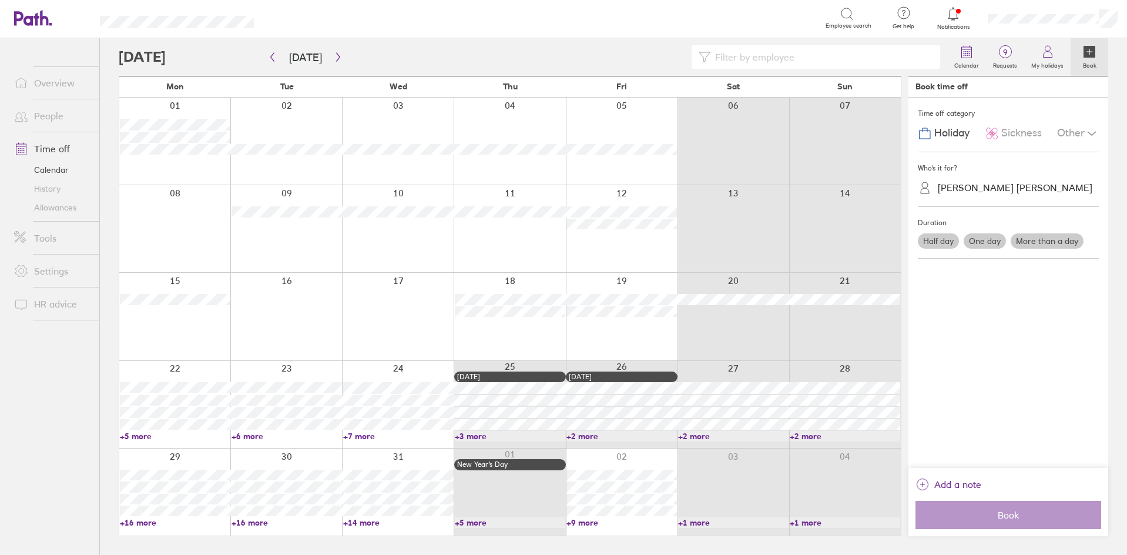
click at [146, 521] on link "+16 more" at bounding box center [175, 522] width 110 height 11
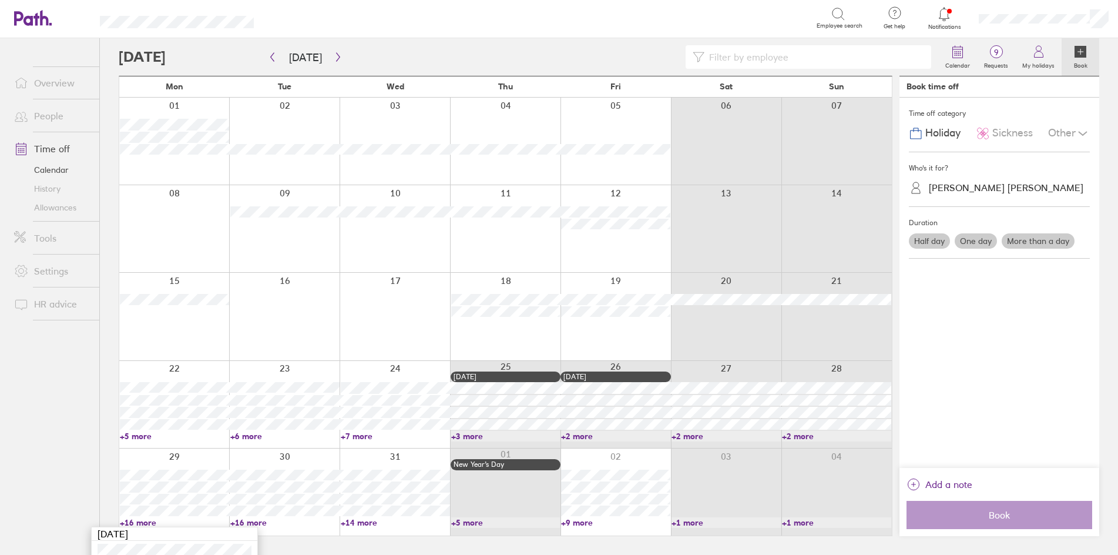
click at [50, 452] on ul "Overview People Time off Calendar History Allowances Tools Settings HR advice" at bounding box center [49, 277] width 99 height 478
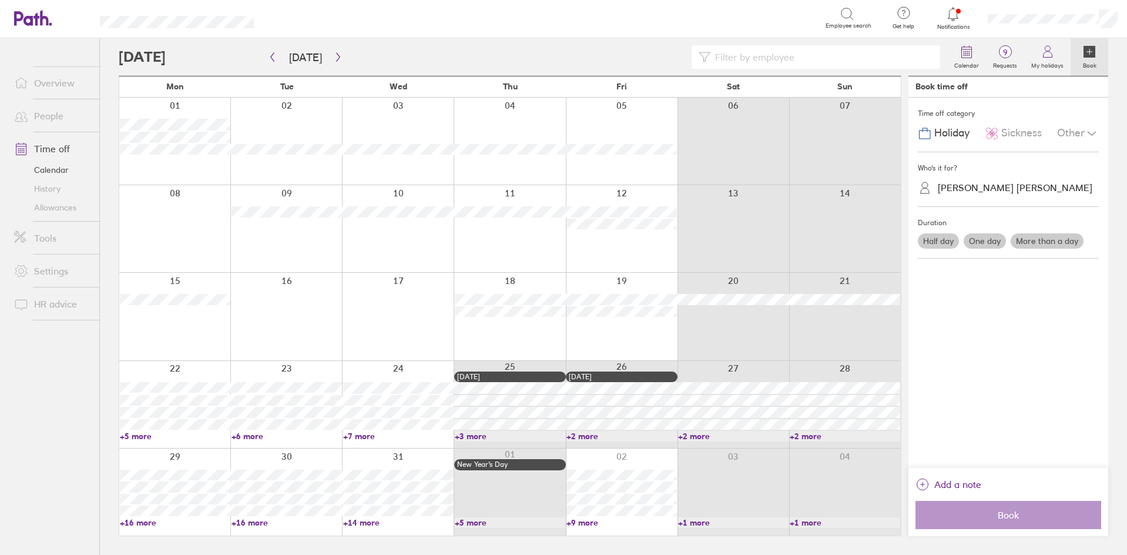
click at [136, 435] on link "+5 more" at bounding box center [175, 436] width 110 height 11
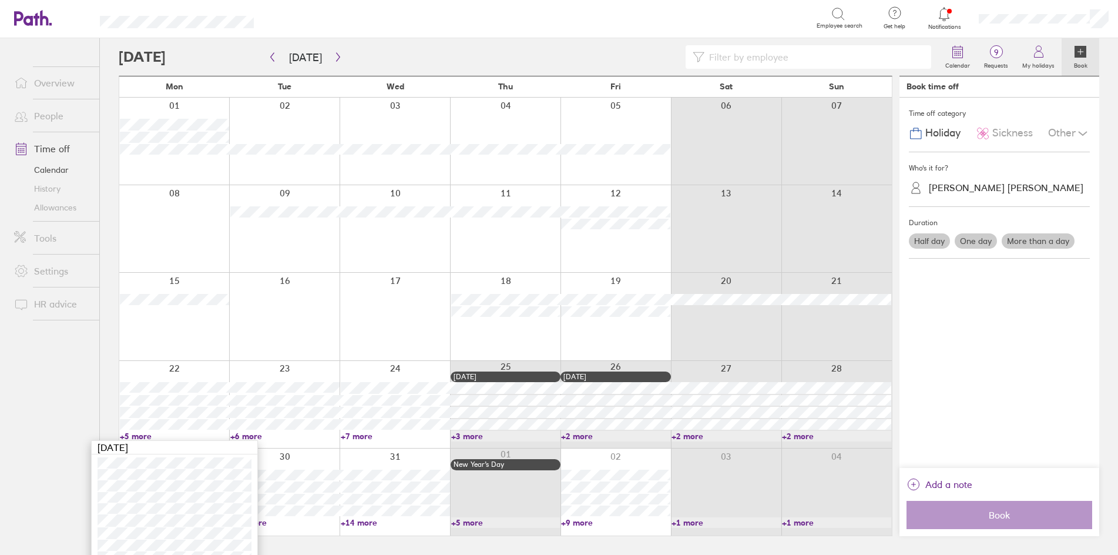
scroll to position [14, 0]
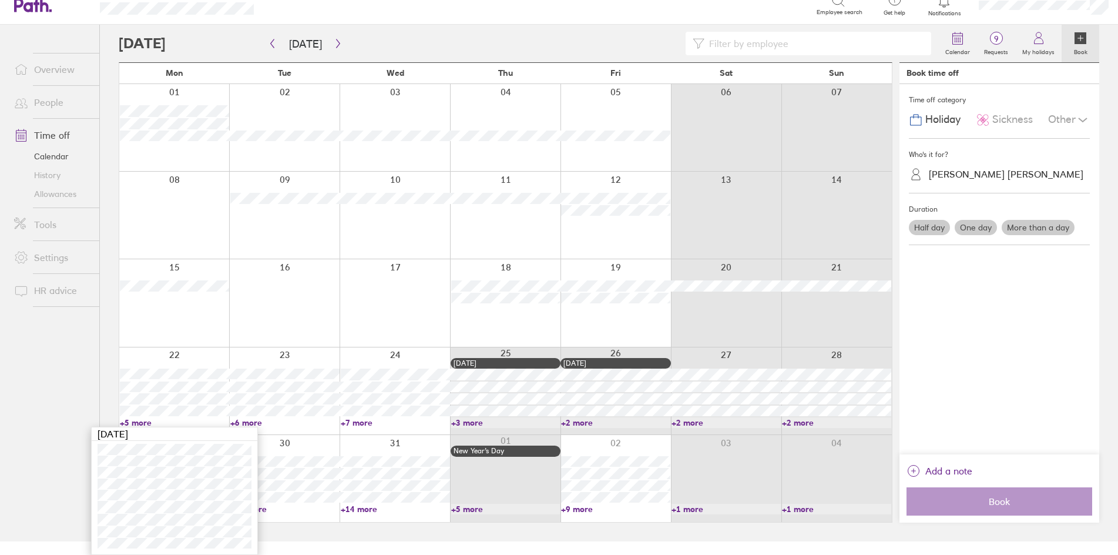
click at [456, 424] on link "+3 more" at bounding box center [505, 422] width 109 height 11
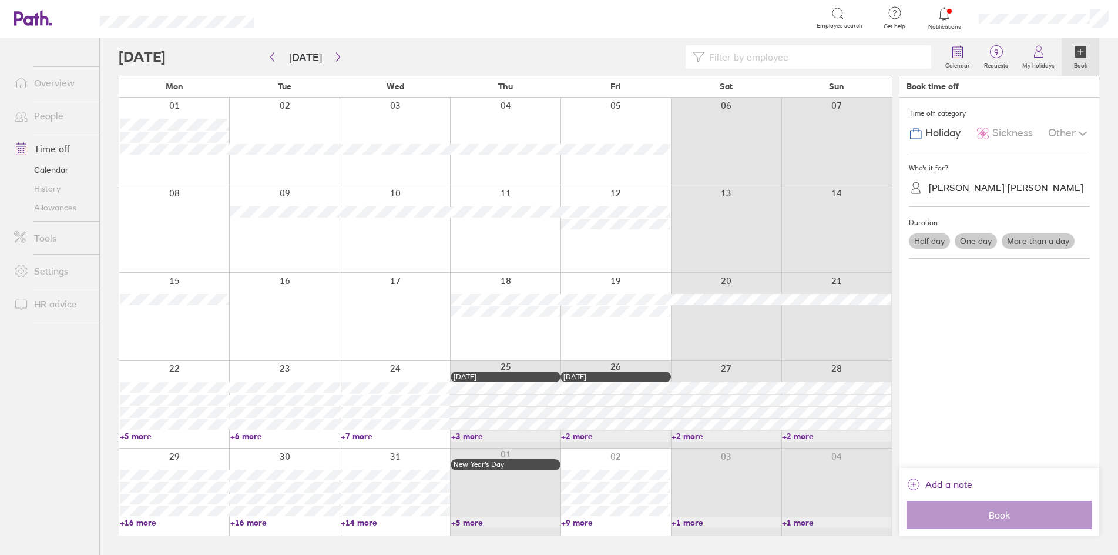
scroll to position [0, 0]
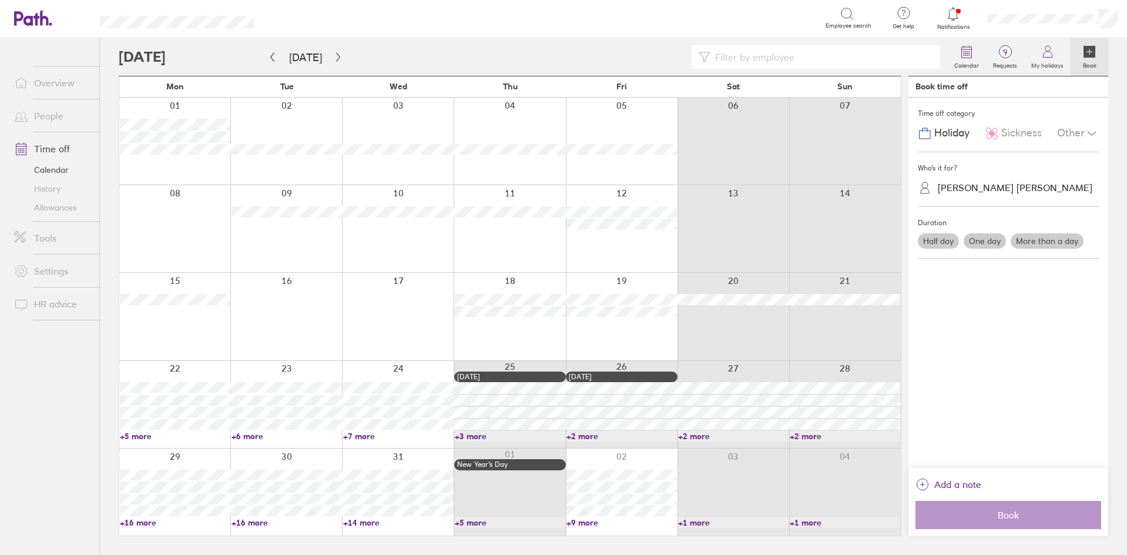
click at [368, 438] on link "+7 more" at bounding box center [398, 436] width 110 height 11
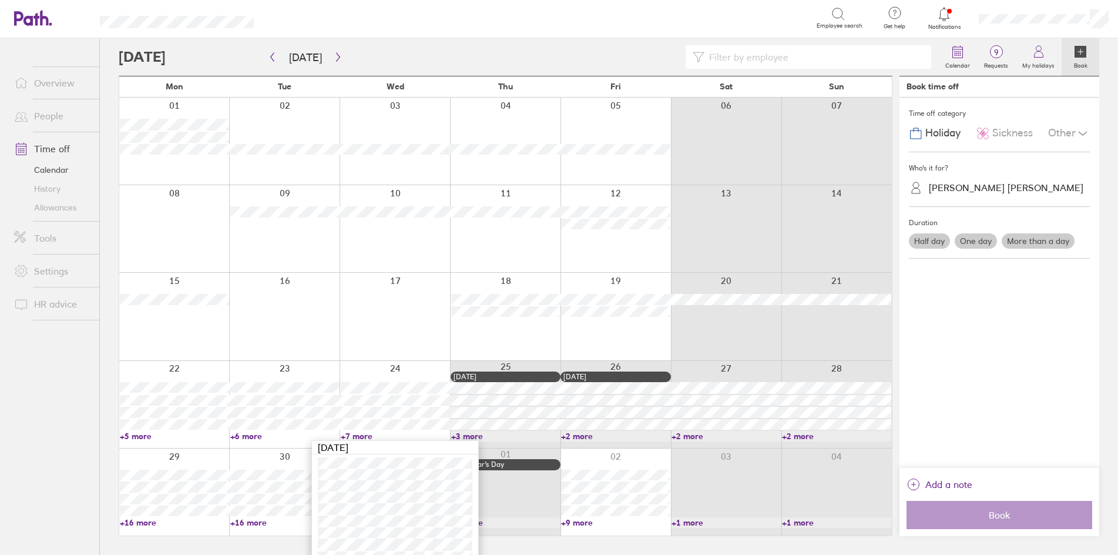
scroll to position [36, 0]
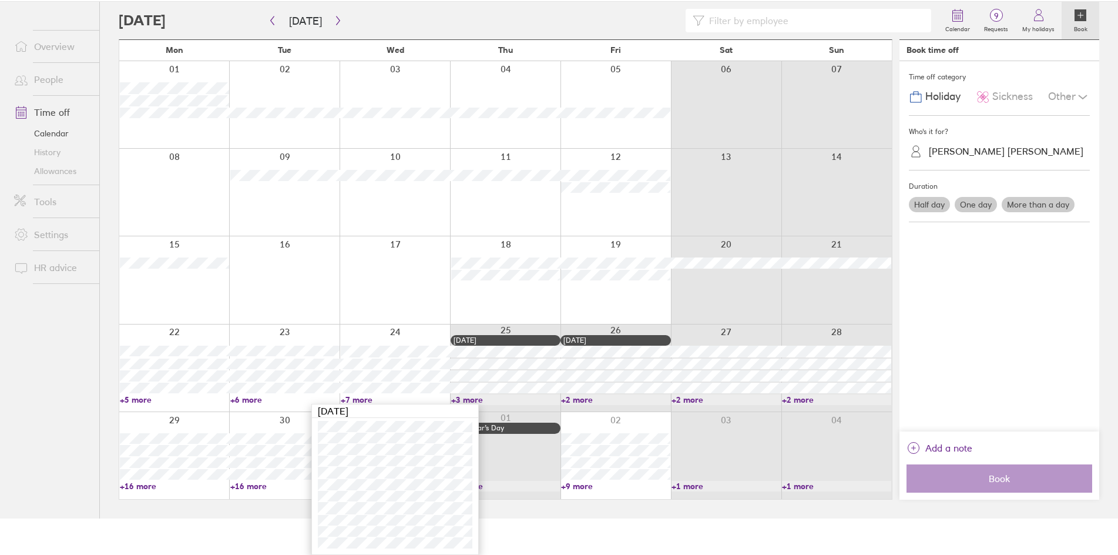
click at [245, 400] on link "+6 more" at bounding box center [284, 399] width 109 height 11
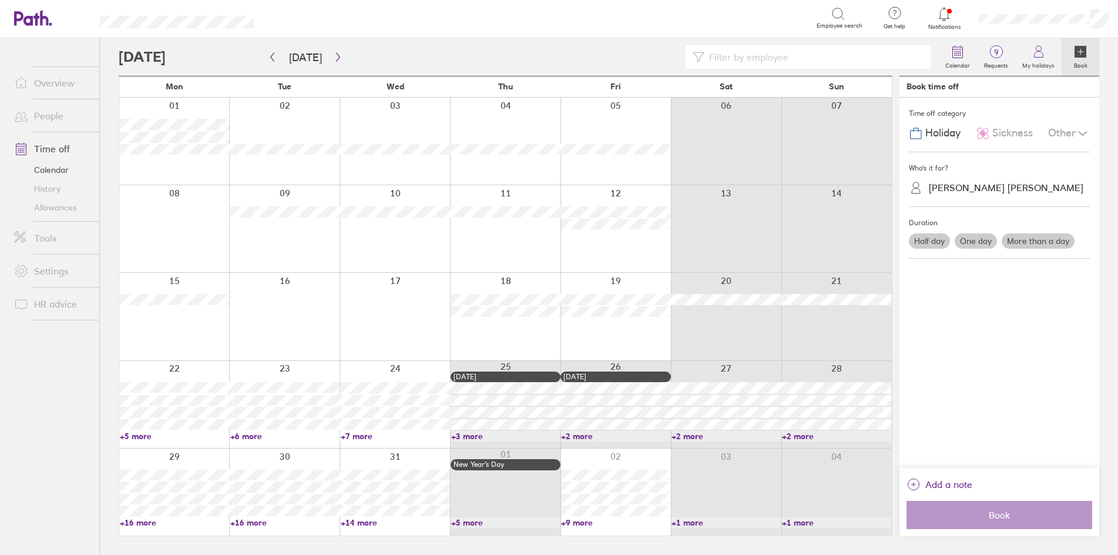
scroll to position [0, 0]
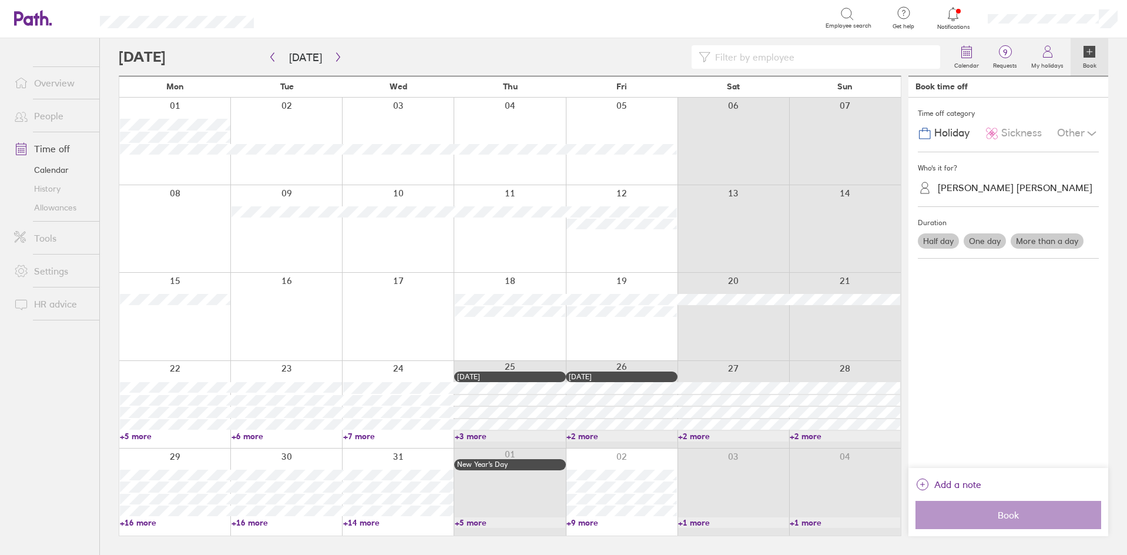
click at [241, 438] on link "+6 more" at bounding box center [286, 436] width 110 height 11
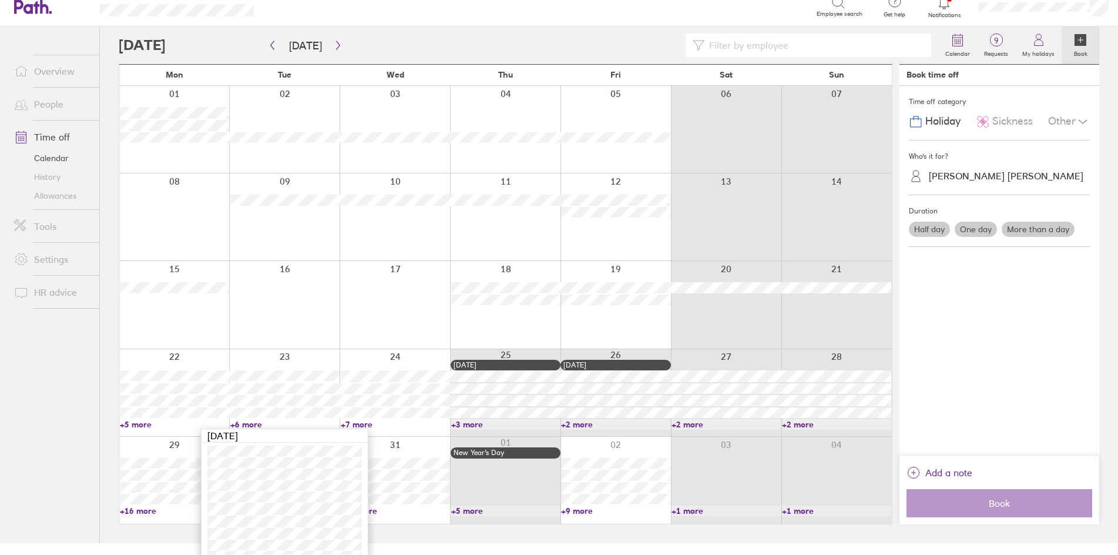
scroll to position [25, 0]
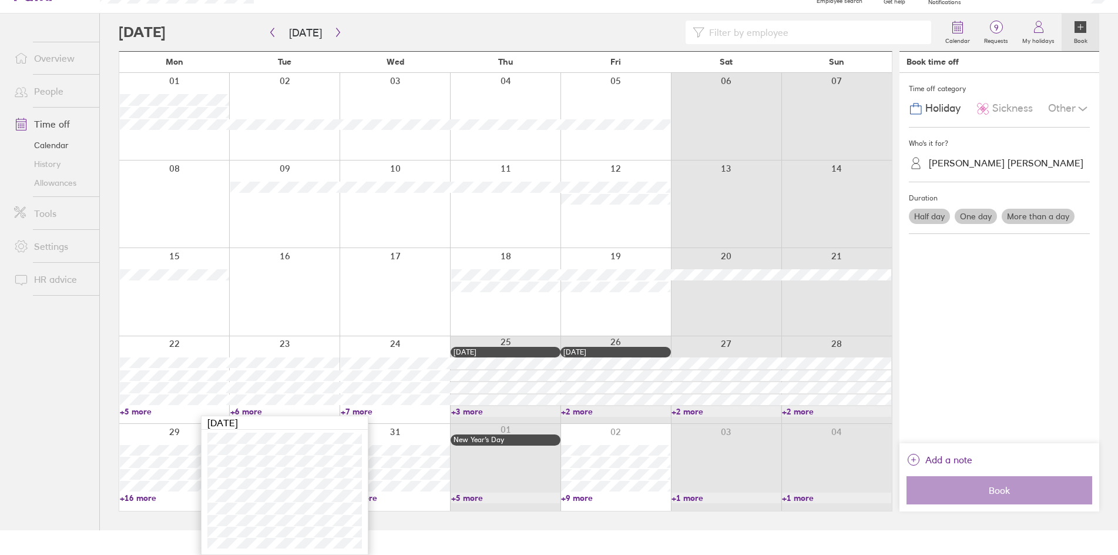
click at [345, 411] on link "+7 more" at bounding box center [395, 411] width 109 height 11
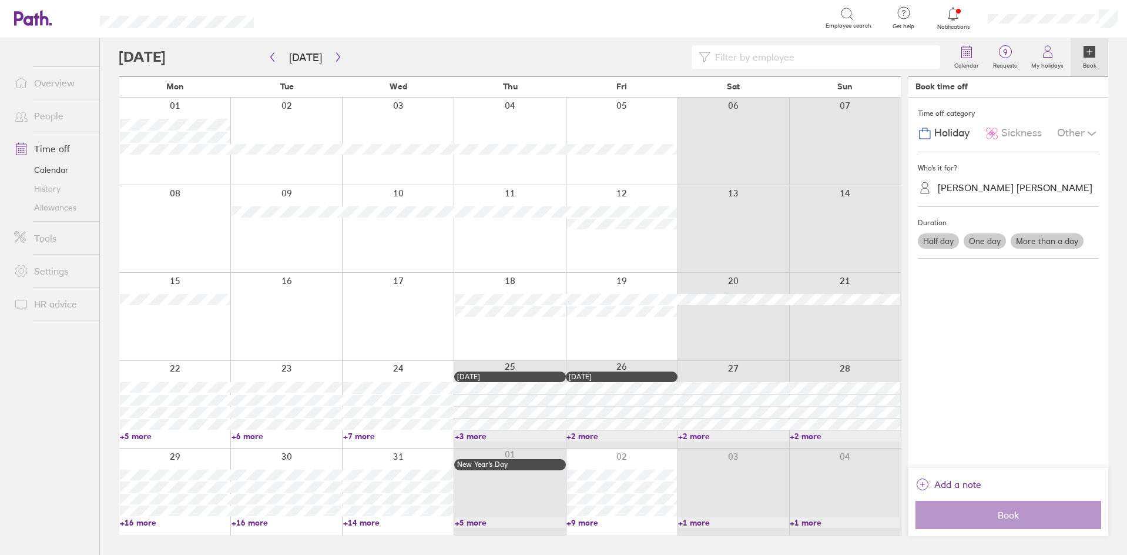
click at [369, 438] on link "+7 more" at bounding box center [398, 436] width 110 height 11
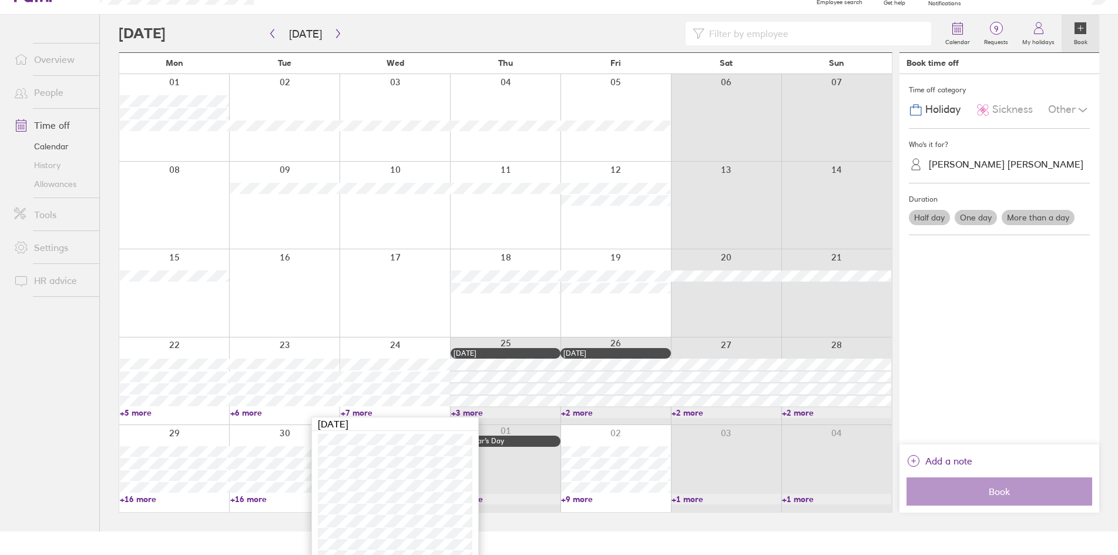
scroll to position [36, 0]
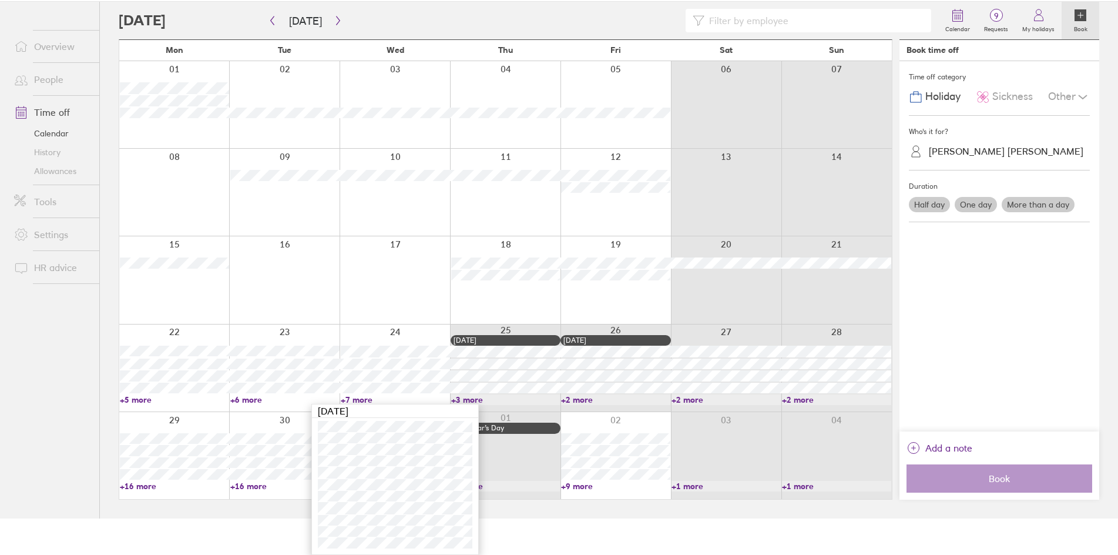
click at [254, 399] on link "+6 more" at bounding box center [284, 399] width 109 height 11
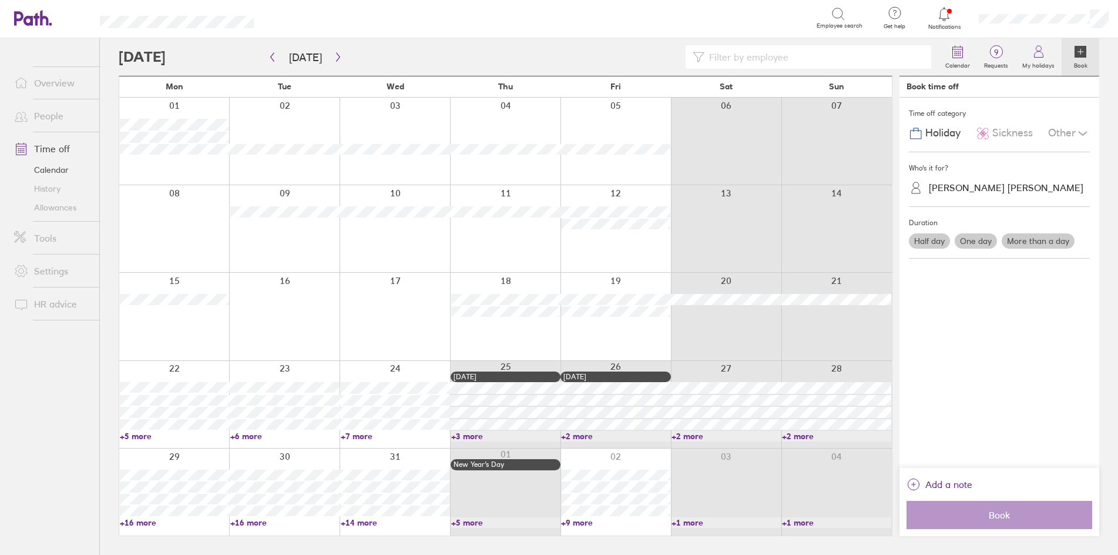
scroll to position [0, 0]
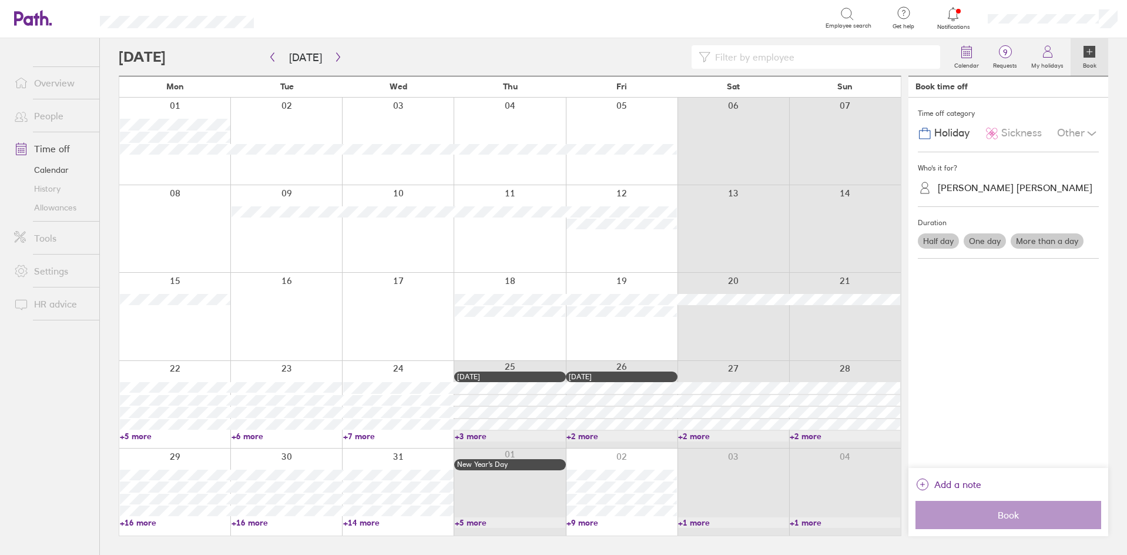
click at [241, 435] on link "+6 more" at bounding box center [286, 436] width 110 height 11
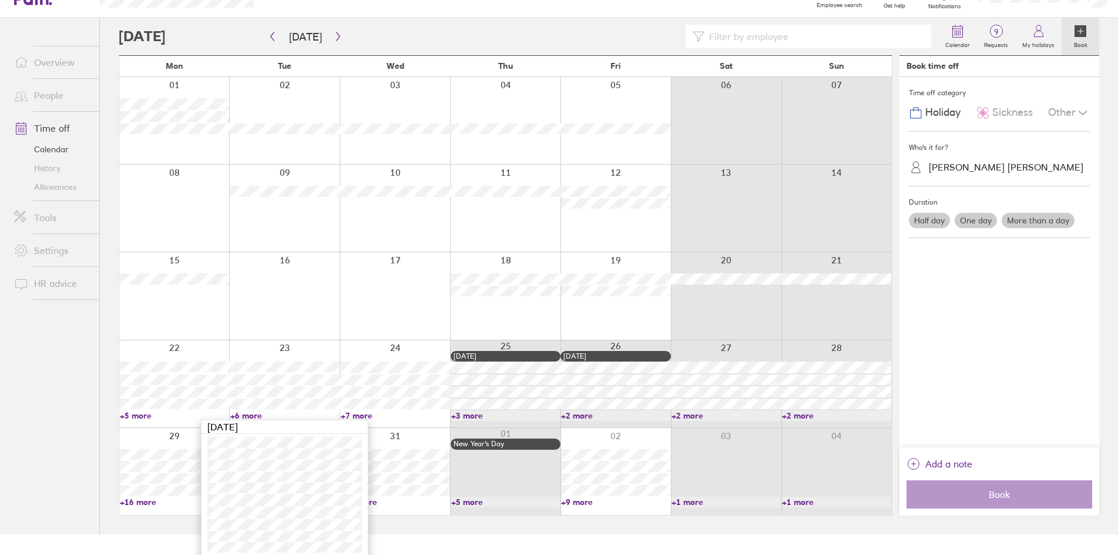
scroll to position [25, 0]
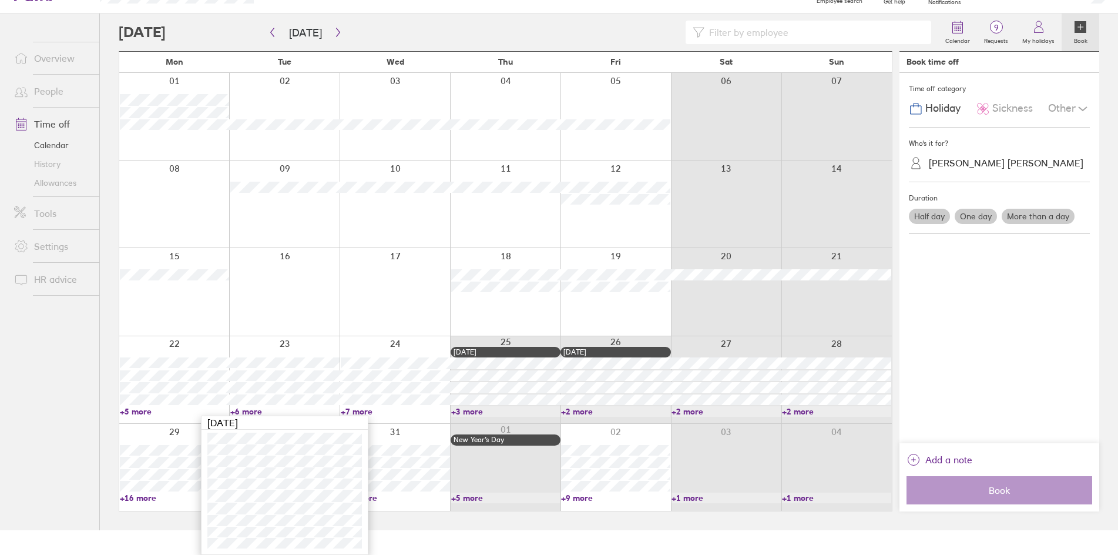
click at [93, 456] on ul "Overview People Time off Calendar History Allowances Tools Settings HR advice" at bounding box center [49, 253] width 99 height 478
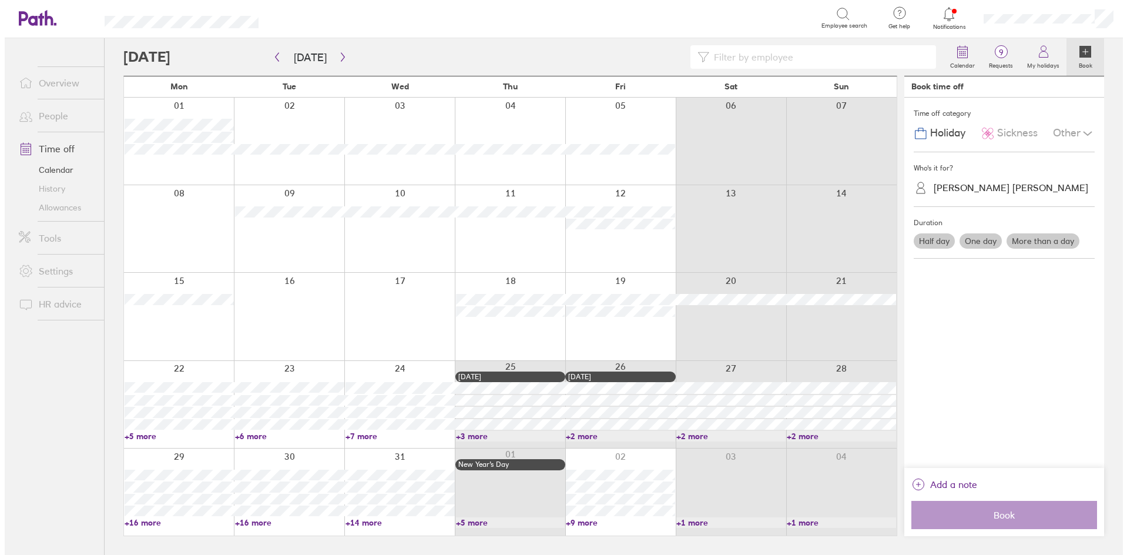
scroll to position [0, 0]
click at [193, 369] on div at bounding box center [174, 404] width 111 height 87
click at [1048, 248] on label "More than a day" at bounding box center [1046, 240] width 73 height 15
click at [0, 0] on input "More than a day" at bounding box center [0, 0] width 0 height 0
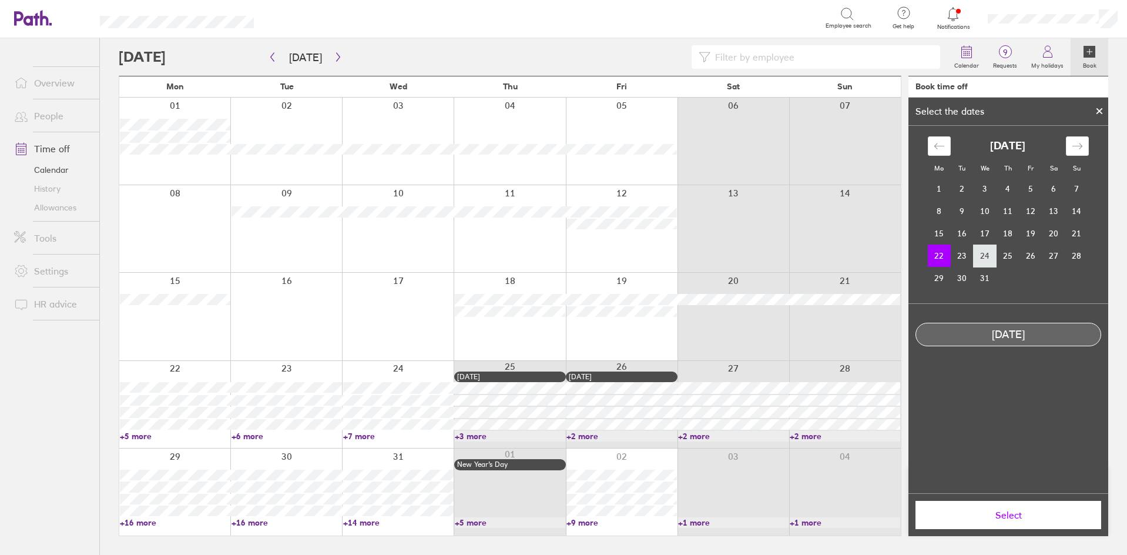
click at [980, 260] on td "24" at bounding box center [984, 255] width 23 height 22
click at [932, 260] on td "22" at bounding box center [939, 255] width 23 height 22
click at [979, 256] on td "24" at bounding box center [984, 255] width 23 height 22
click at [1097, 110] on icon at bounding box center [1099, 110] width 8 height 7
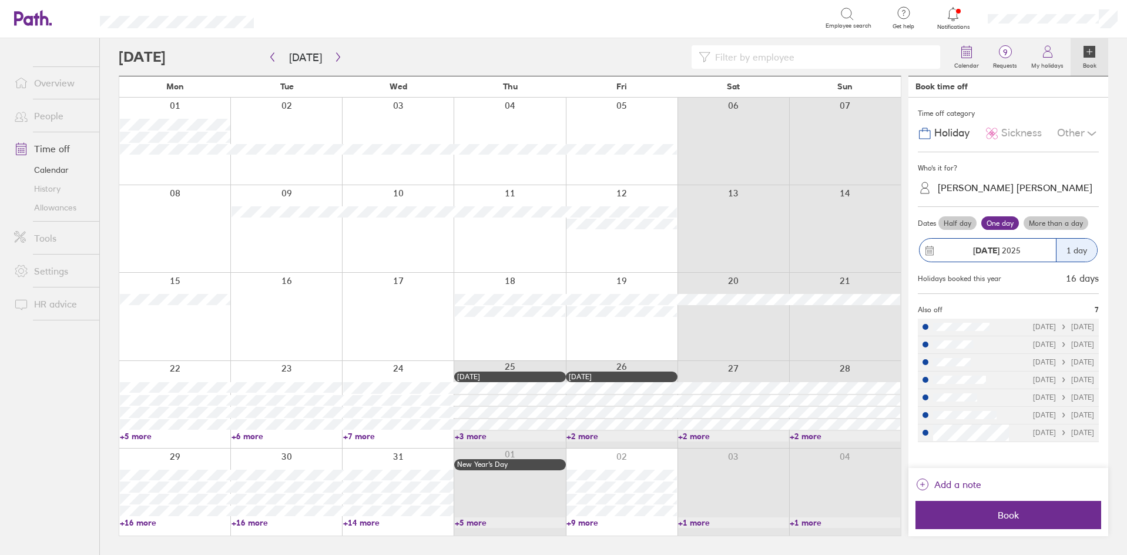
click at [1062, 222] on label "More than a day" at bounding box center [1055, 223] width 65 height 14
click at [0, 0] on input "More than a day" at bounding box center [0, 0] width 0 height 0
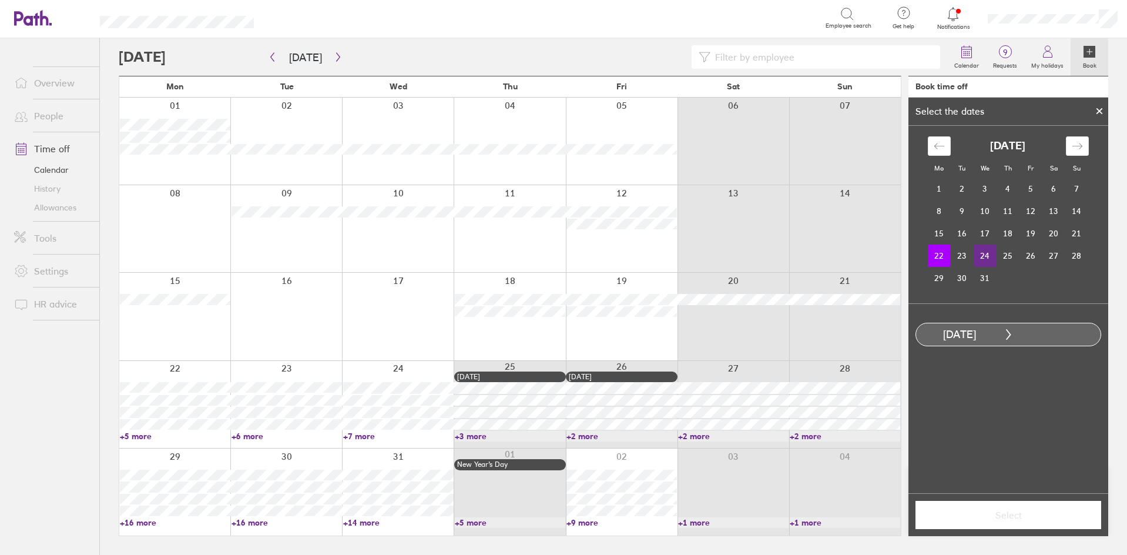
click at [985, 260] on td "24" at bounding box center [984, 255] width 23 height 22
click at [985, 521] on button "Select" at bounding box center [1008, 514] width 186 height 28
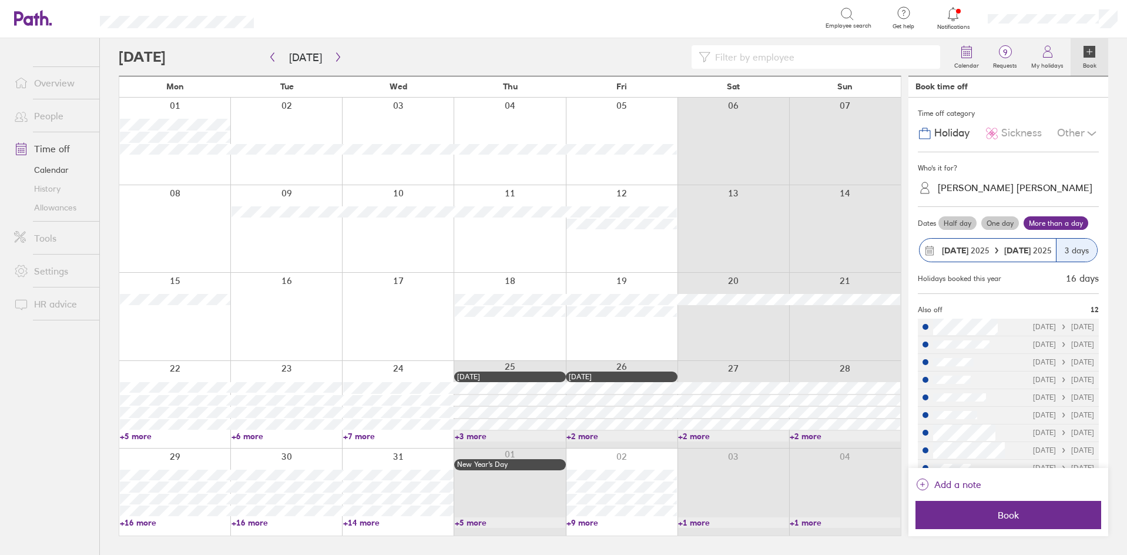
click at [985, 521] on button "Book" at bounding box center [1008, 514] width 186 height 28
